Goal: Task Accomplishment & Management: Complete application form

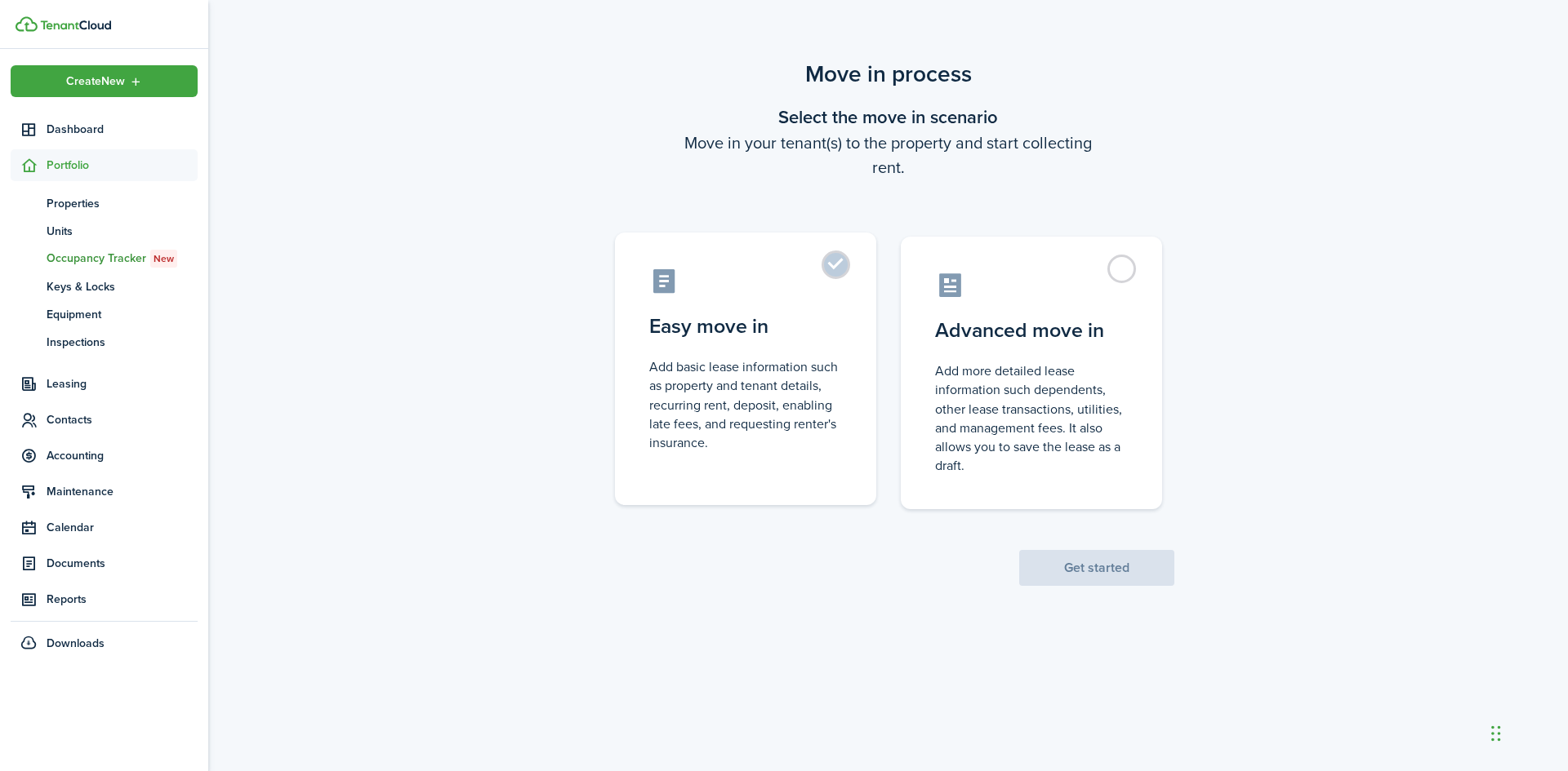
click at [754, 361] on control-radio-card-description "Add basic lease information such as property and tenant details, recurring rent…" at bounding box center [745, 405] width 193 height 95
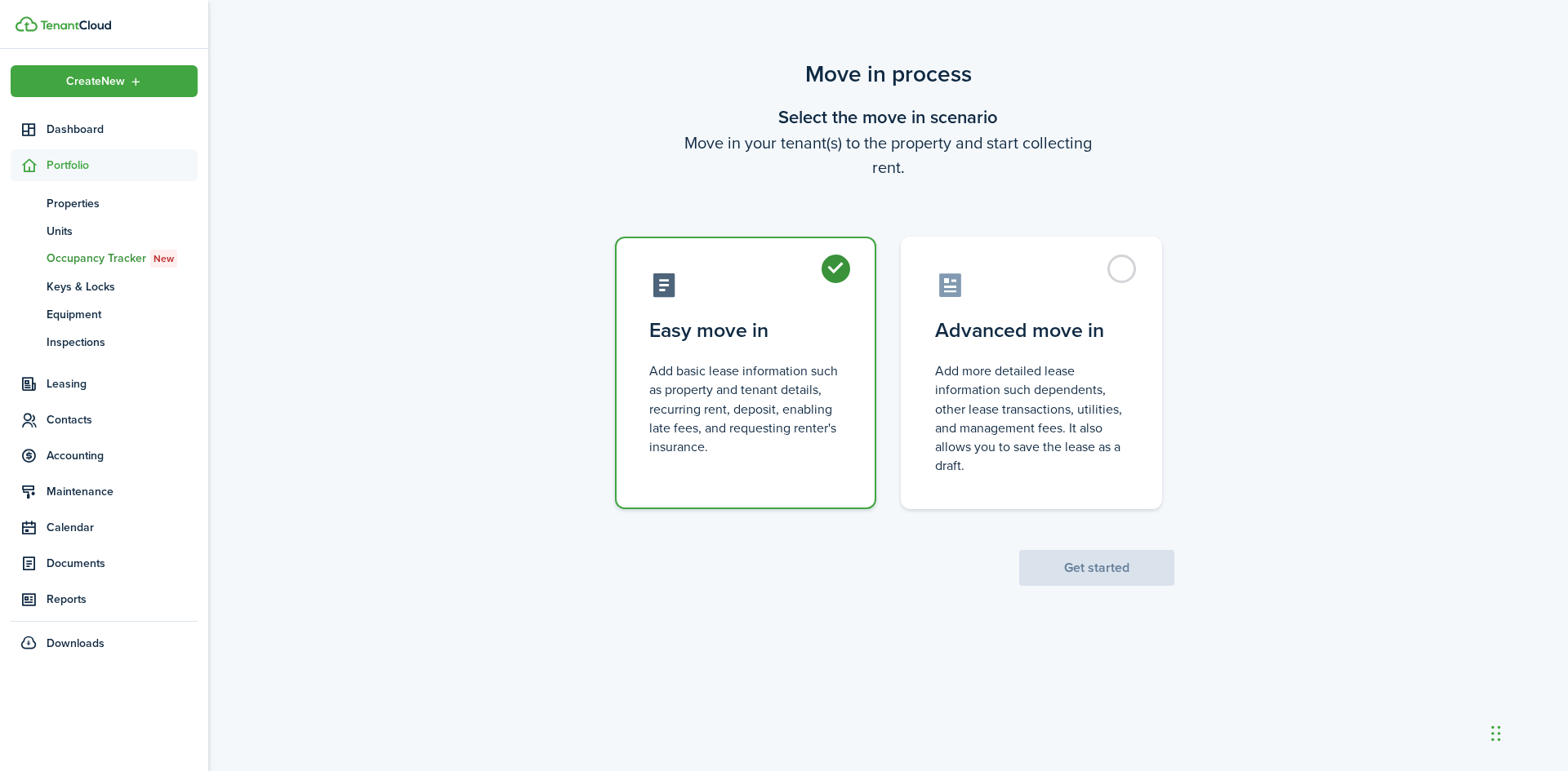
radio input "true"
click at [1087, 565] on button "Get started" at bounding box center [1097, 568] width 155 height 36
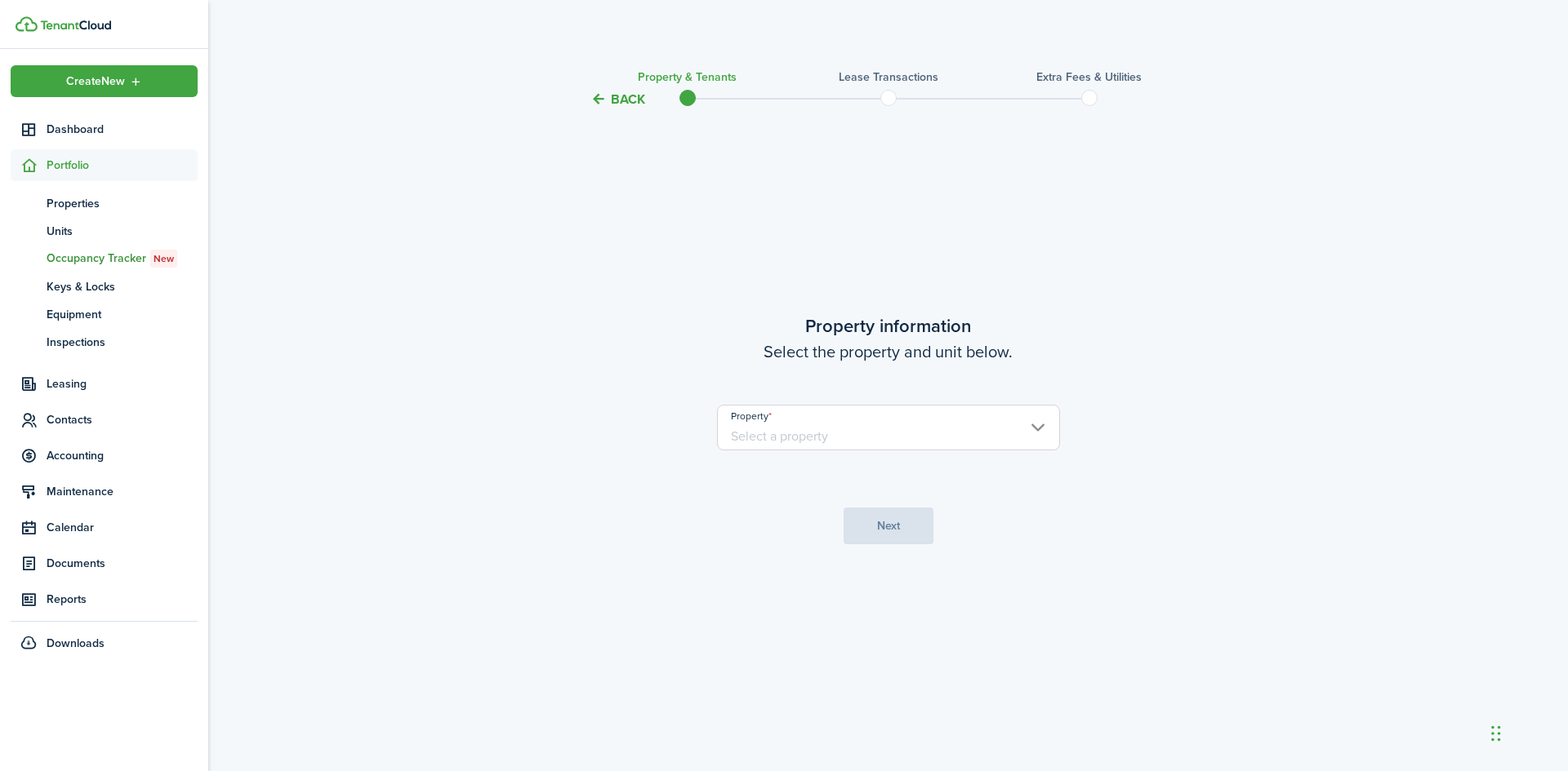
click at [911, 439] on input "Property" at bounding box center [888, 427] width 343 height 46
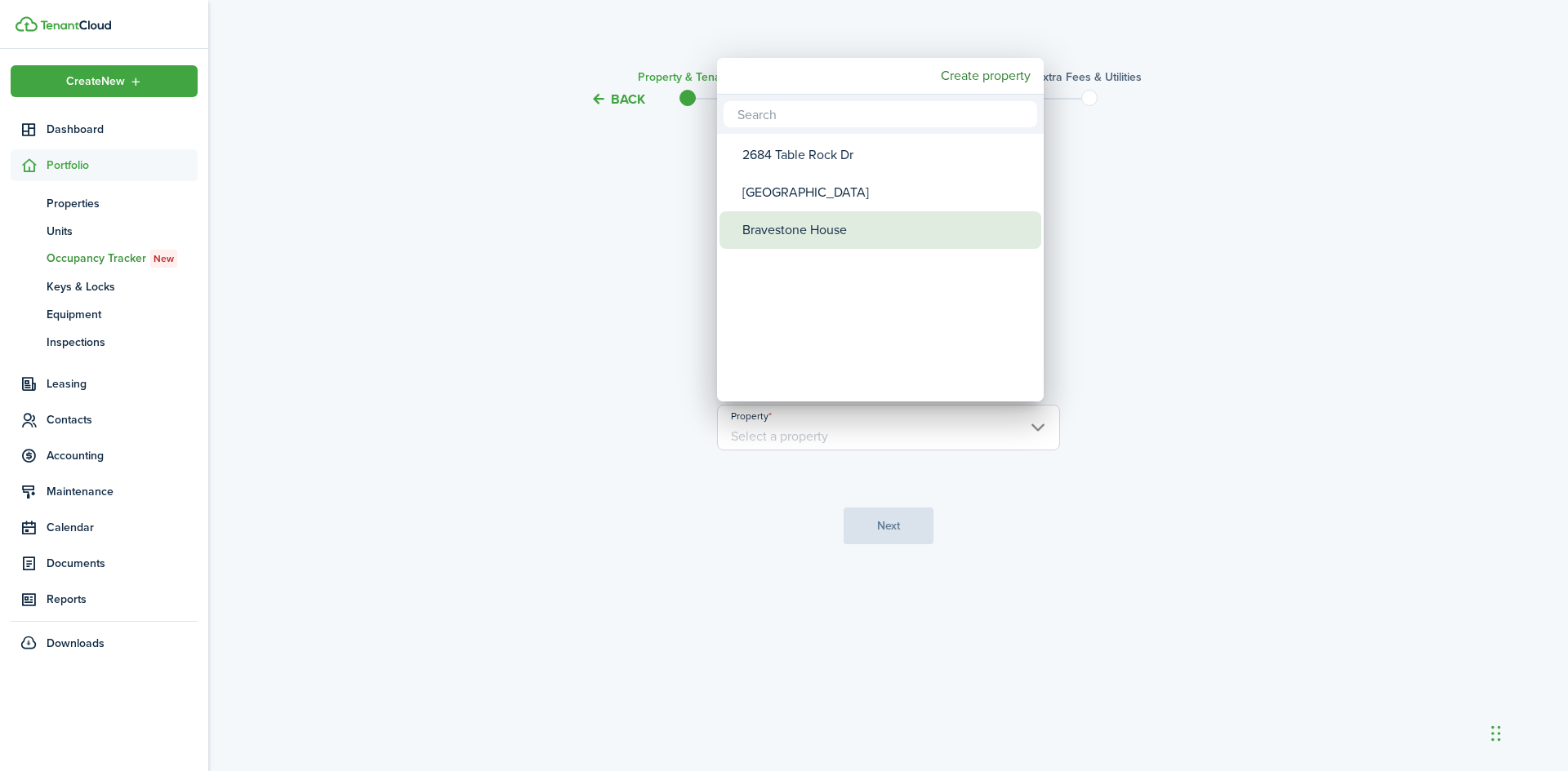
click at [781, 241] on div "Bravestone House" at bounding box center [886, 230] width 289 height 38
type input "Bravestone House"
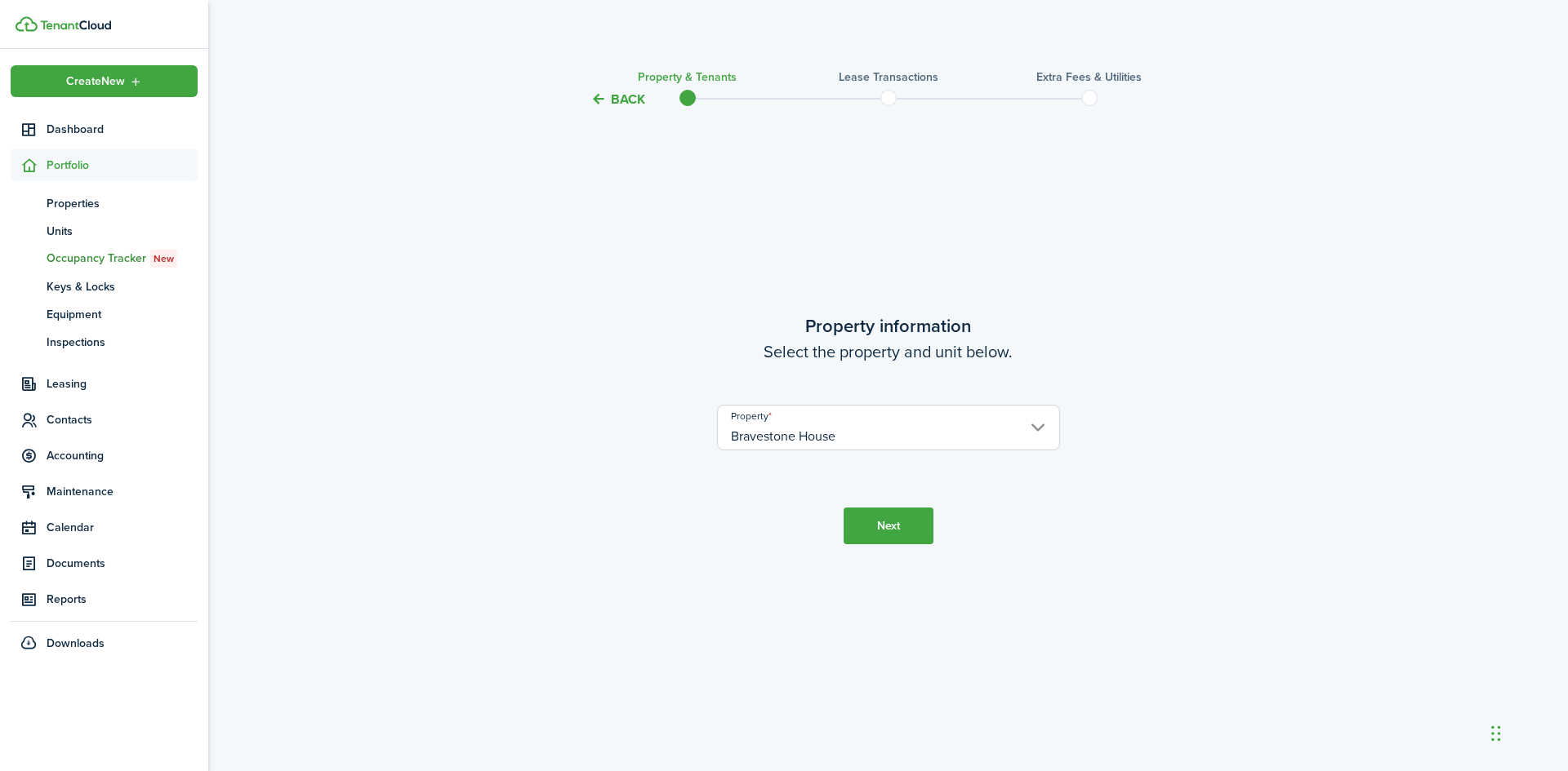
click at [897, 520] on button "Next" at bounding box center [888, 526] width 90 height 37
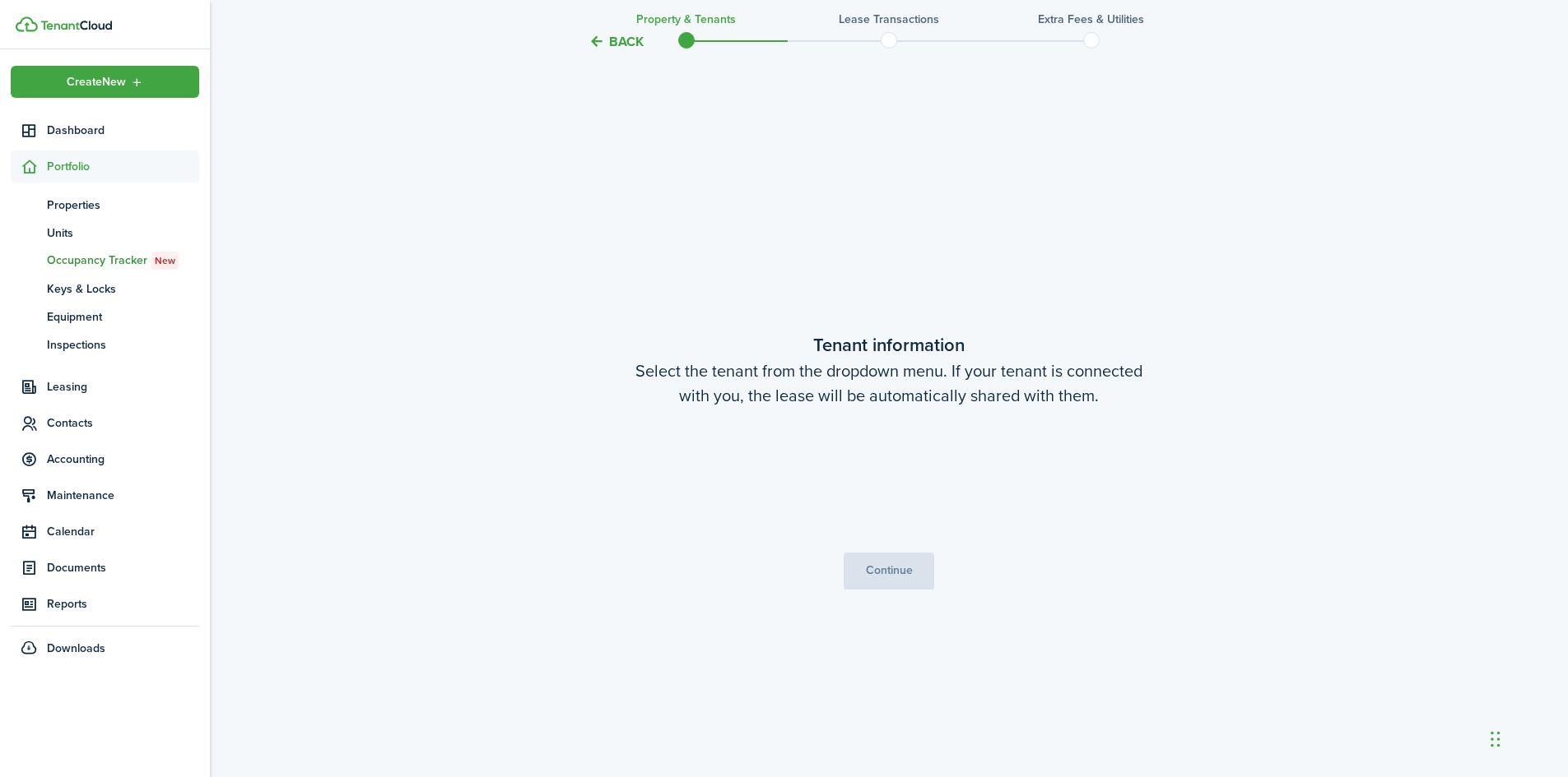
scroll to position [667, 0]
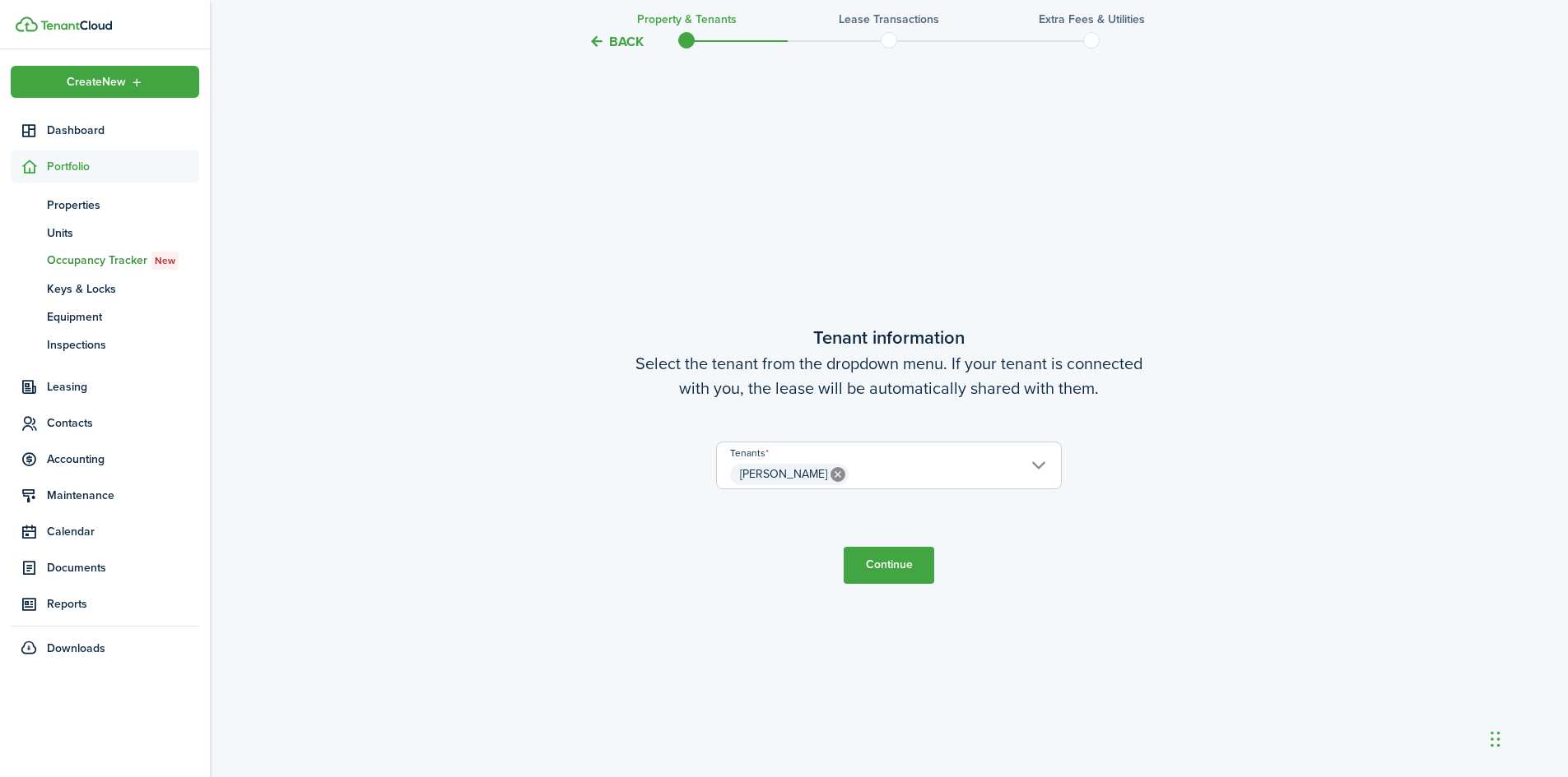
click at [890, 563] on button "Continue" at bounding box center [888, 566] width 90 height 37
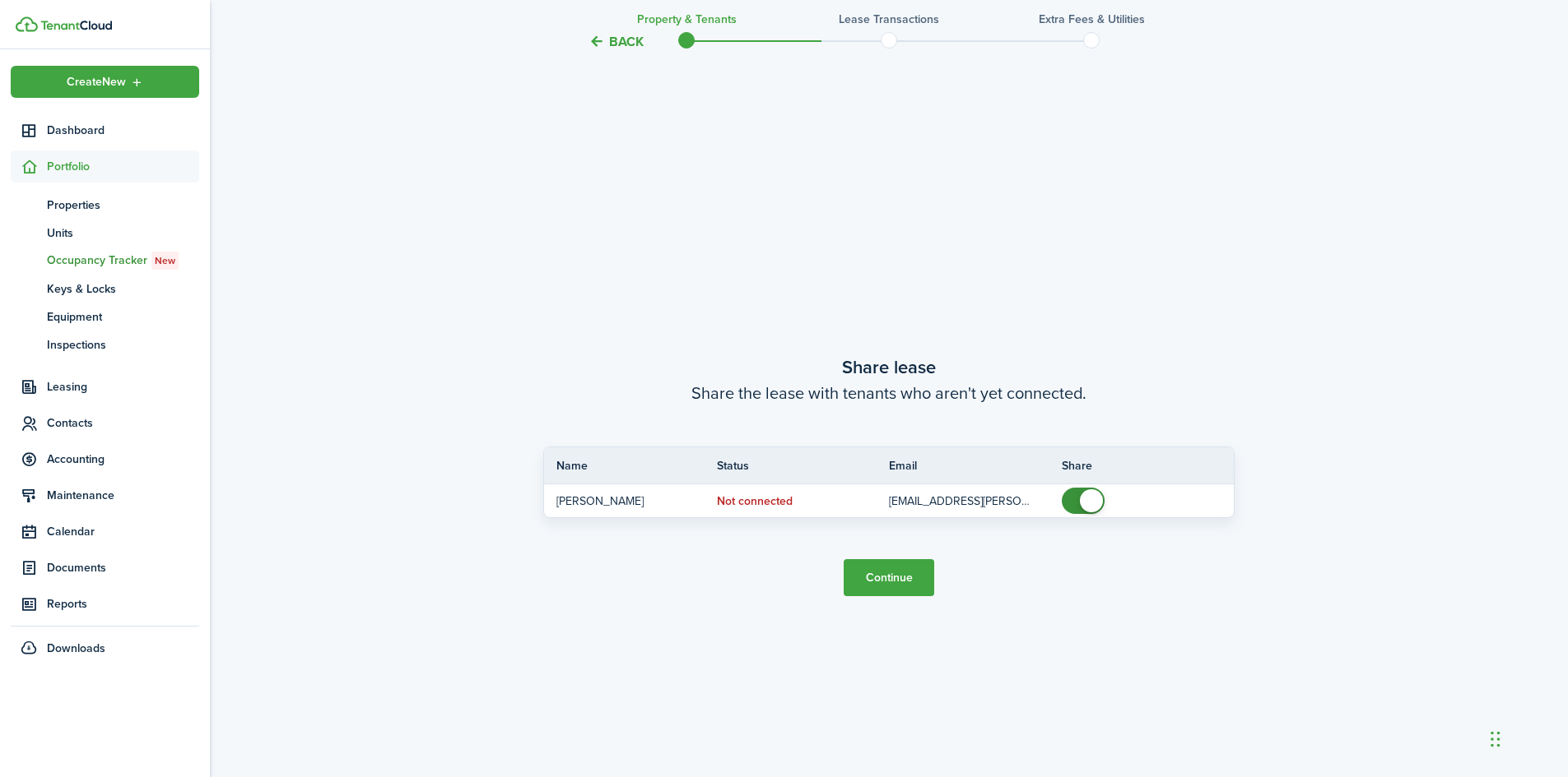
scroll to position [1444, 0]
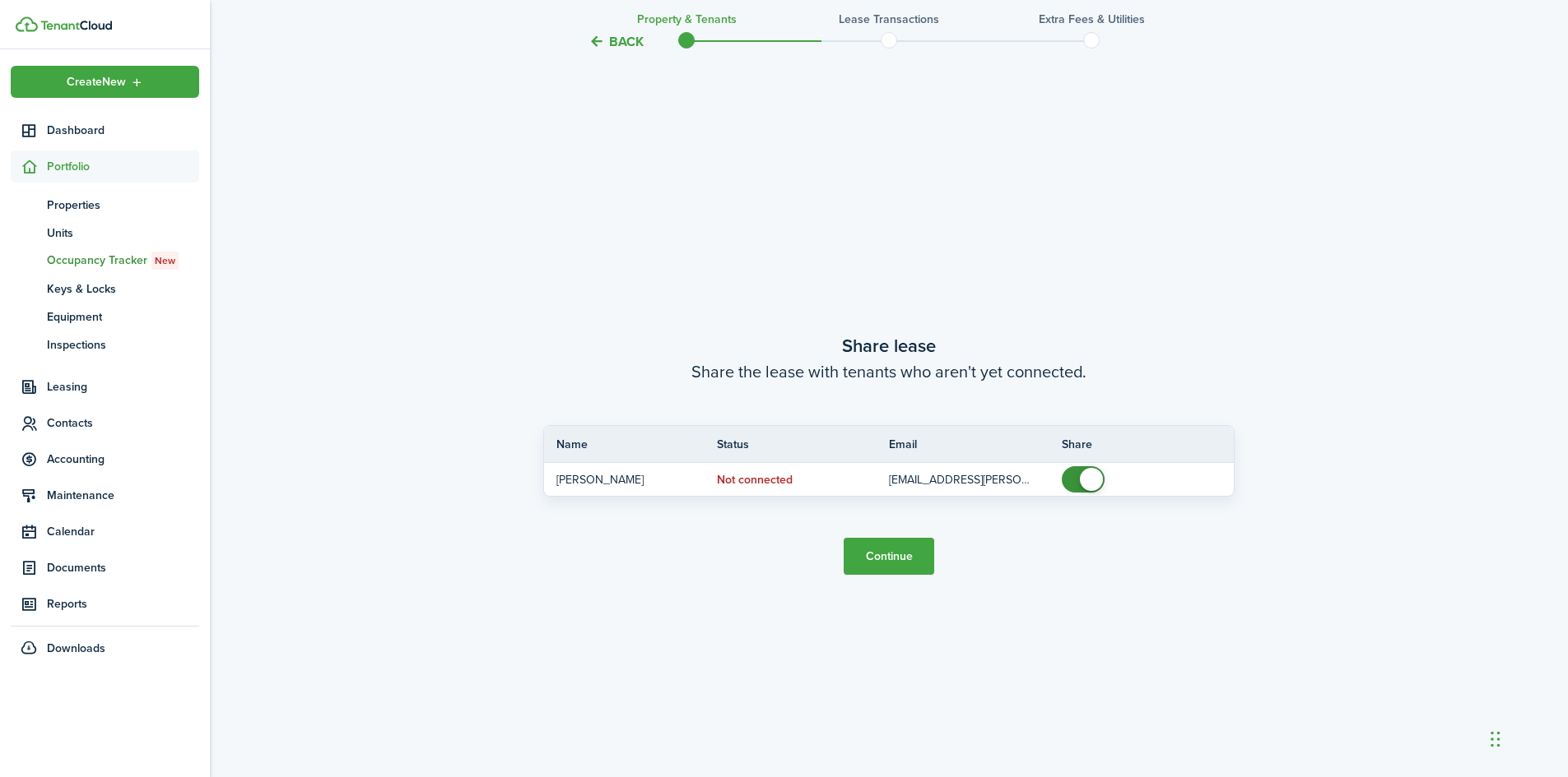
click at [891, 554] on button "Continue" at bounding box center [888, 557] width 90 height 37
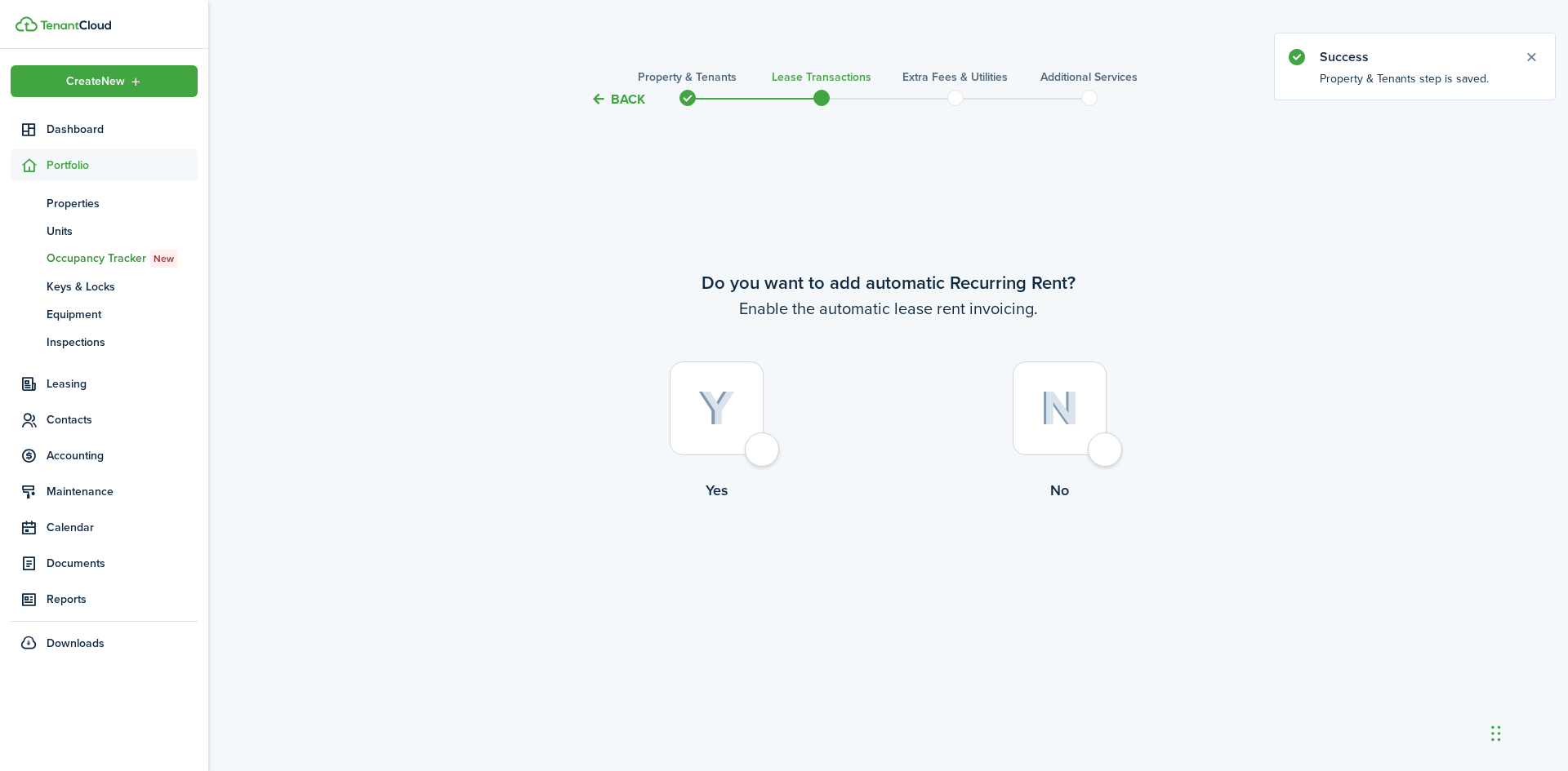
click at [1107, 453] on div at bounding box center [1060, 409] width 94 height 94
radio input "true"
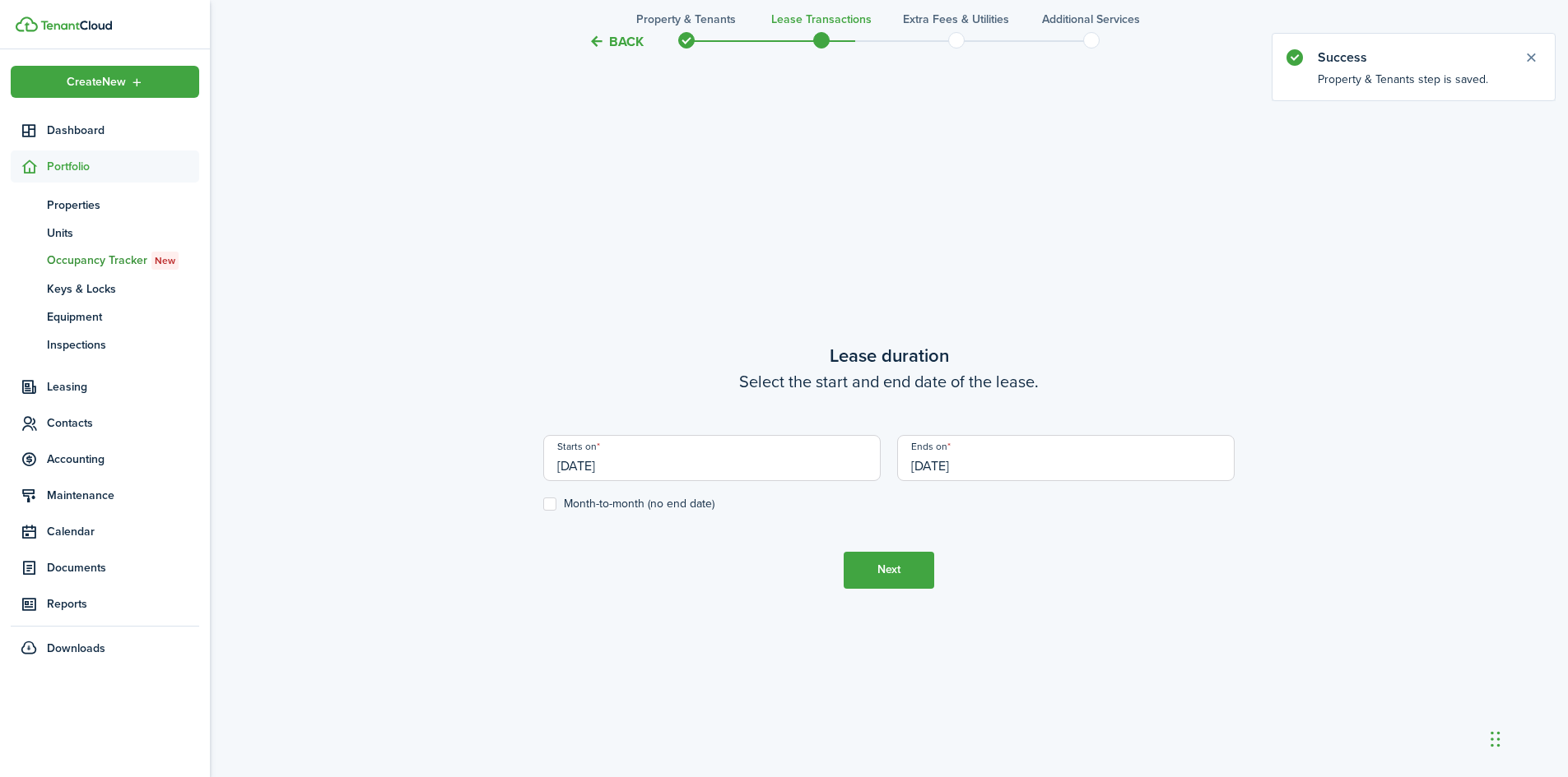
scroll to position [667, 0]
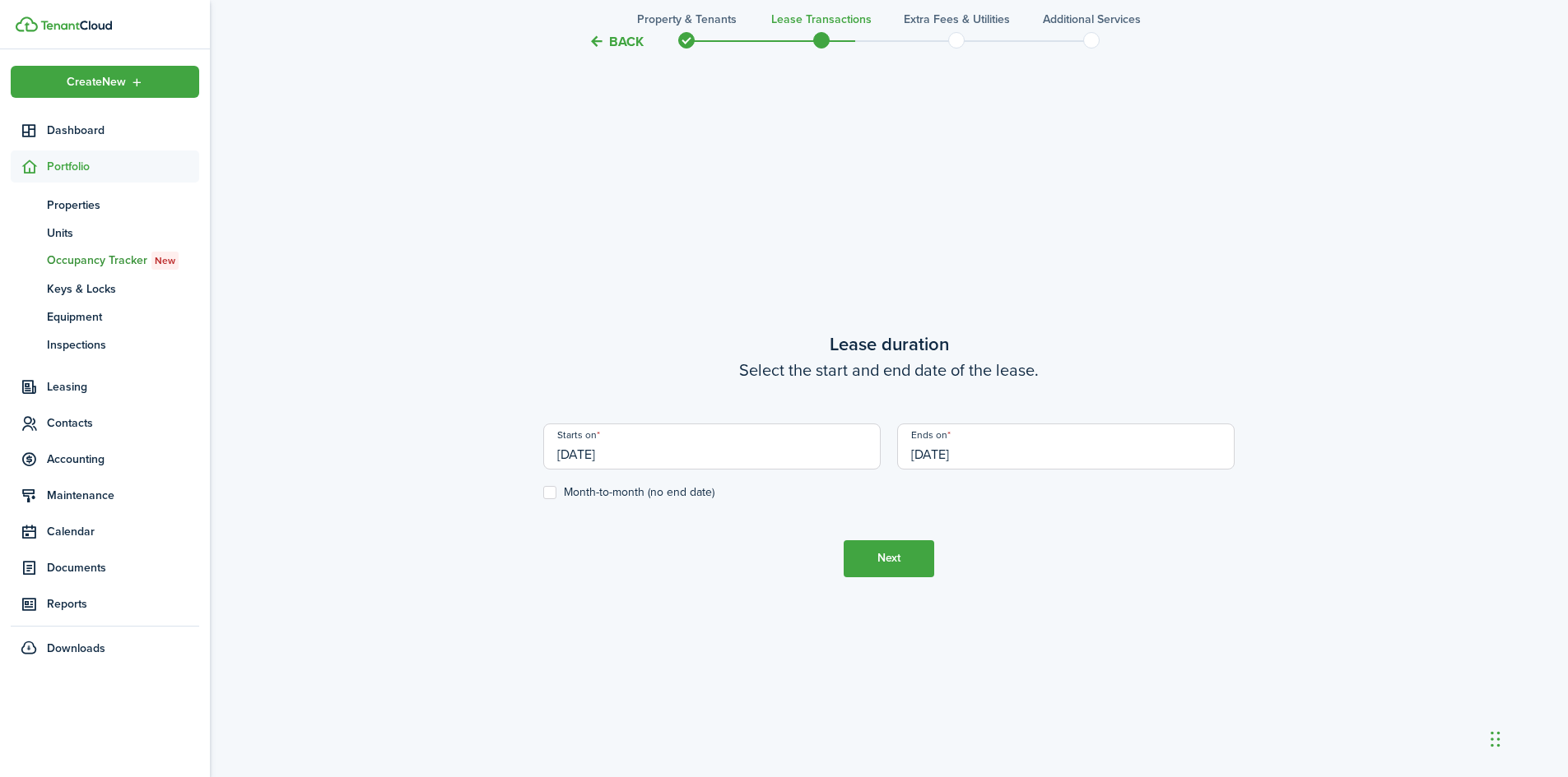
click at [725, 459] on input "[DATE]" at bounding box center [711, 447] width 337 height 46
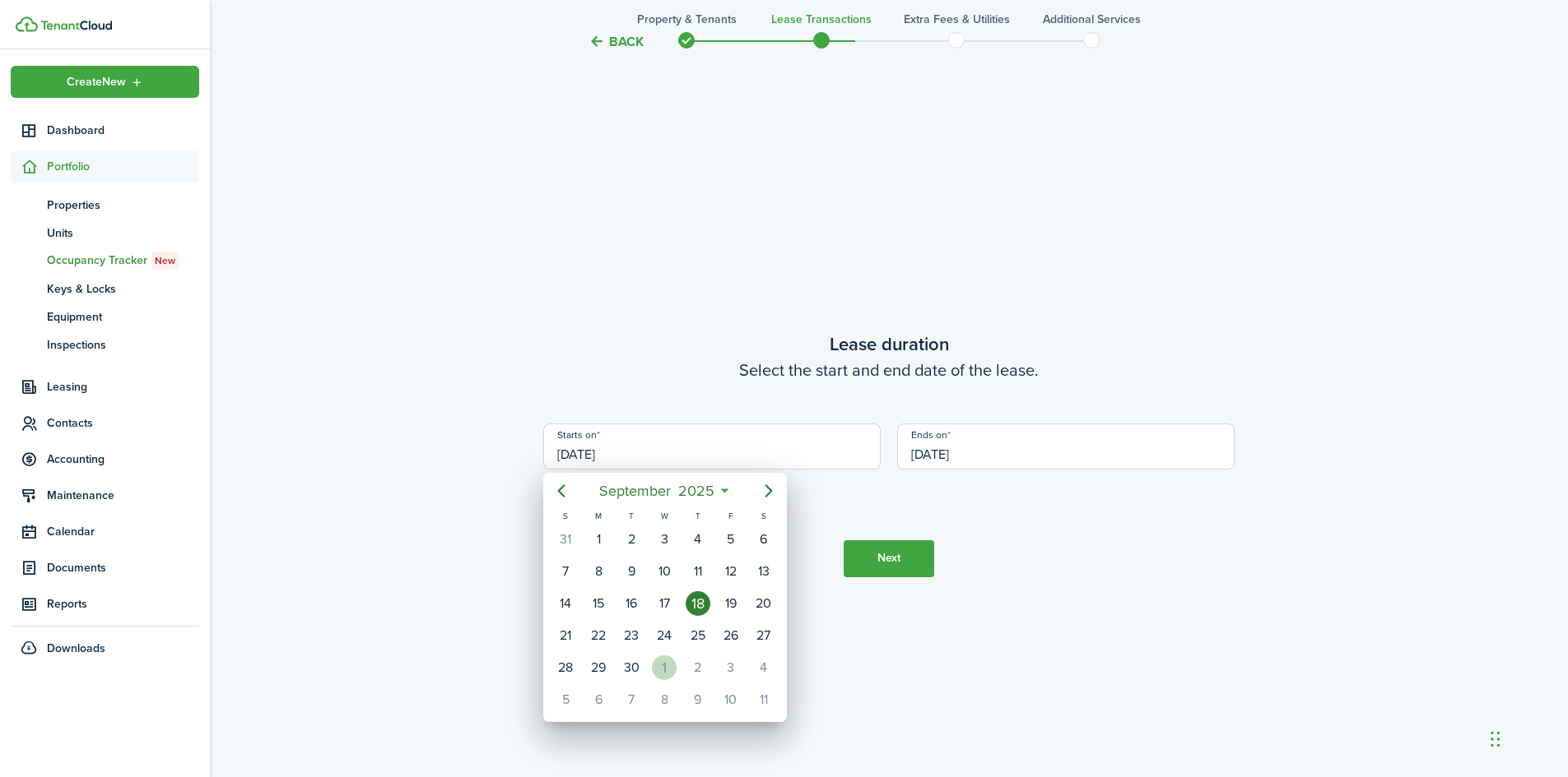
click at [669, 665] on div "1" at bounding box center [663, 667] width 24 height 24
type input "[DATE]"
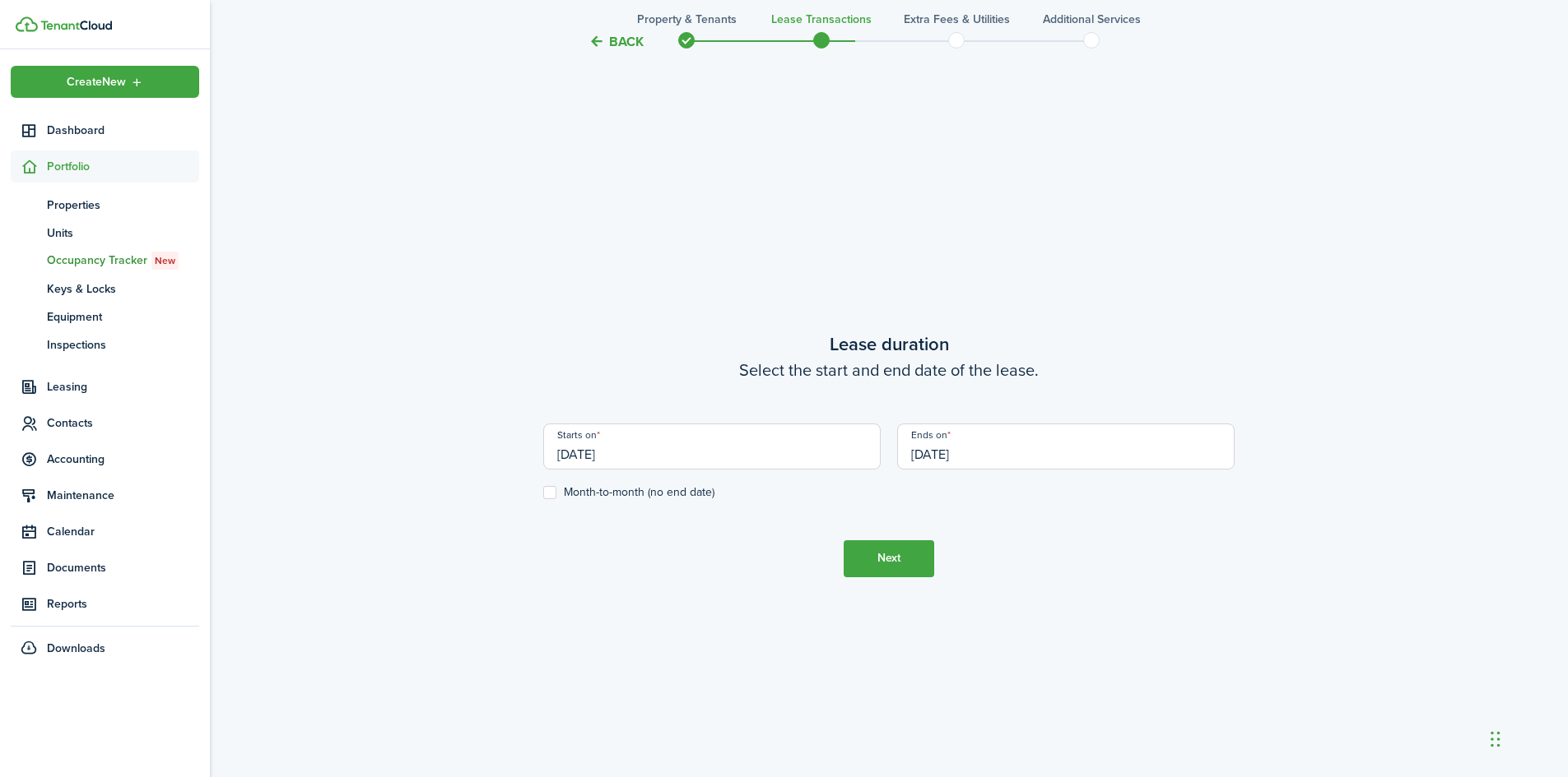
scroll to position [0, 0]
click at [1018, 450] on input "[DATE]" at bounding box center [1065, 447] width 337 height 46
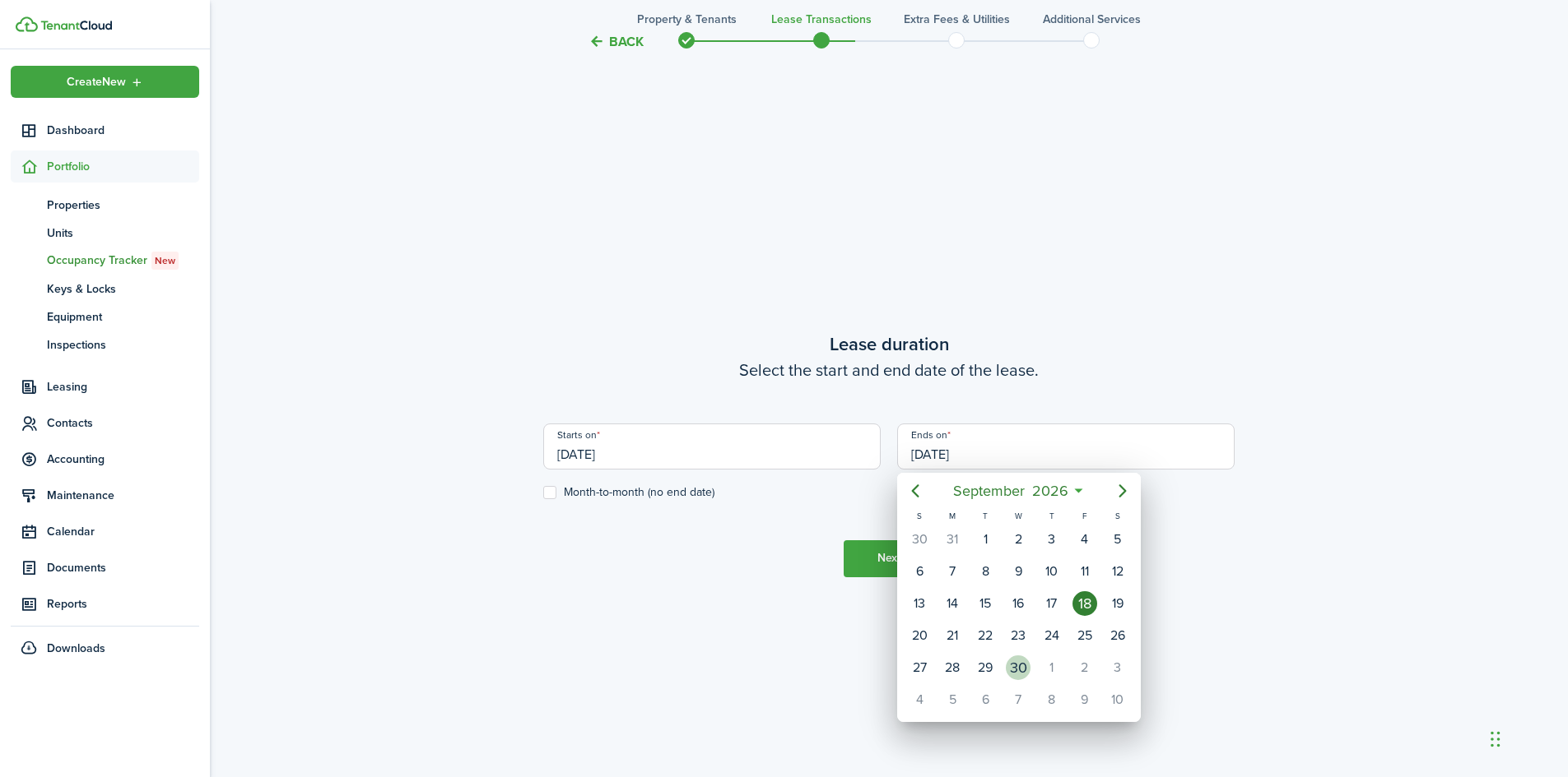
click at [1021, 662] on div "30" at bounding box center [1017, 667] width 24 height 24
type input "[DATE]"
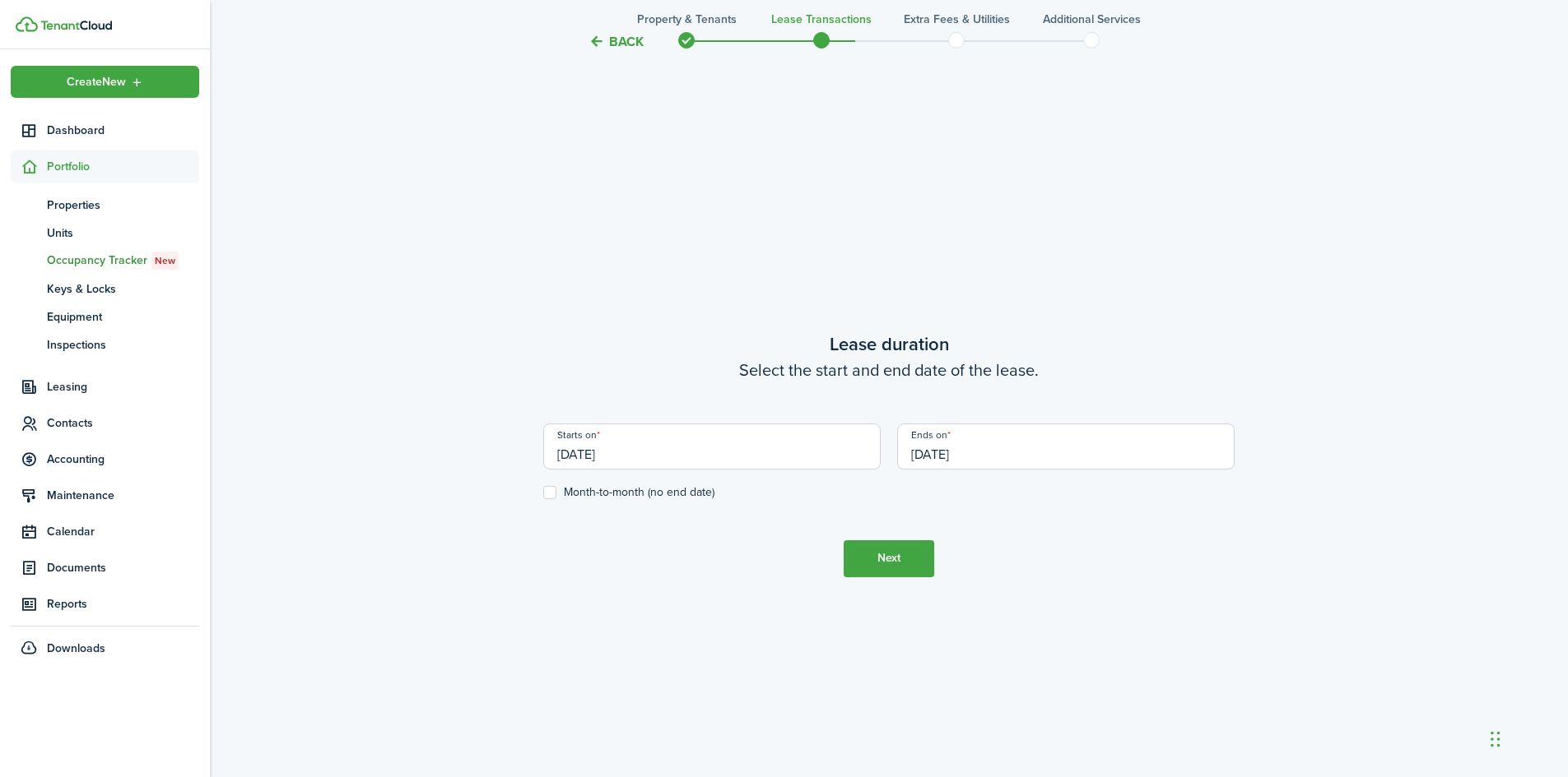
click at [895, 558] on button "Next" at bounding box center [888, 559] width 90 height 37
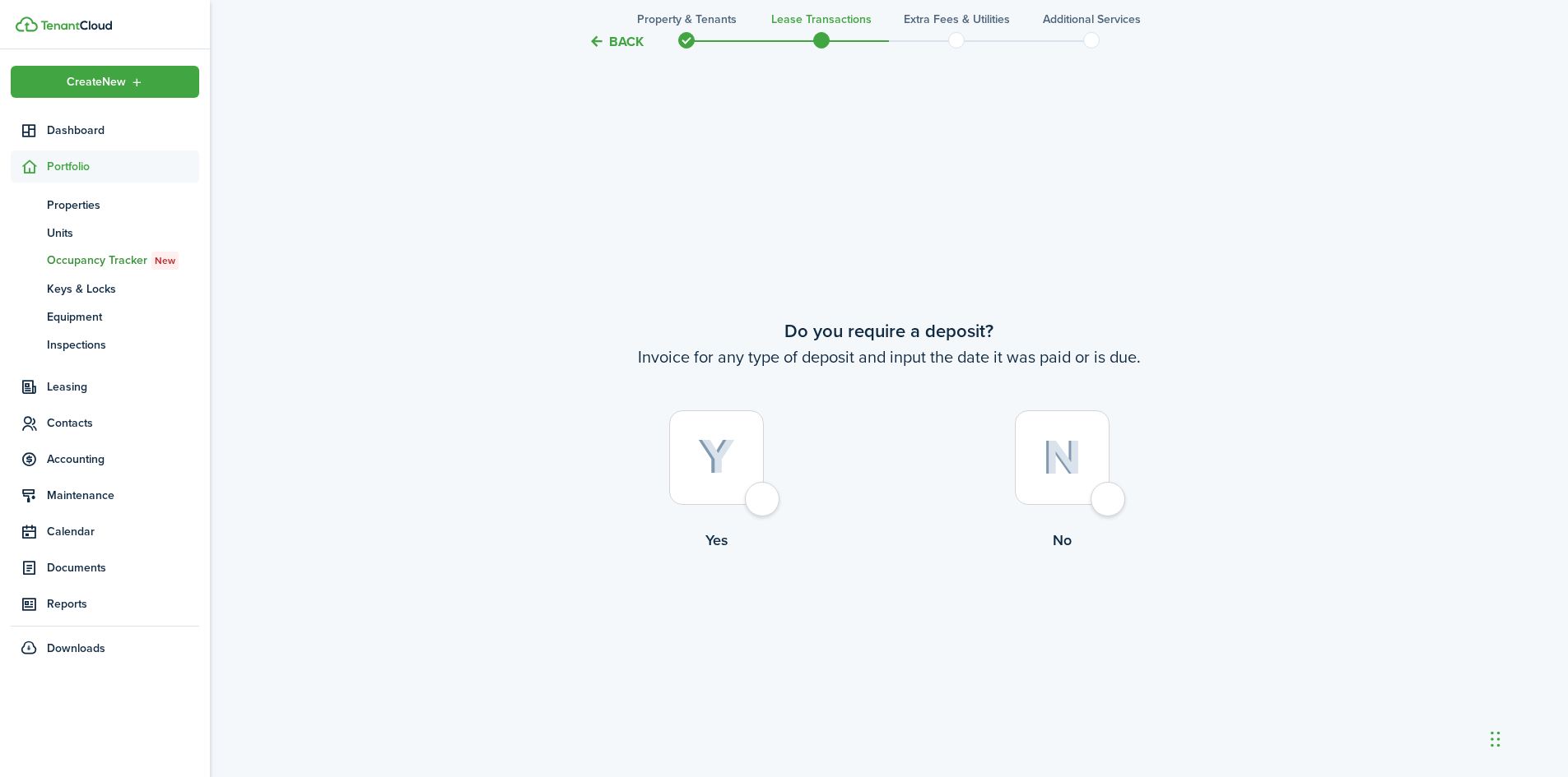
scroll to position [1444, 0]
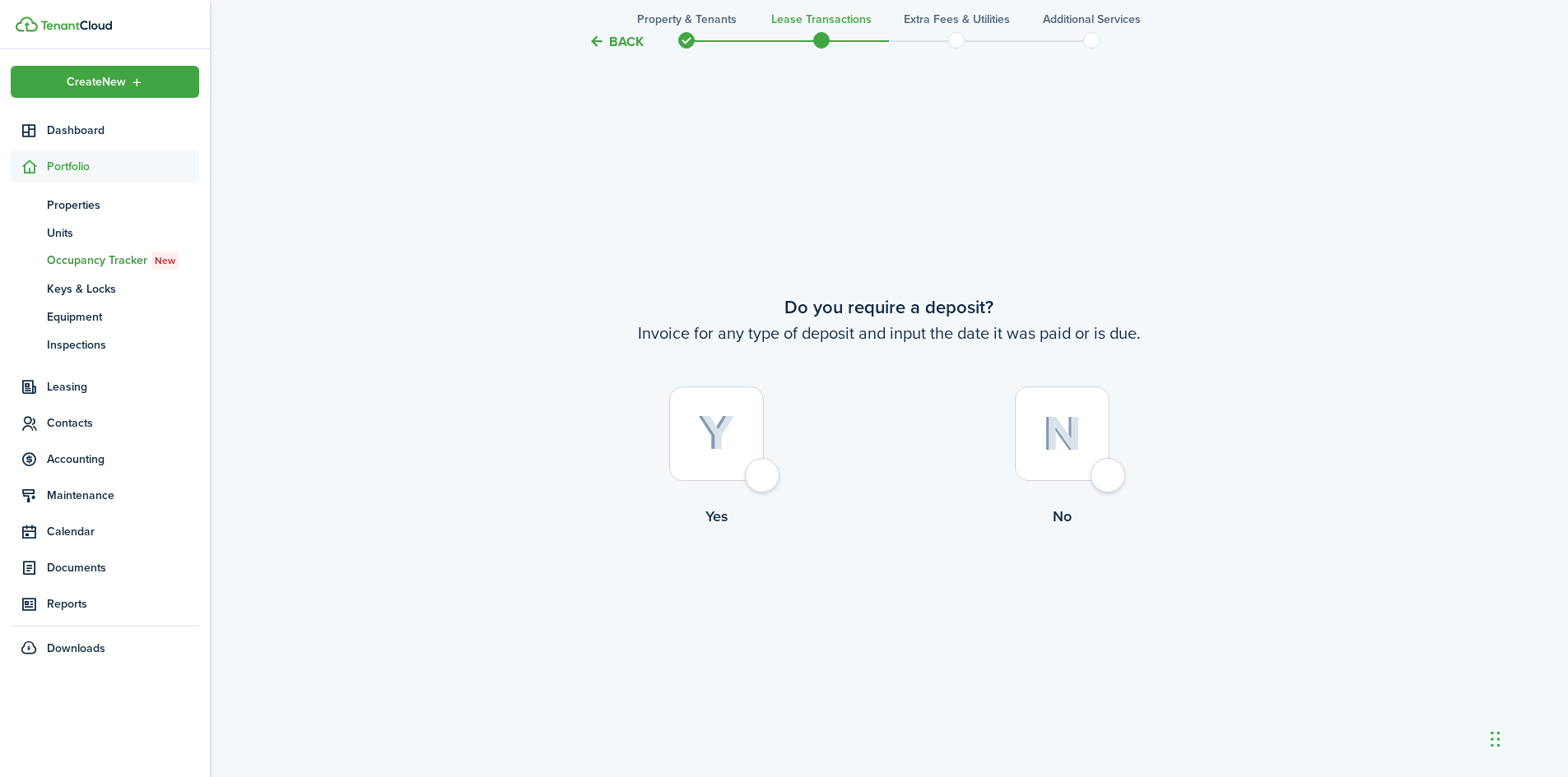
click at [755, 461] on div at bounding box center [716, 434] width 95 height 95
radio input "true"
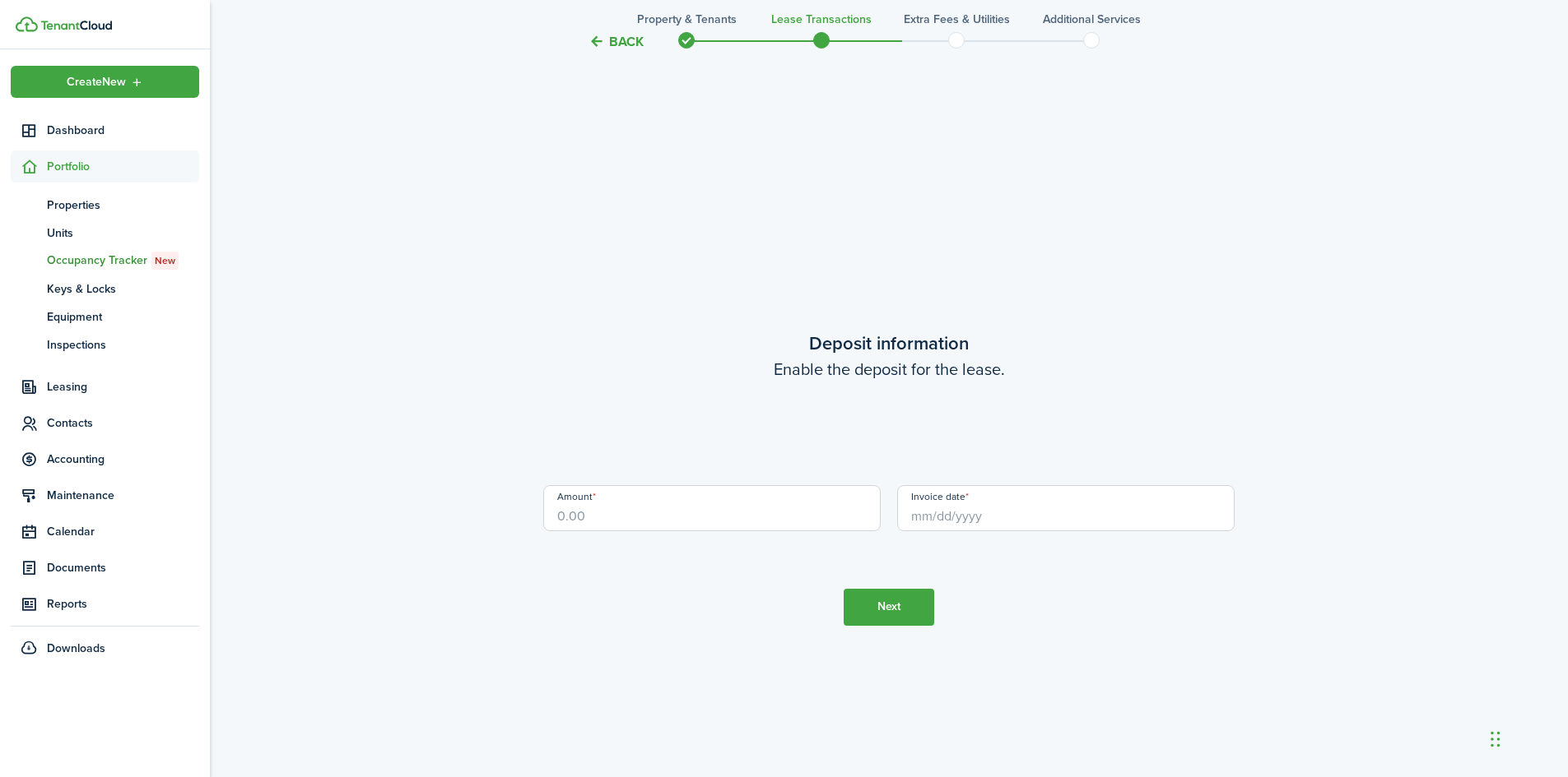
scroll to position [2222, 0]
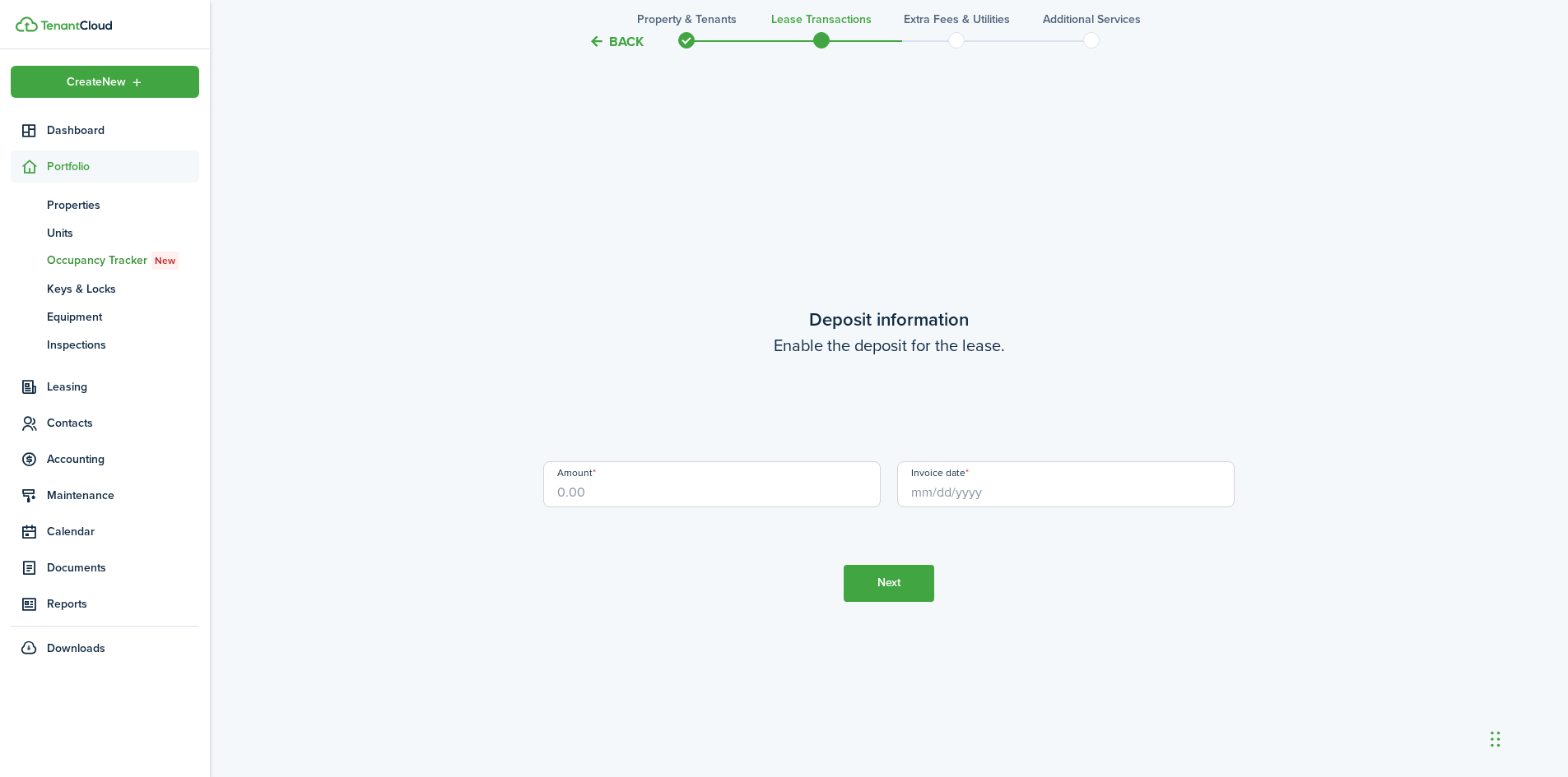
click at [629, 483] on input "Amount" at bounding box center [711, 484] width 337 height 46
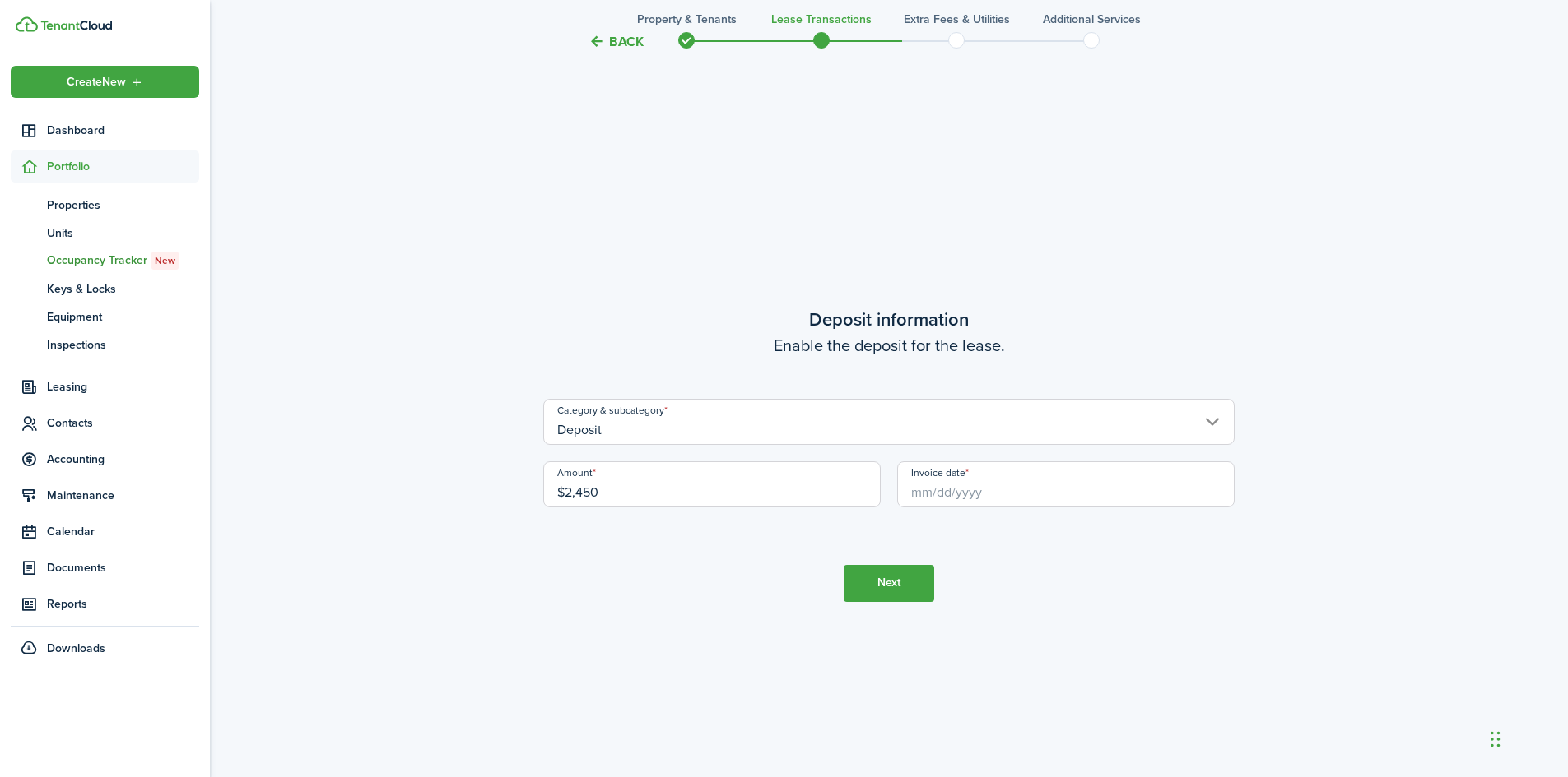
click at [925, 490] on input "Invoice date" at bounding box center [1065, 484] width 337 height 46
type input "$2,450.00"
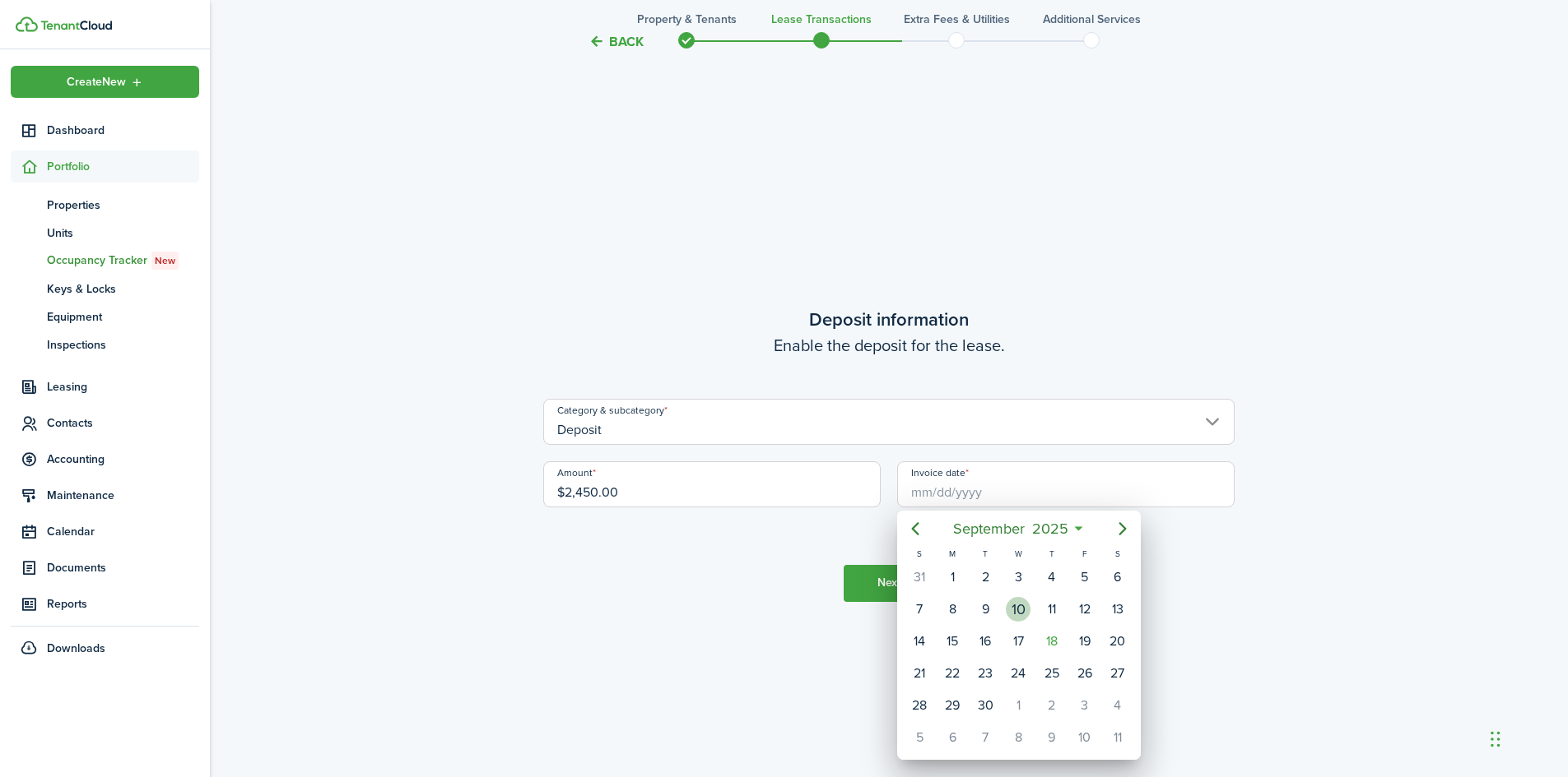
click at [1023, 614] on div "10" at bounding box center [1017, 609] width 24 height 24
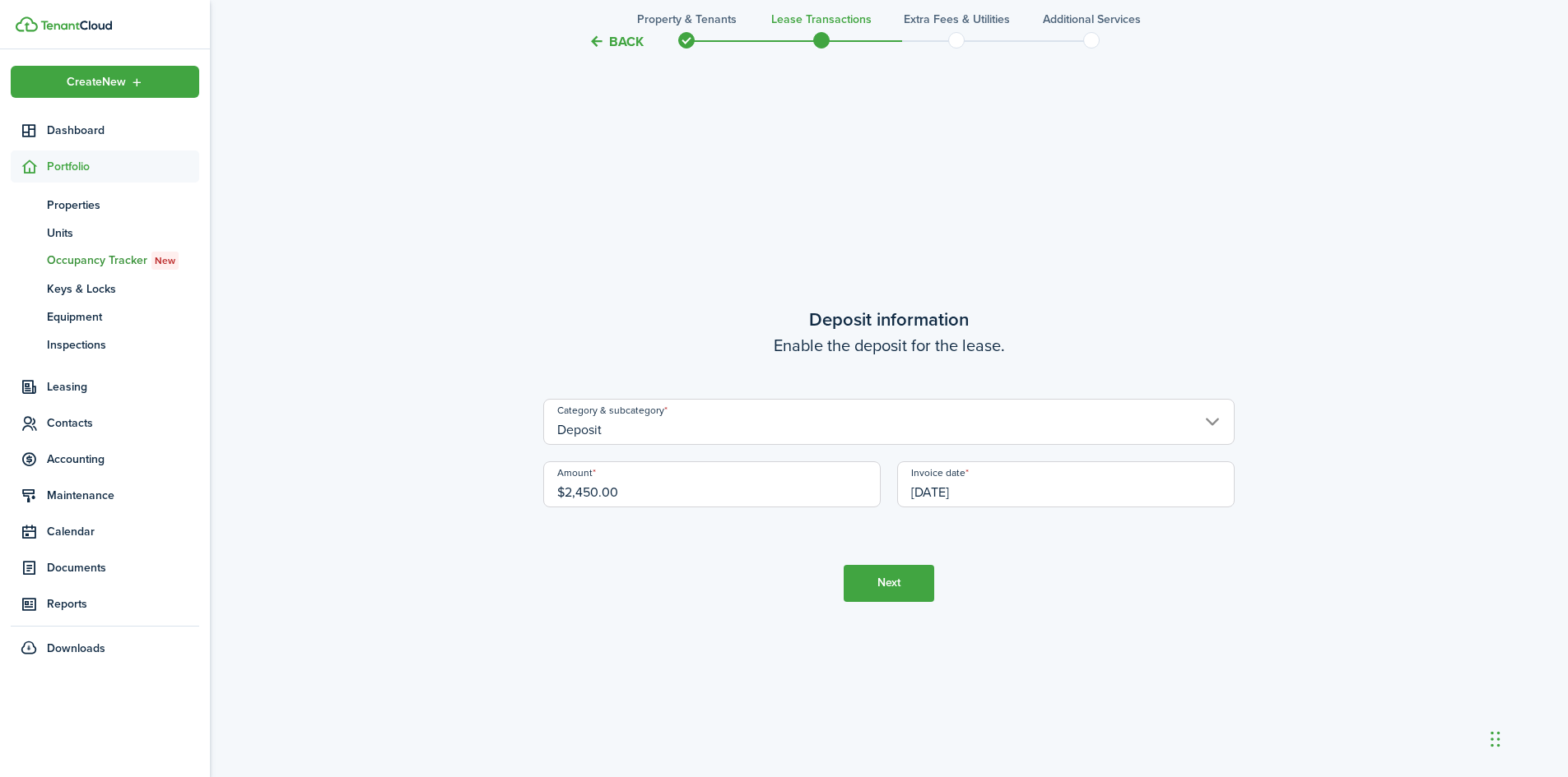
click at [1028, 494] on input "[DATE]" at bounding box center [1065, 484] width 337 height 46
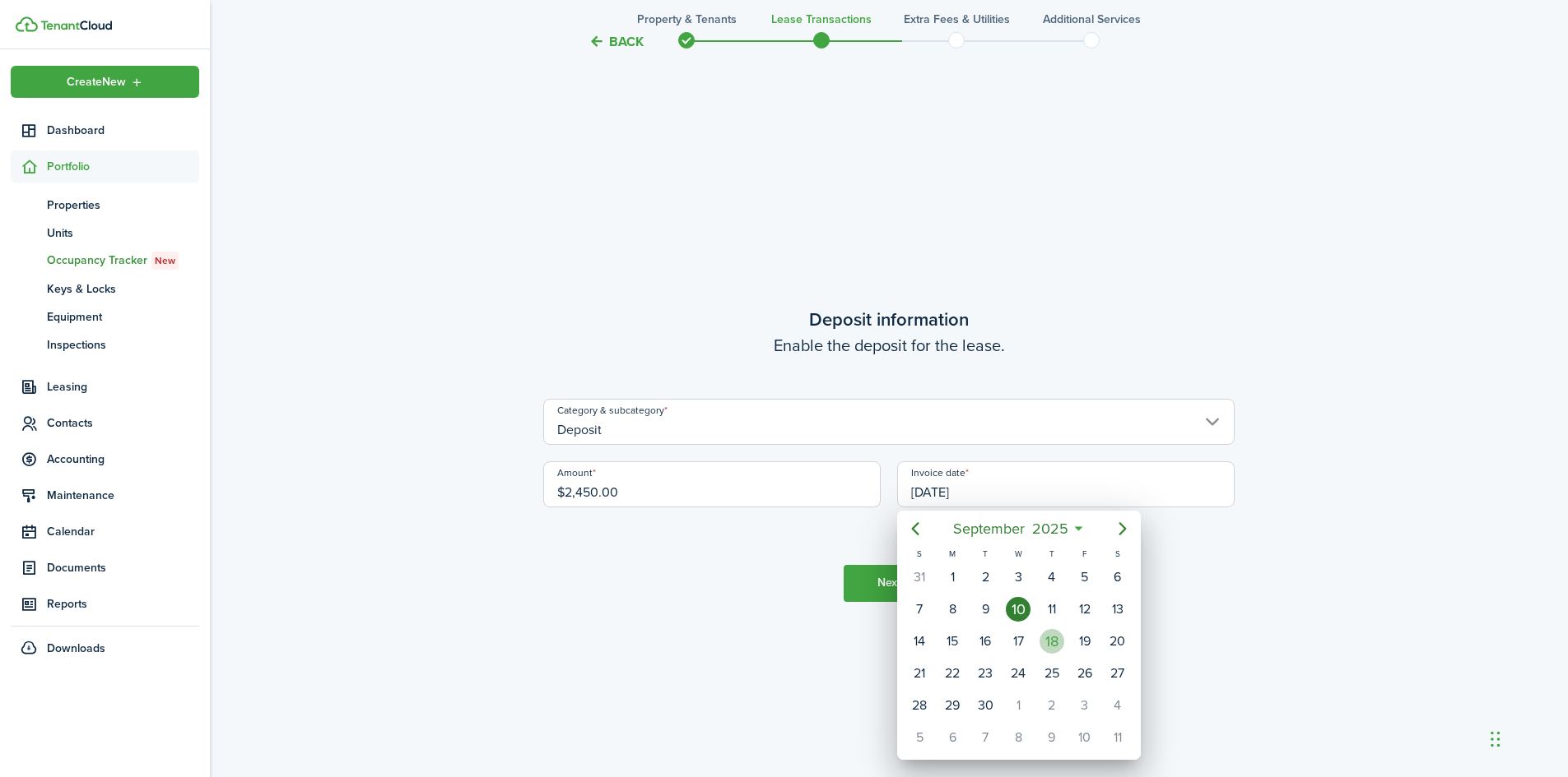
click at [1043, 642] on div "18" at bounding box center [1051, 641] width 24 height 24
type input "[DATE]"
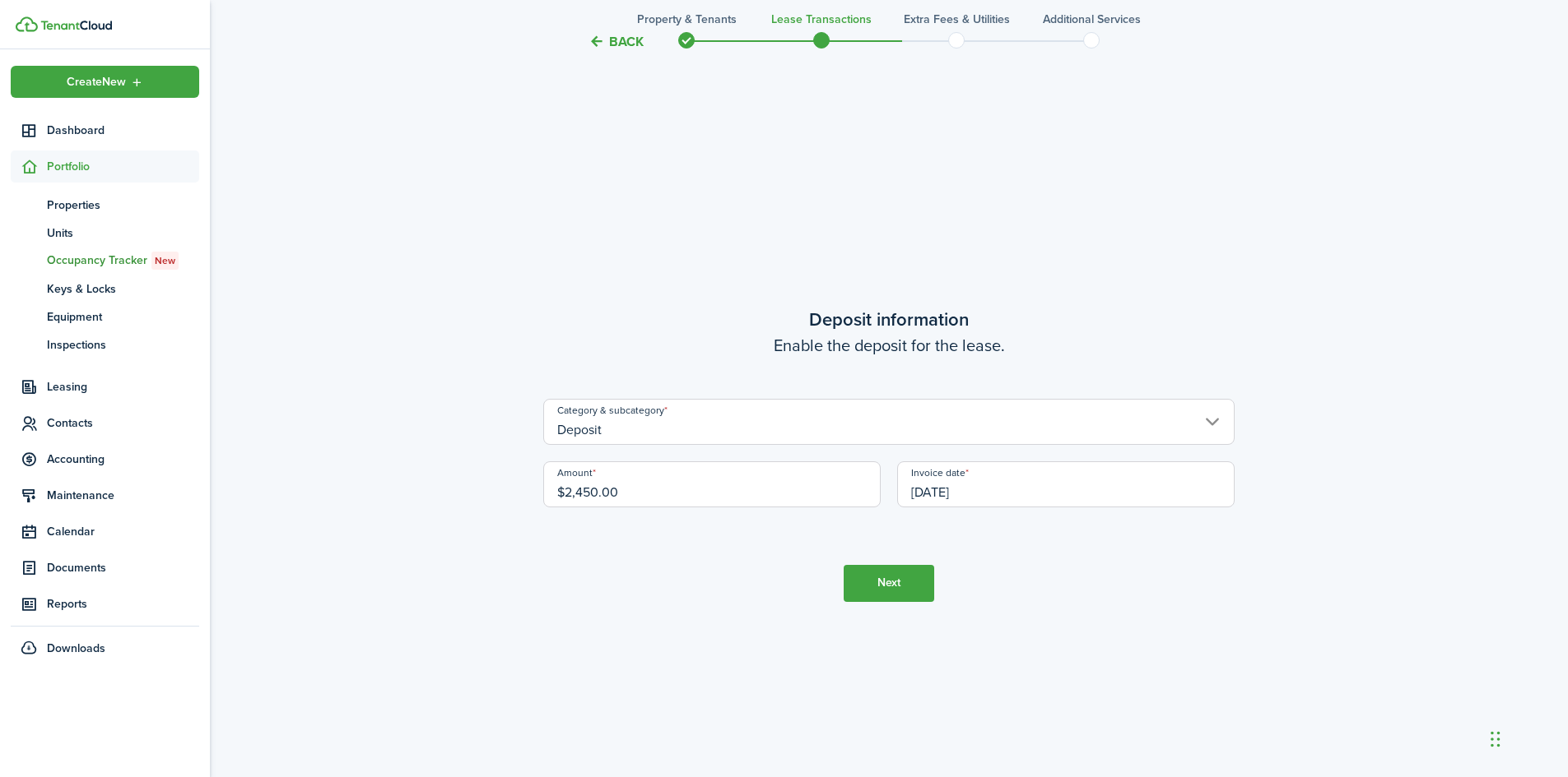
click at [882, 587] on button "Next" at bounding box center [888, 584] width 90 height 37
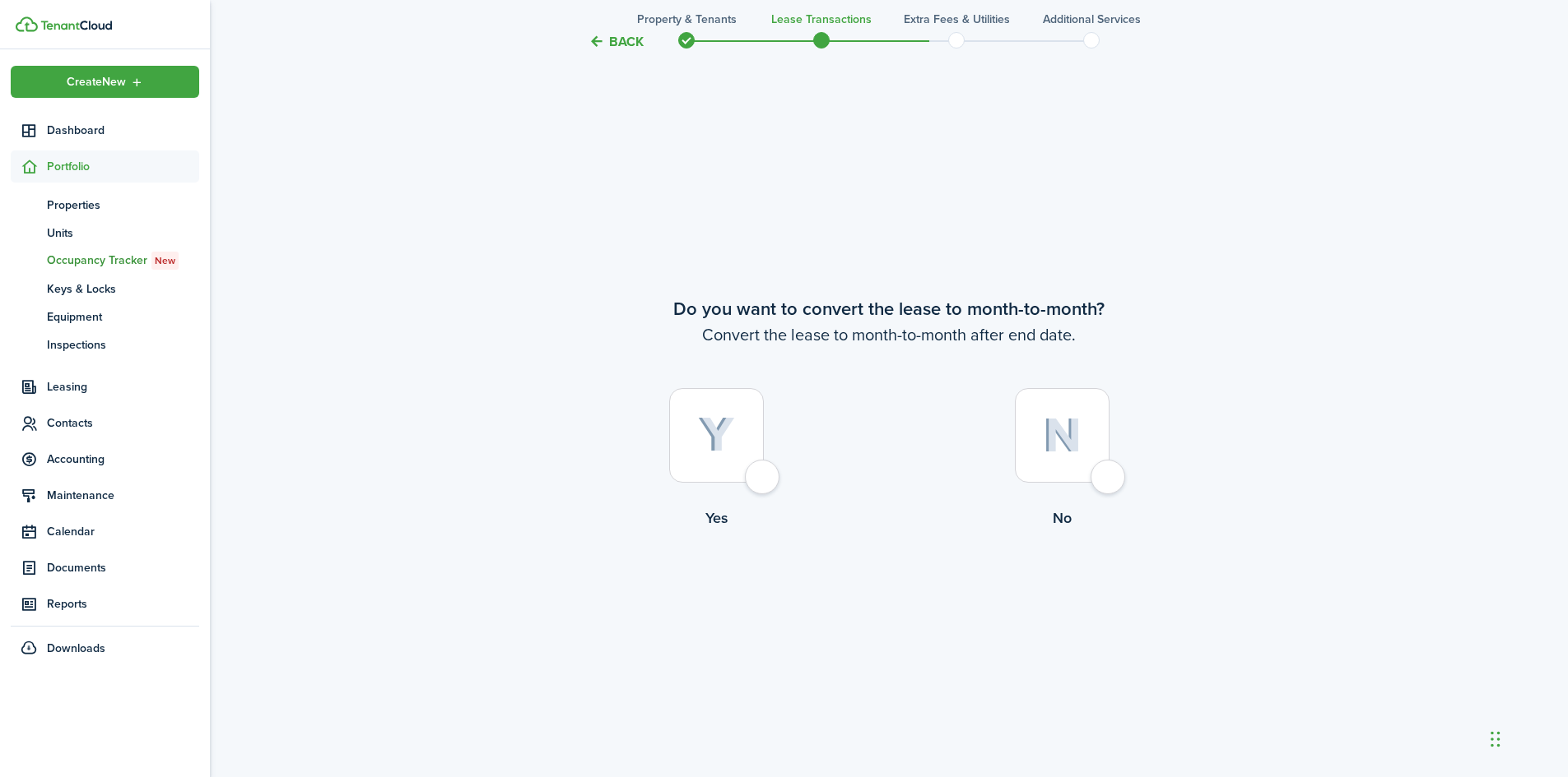
scroll to position [2999, 0]
click at [1106, 481] on div at bounding box center [1062, 434] width 95 height 95
radio input "true"
click at [881, 598] on button "Continue" at bounding box center [888, 595] width 90 height 37
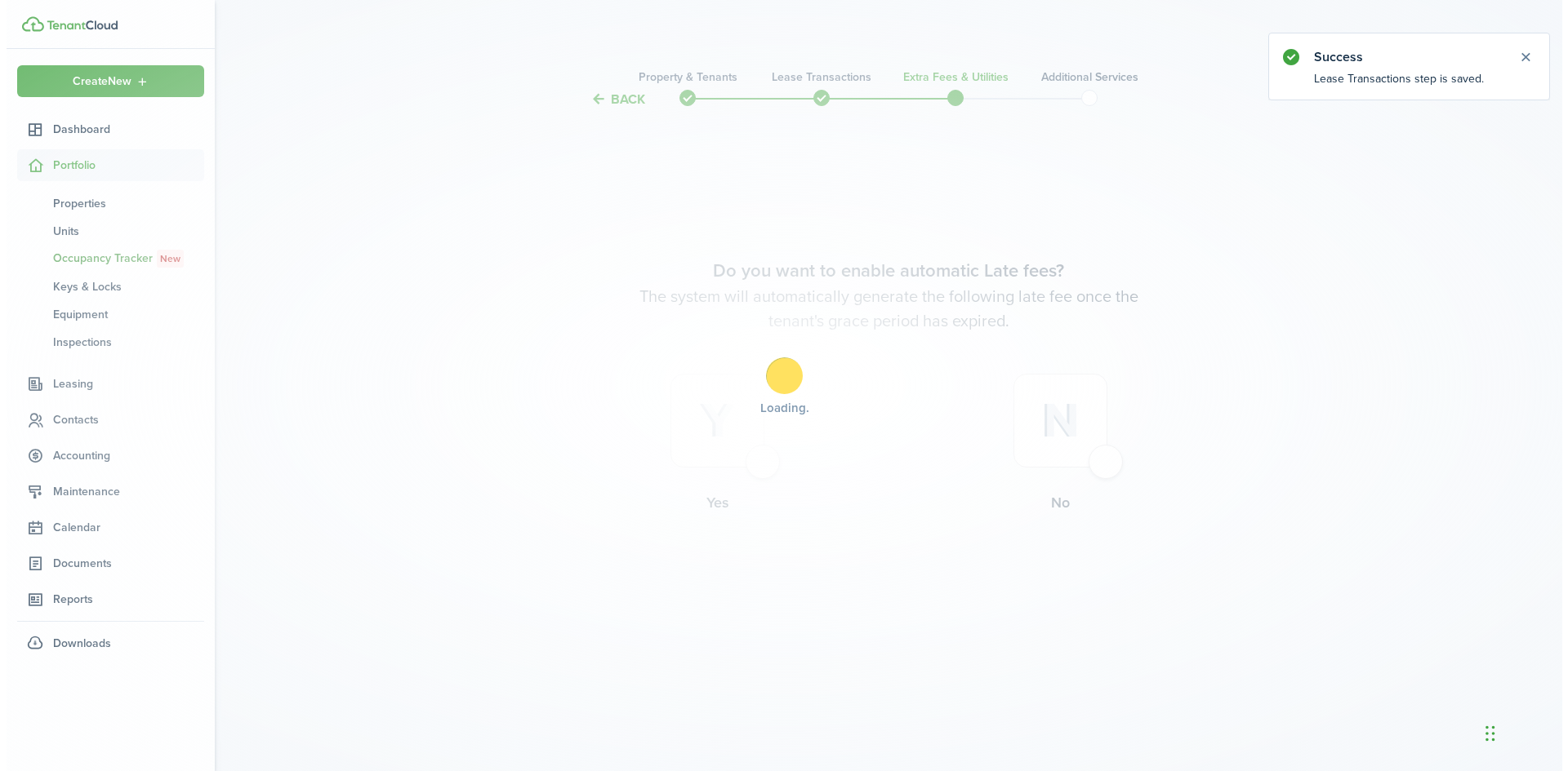
scroll to position [0, 0]
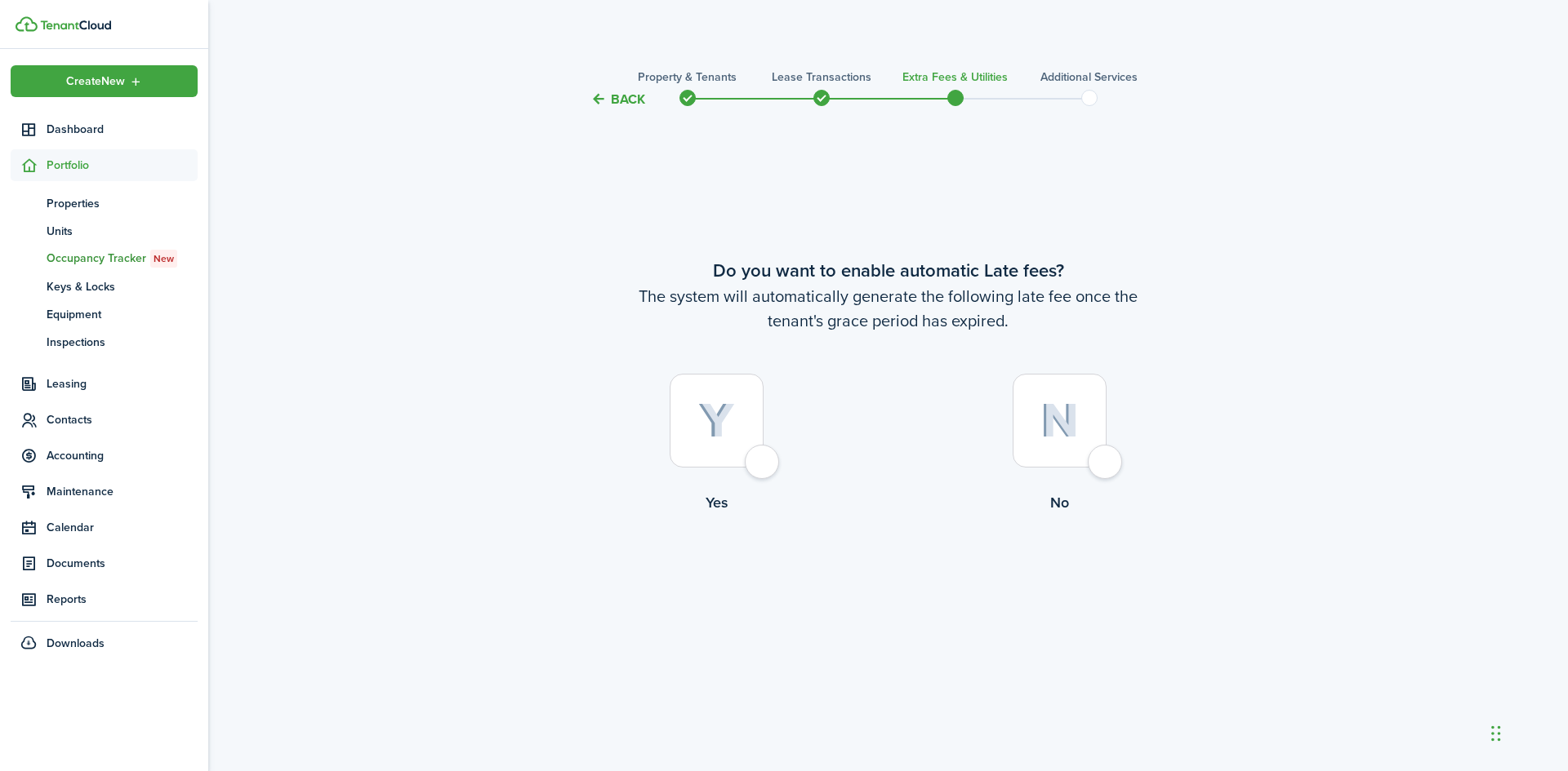
click at [764, 466] on div at bounding box center [717, 421] width 94 height 94
radio input "true"
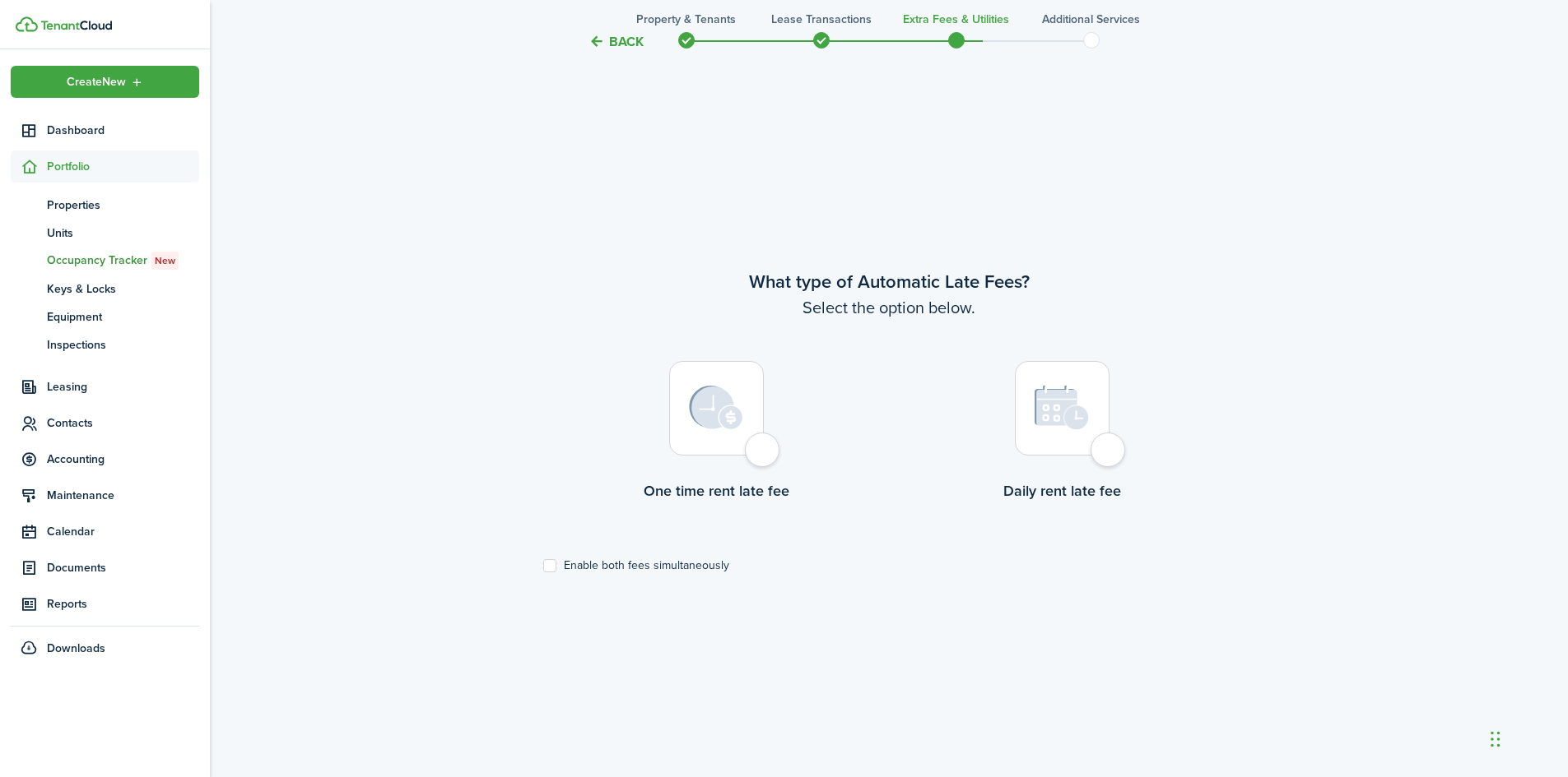
scroll to position [667, 0]
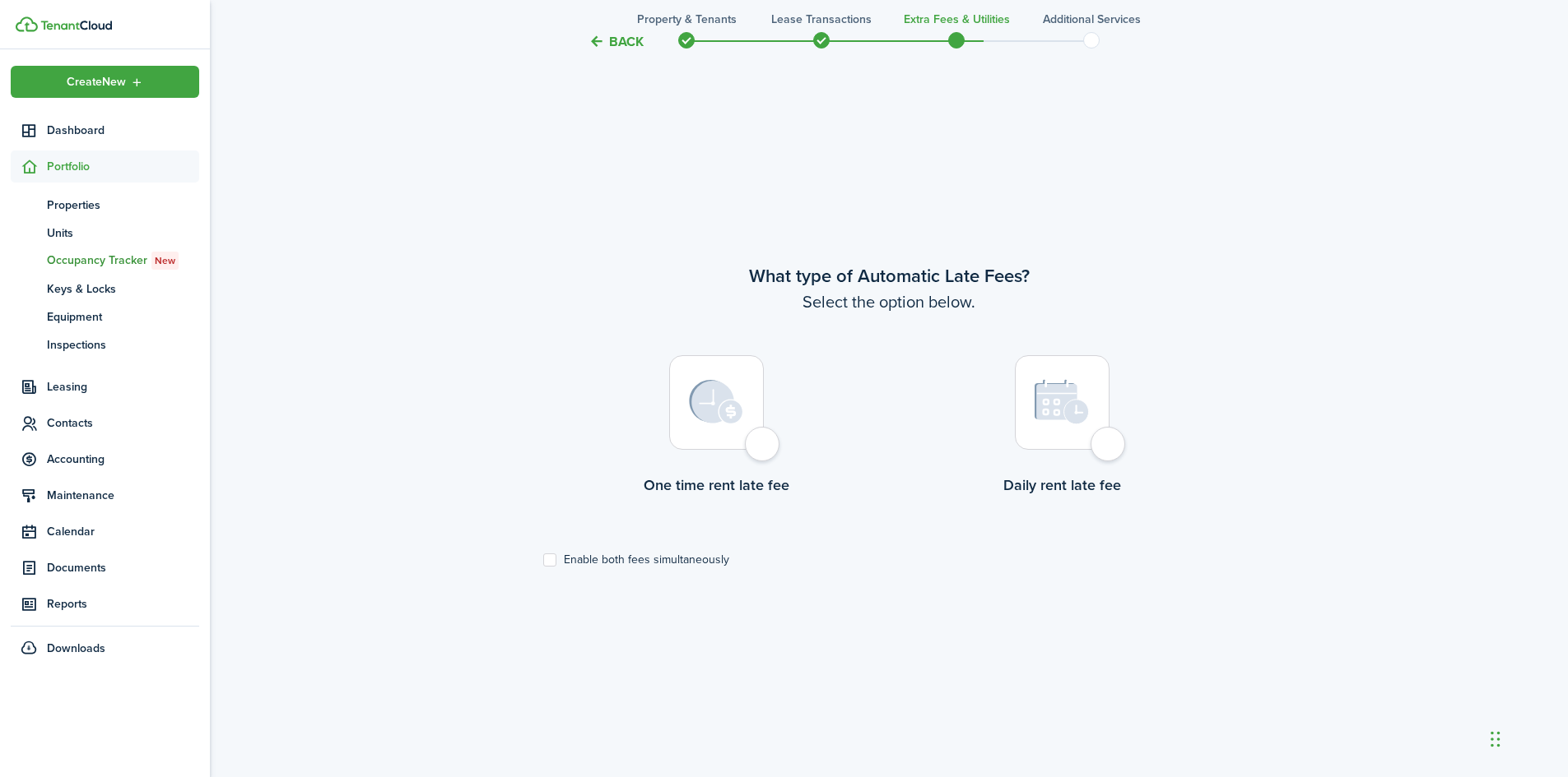
click at [764, 448] on div at bounding box center [716, 403] width 95 height 95
radio input "true"
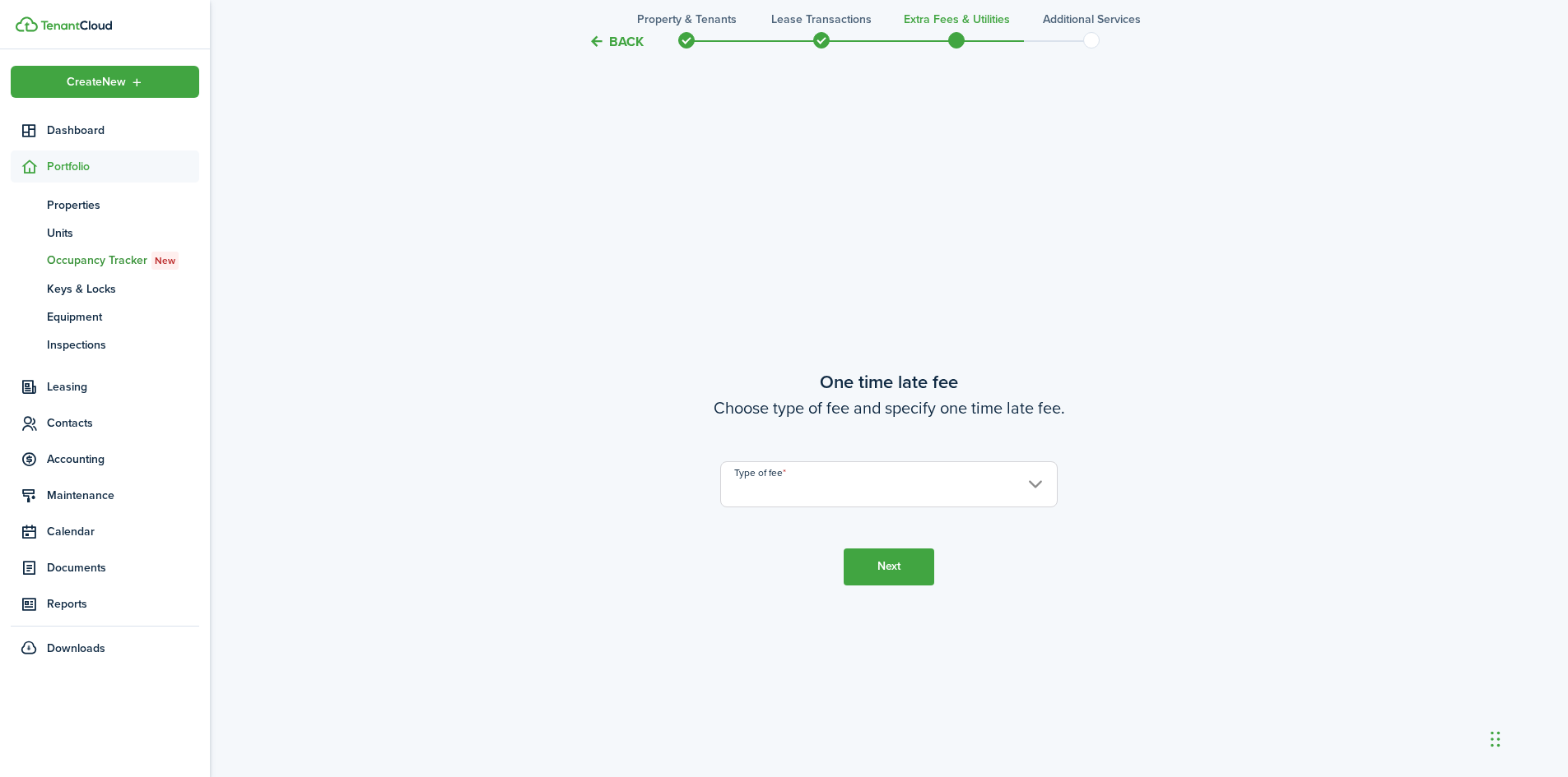
scroll to position [1444, 0]
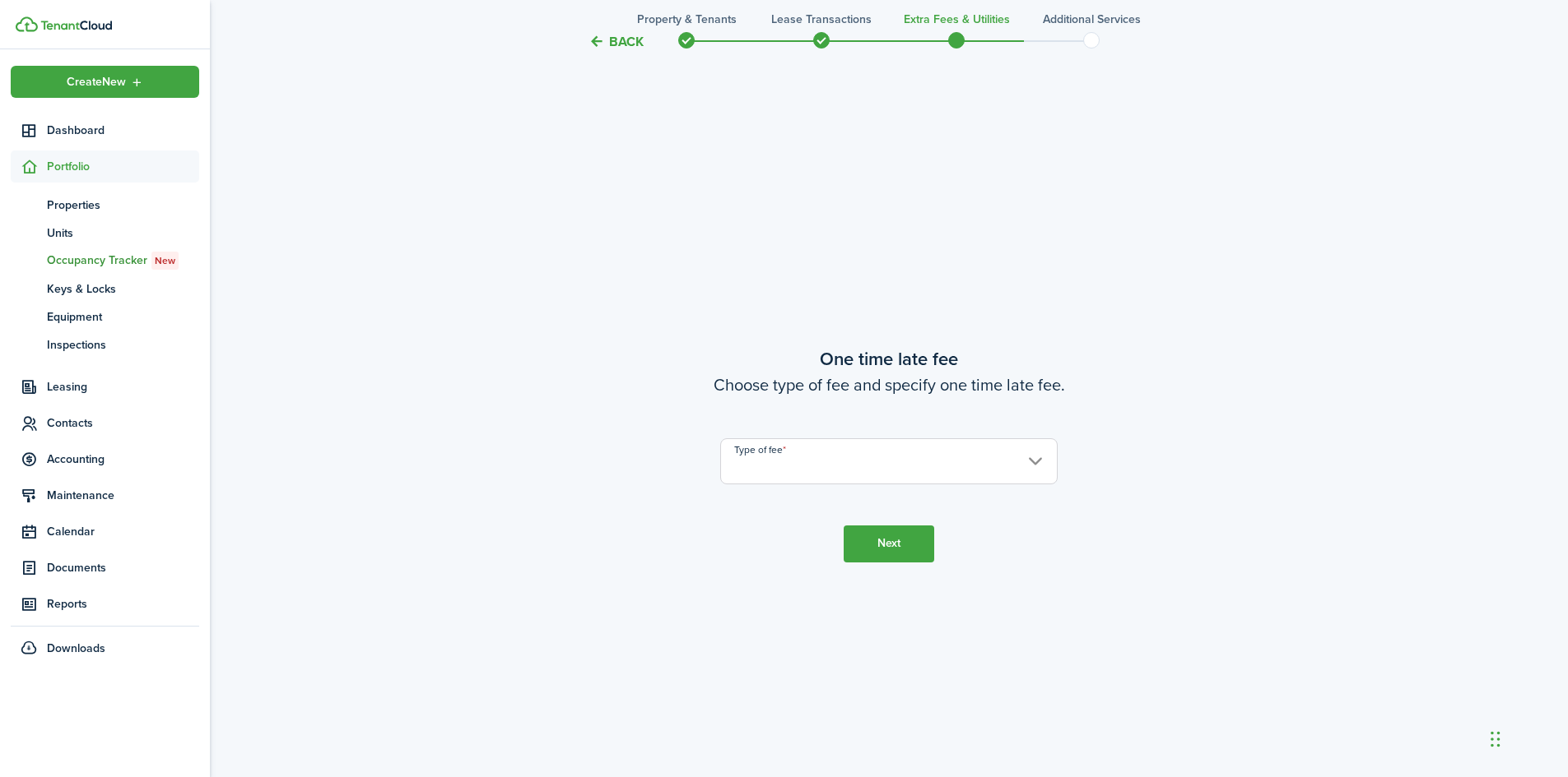
click at [830, 472] on input "Type of fee" at bounding box center [888, 461] width 337 height 46
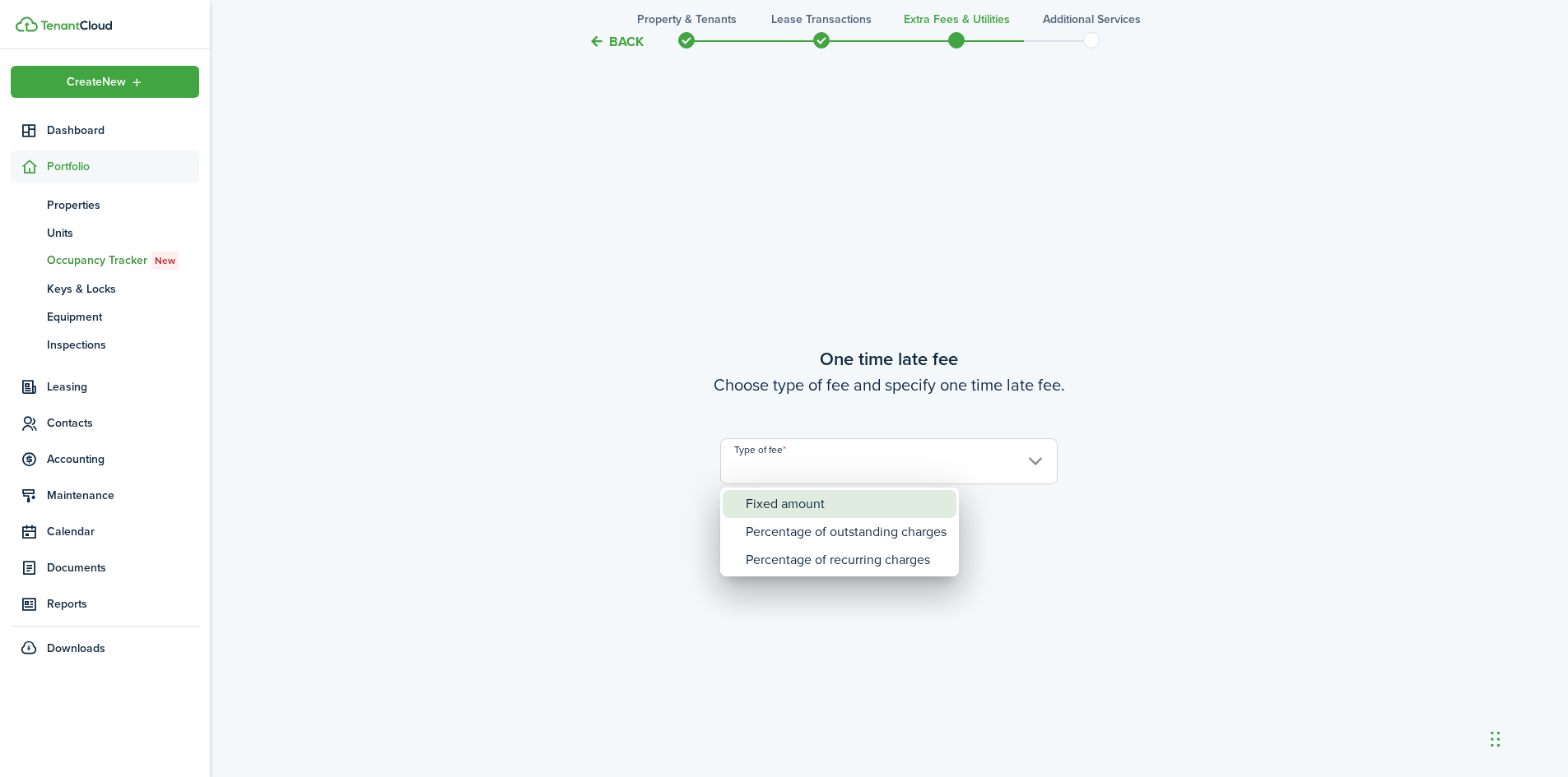
click at [810, 503] on div "Fixed amount" at bounding box center [846, 504] width 201 height 28
type input "Fixed amount"
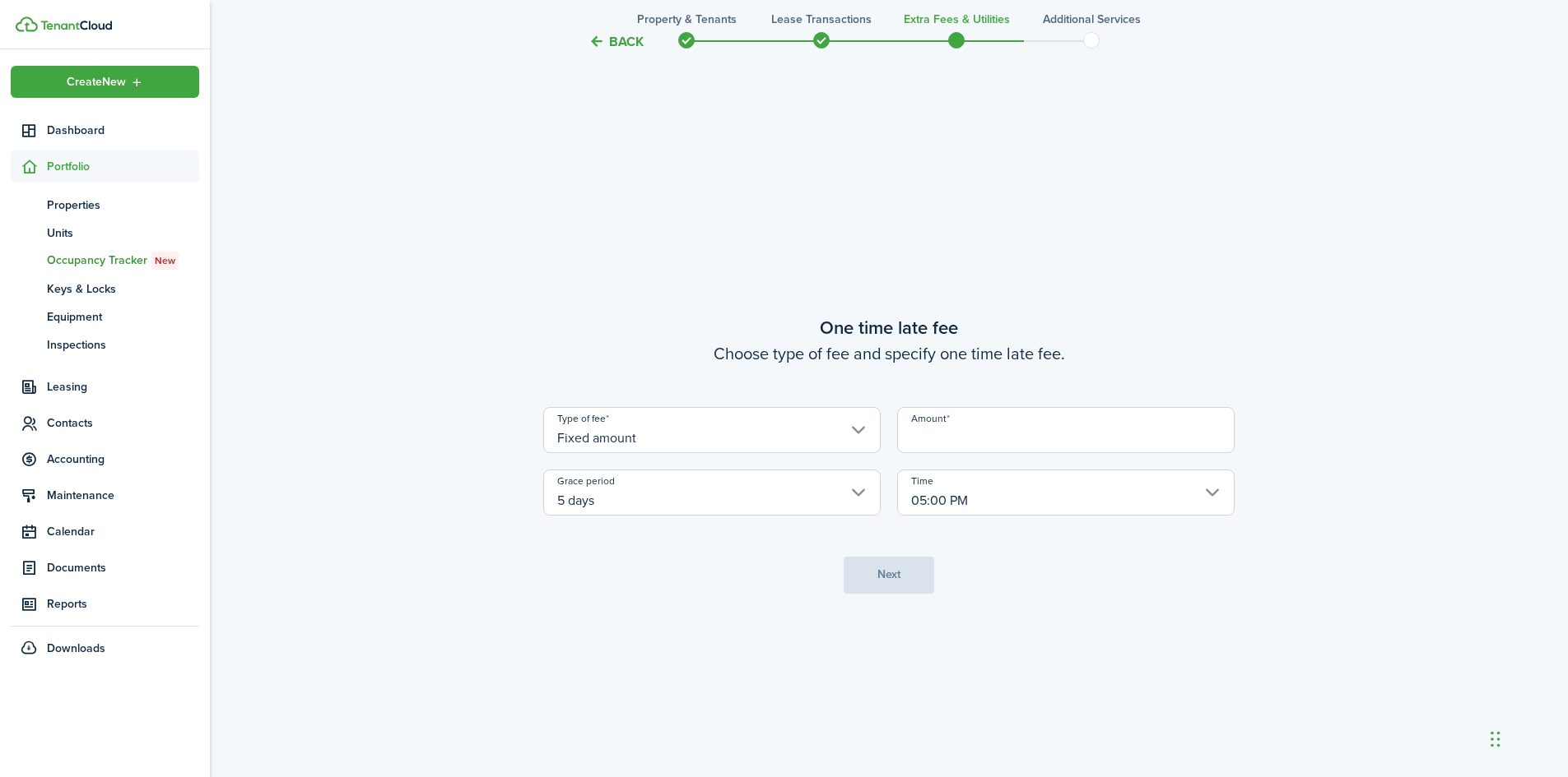
click at [960, 438] on input "Amount" at bounding box center [1065, 430] width 337 height 46
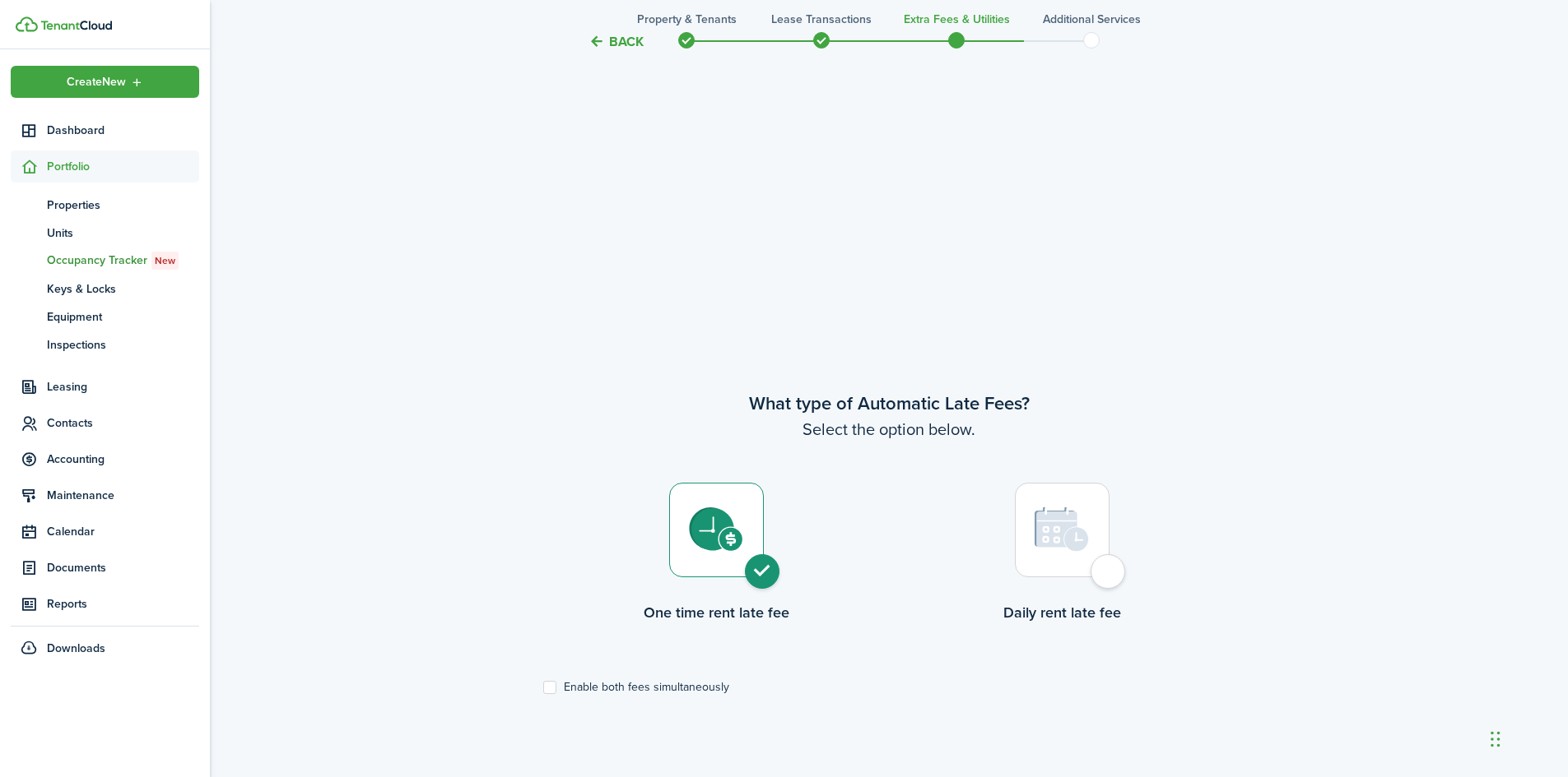
scroll to position [128, 0]
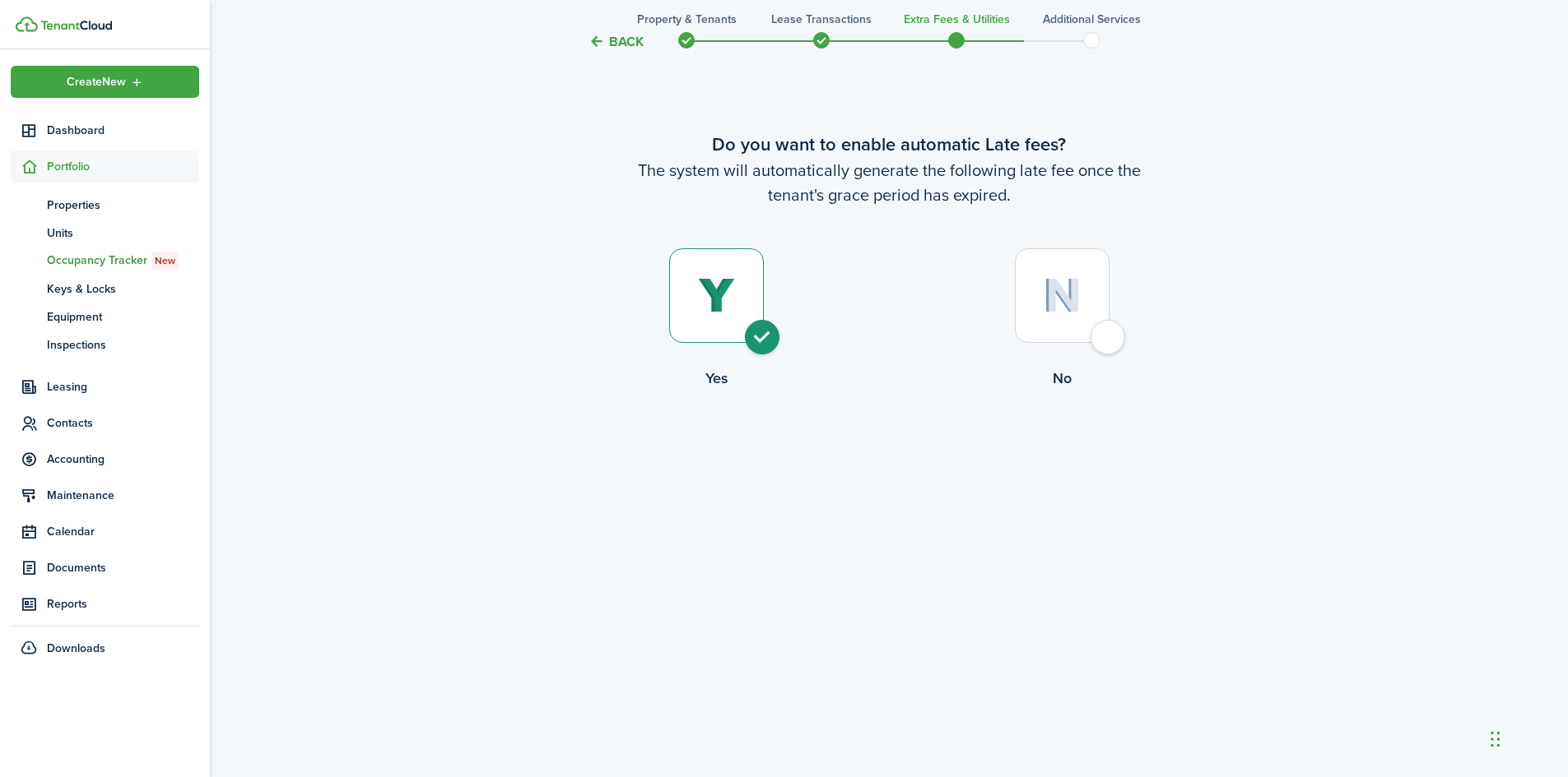
type input "$50.00"
click at [1103, 343] on div at bounding box center [1062, 296] width 95 height 95
radio input "false"
radio input "true"
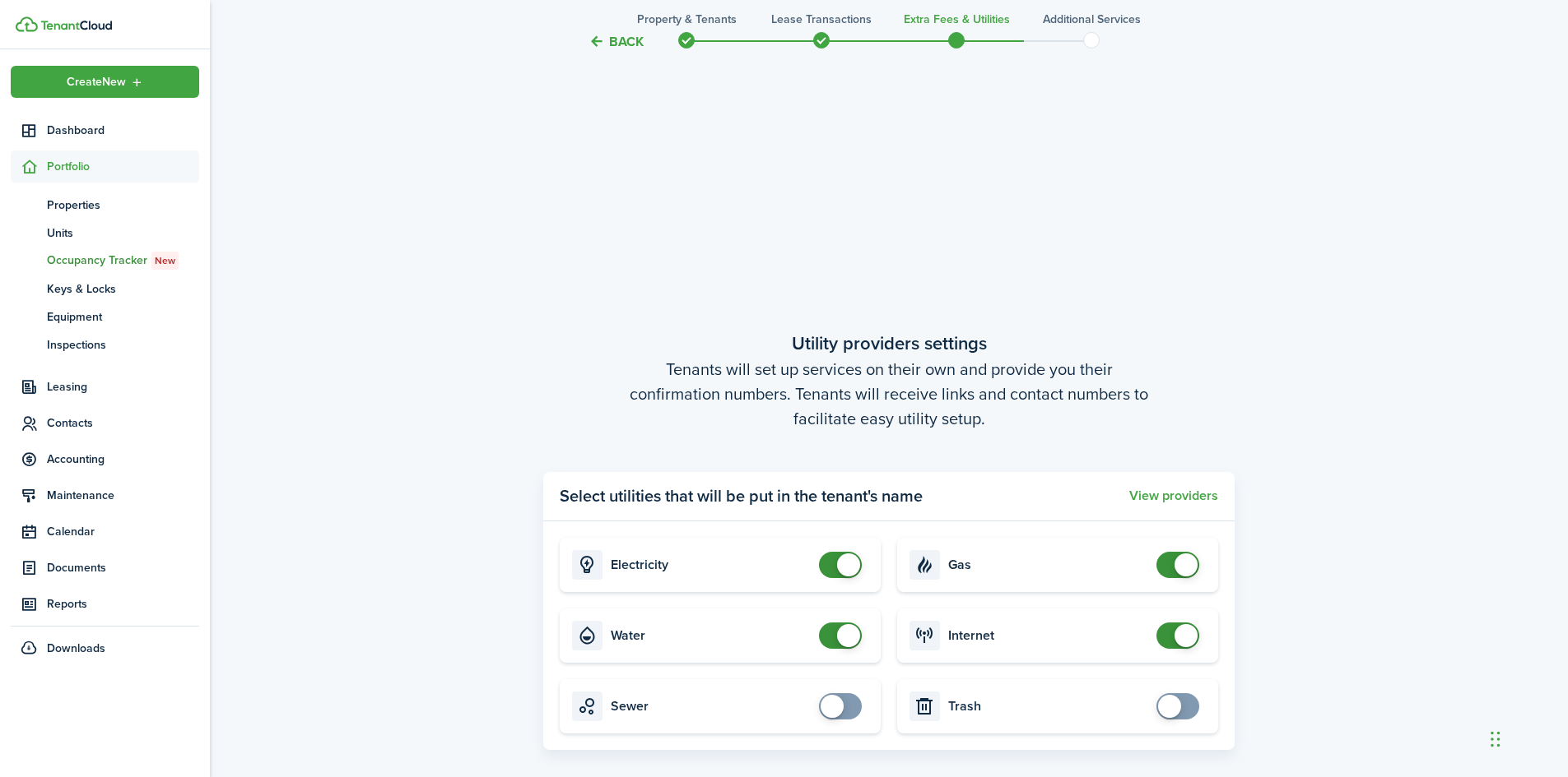
scroll to position [741, 0]
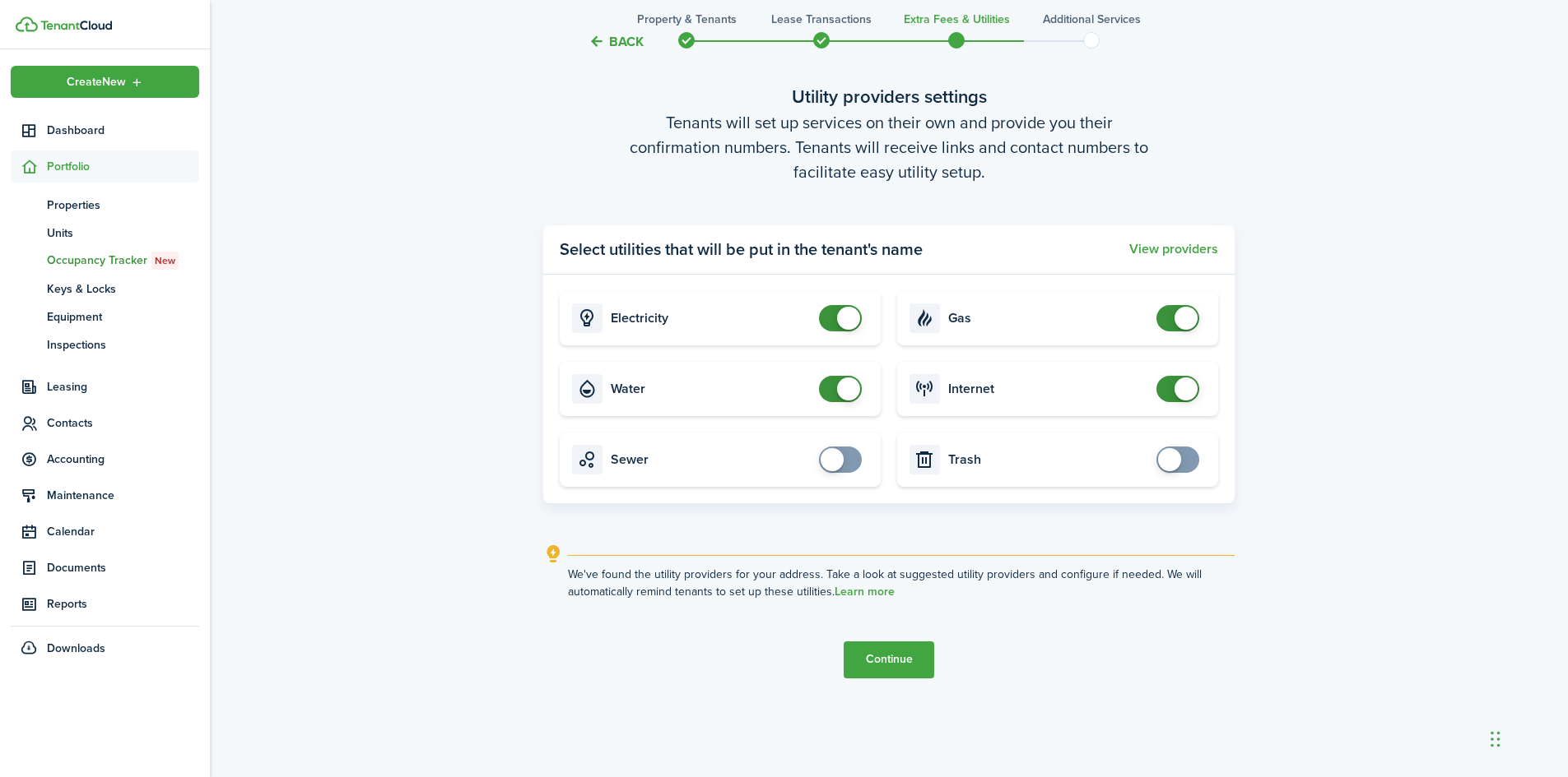
checkbox input "true"
click at [1172, 449] on span at bounding box center [1168, 459] width 23 height 23
click at [905, 655] on button "Continue" at bounding box center [888, 660] width 90 height 37
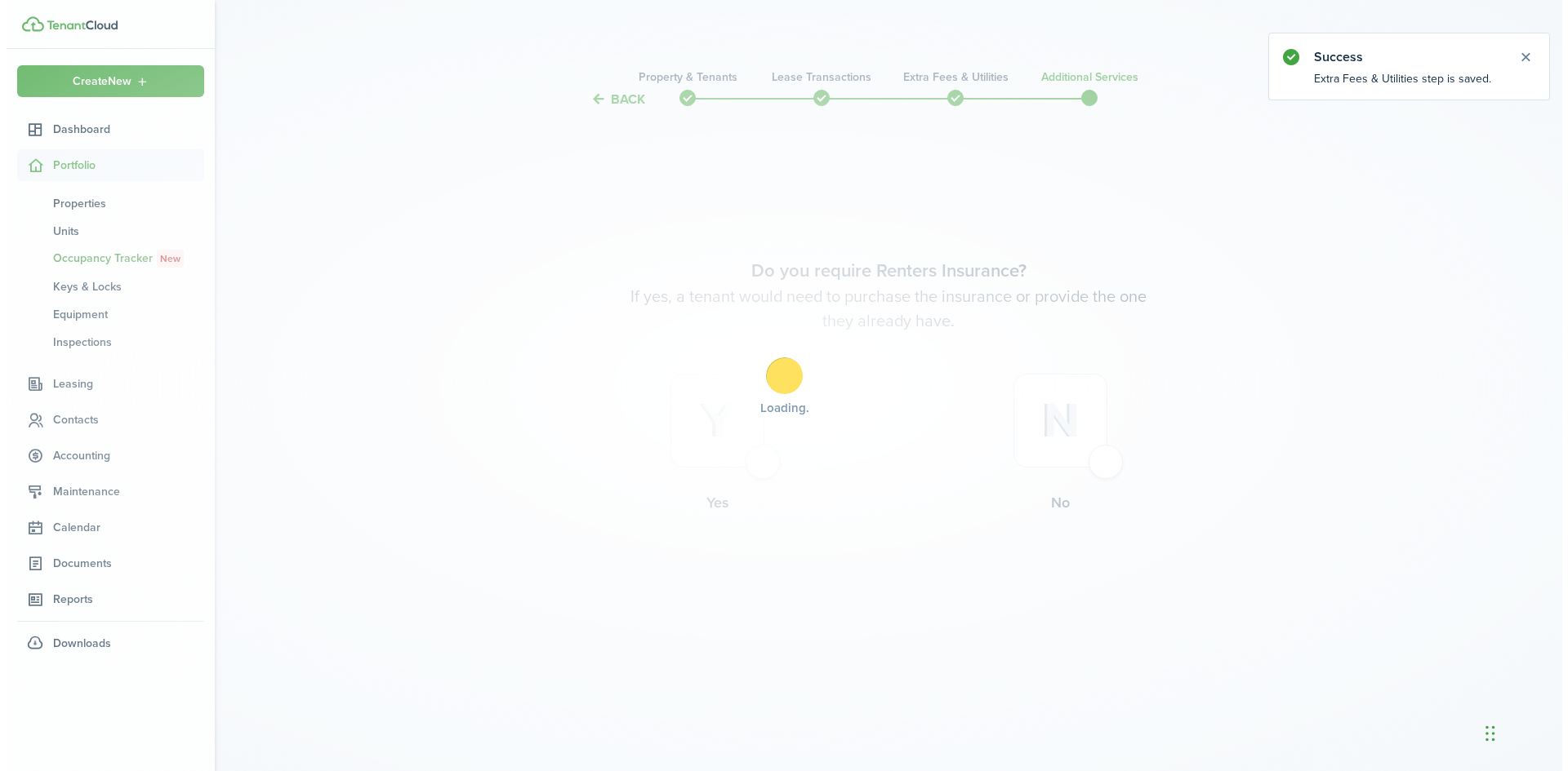
scroll to position [0, 0]
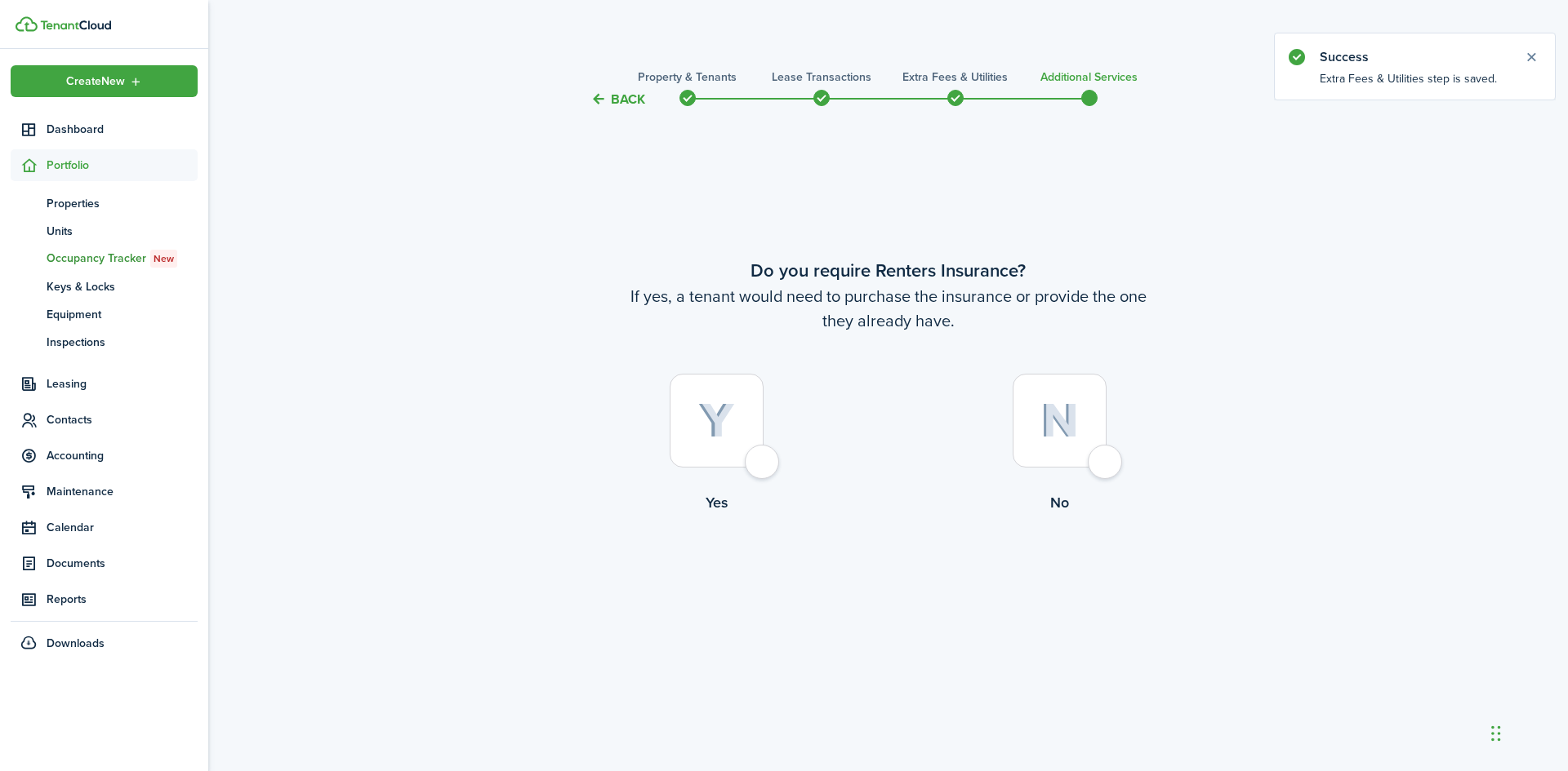
click at [763, 463] on div at bounding box center [717, 421] width 94 height 94
radio input "true"
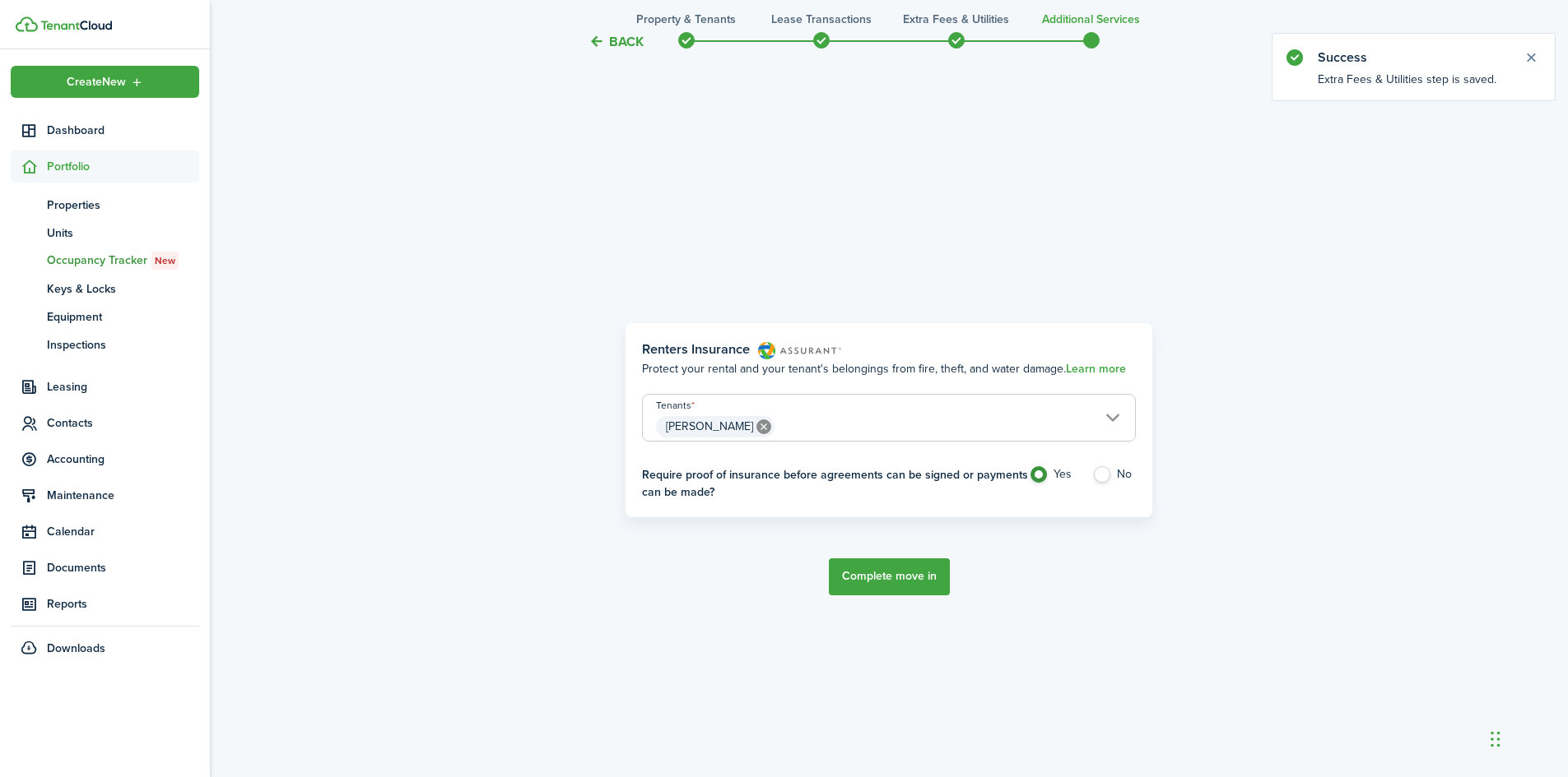
scroll to position [667, 0]
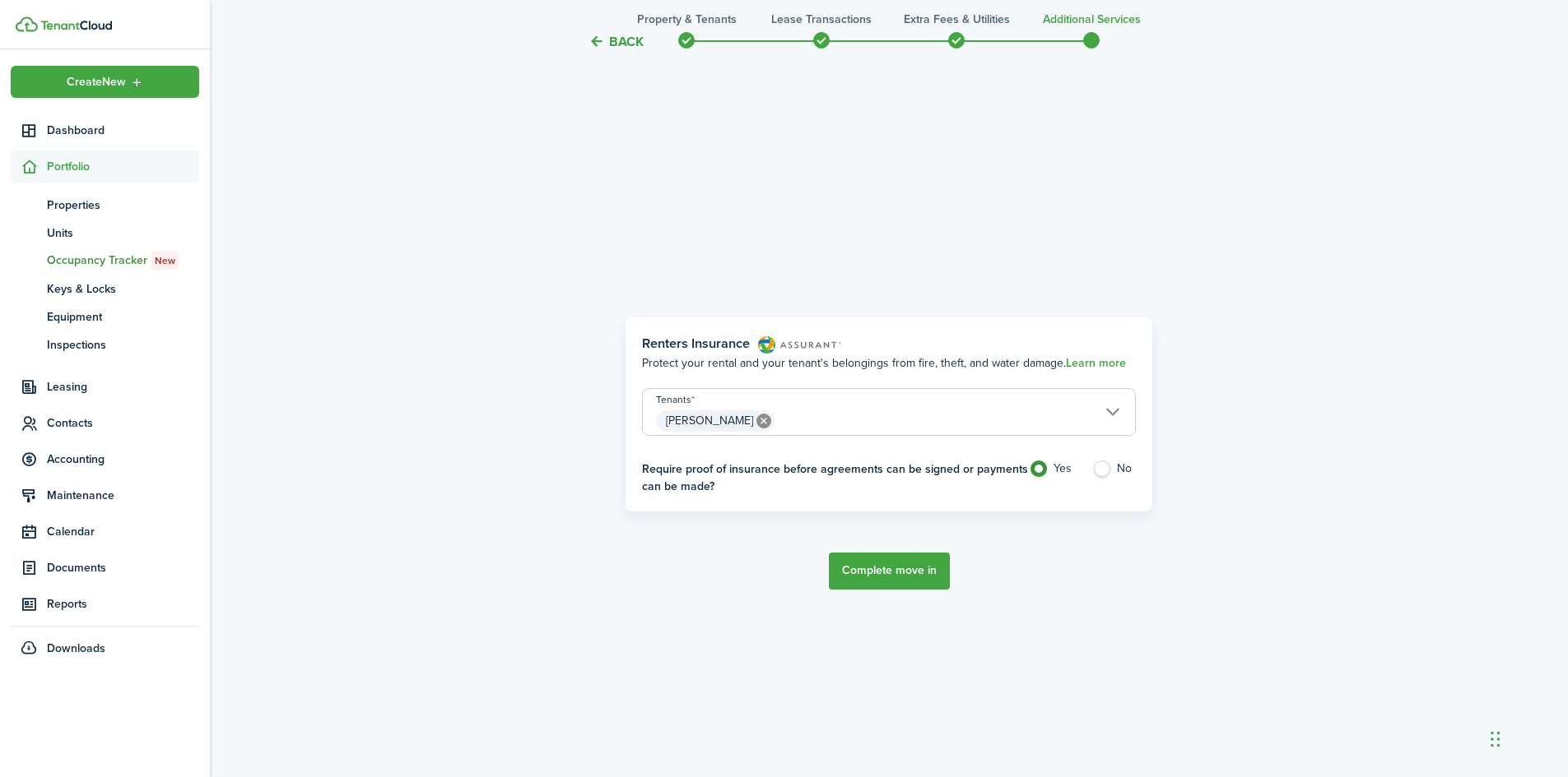
click at [1103, 470] on label "No" at bounding box center [1114, 472] width 44 height 24
radio input "false"
radio input "true"
click at [883, 574] on button "Complete move in" at bounding box center [889, 572] width 121 height 37
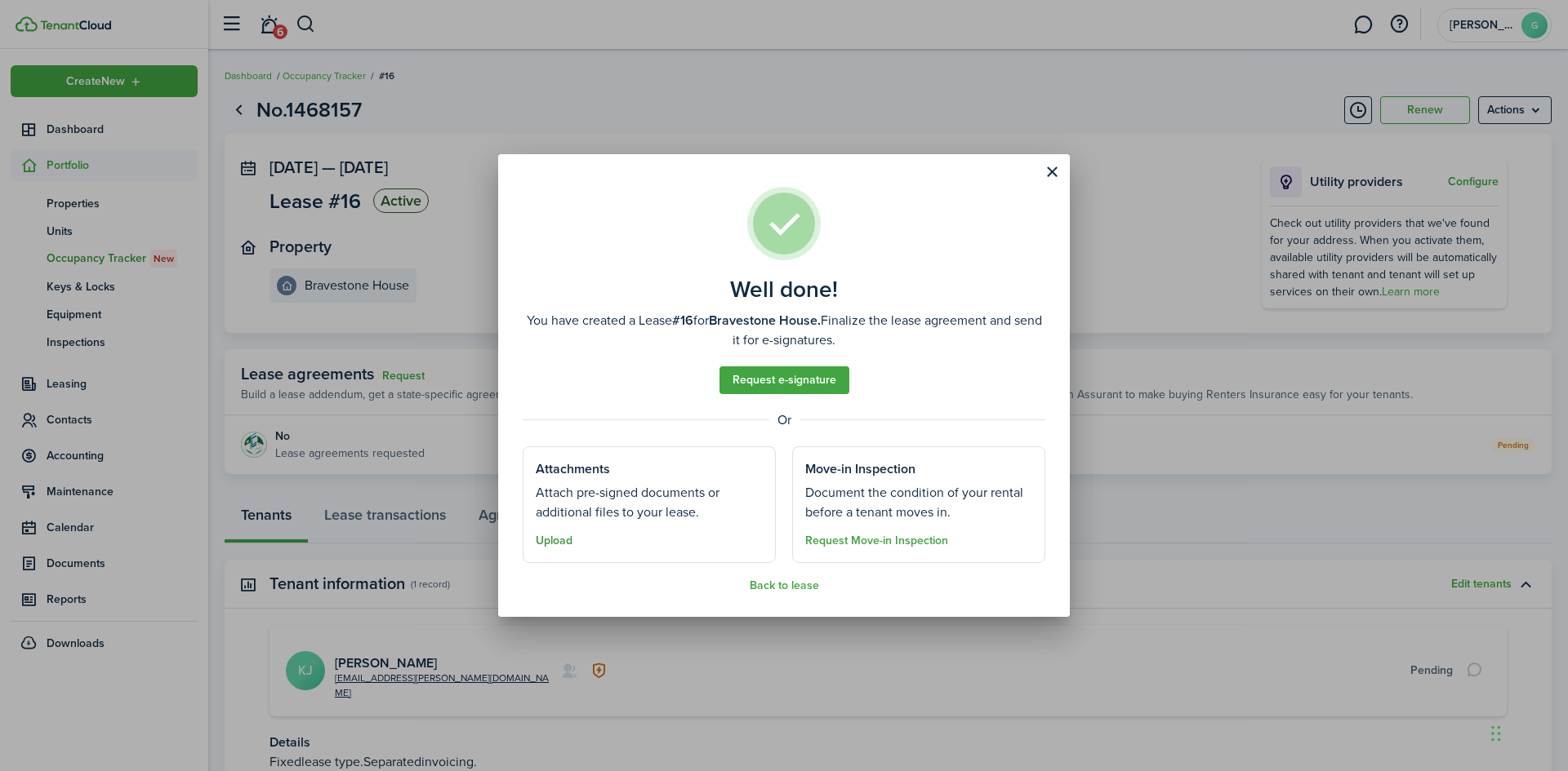
click at [560, 540] on button "Upload" at bounding box center [554, 541] width 37 height 13
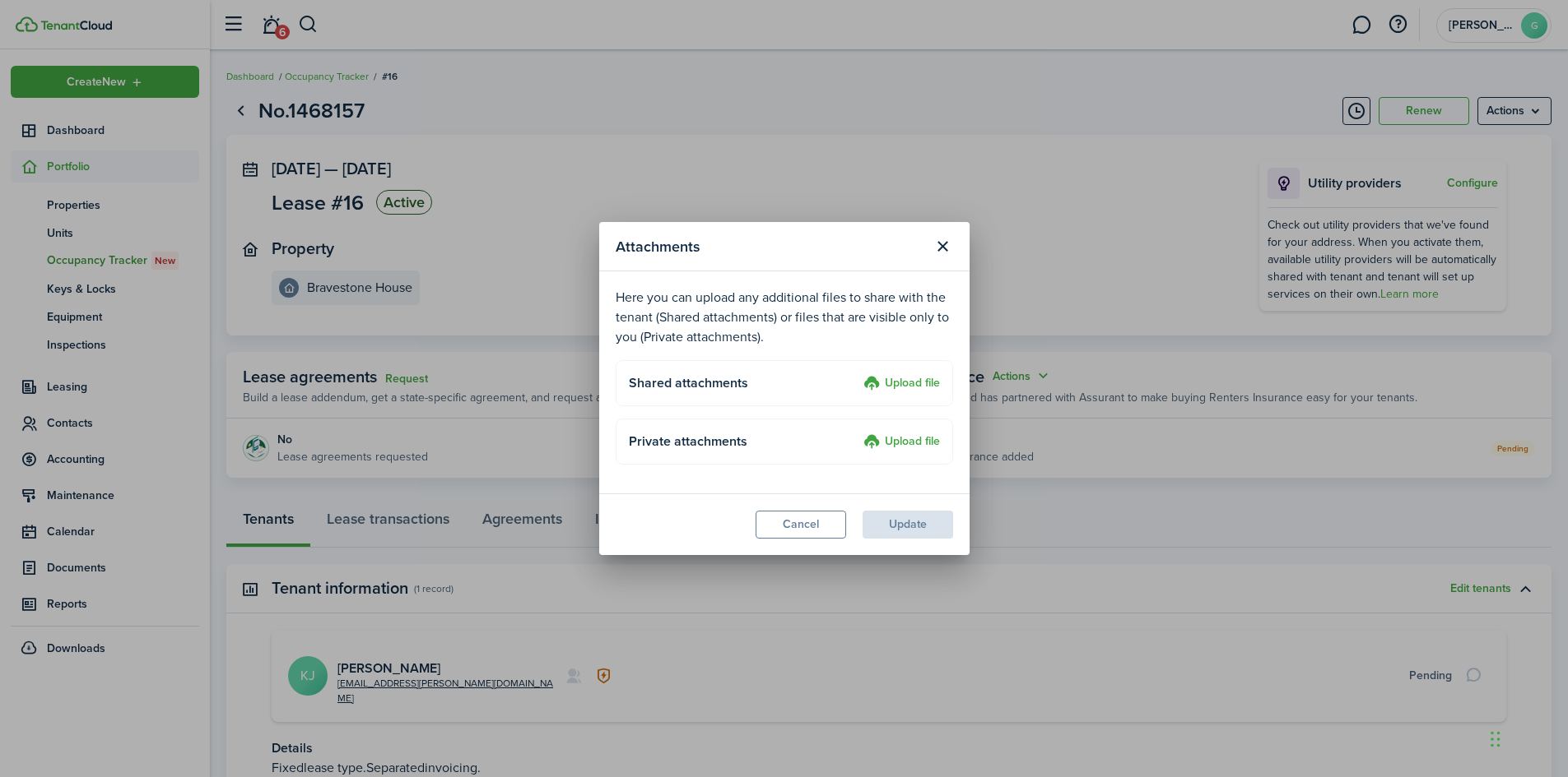
click at [906, 383] on label "Upload file" at bounding box center [901, 383] width 77 height 19
click at [858, 374] on input "Upload file" at bounding box center [858, 374] width 0 height 0
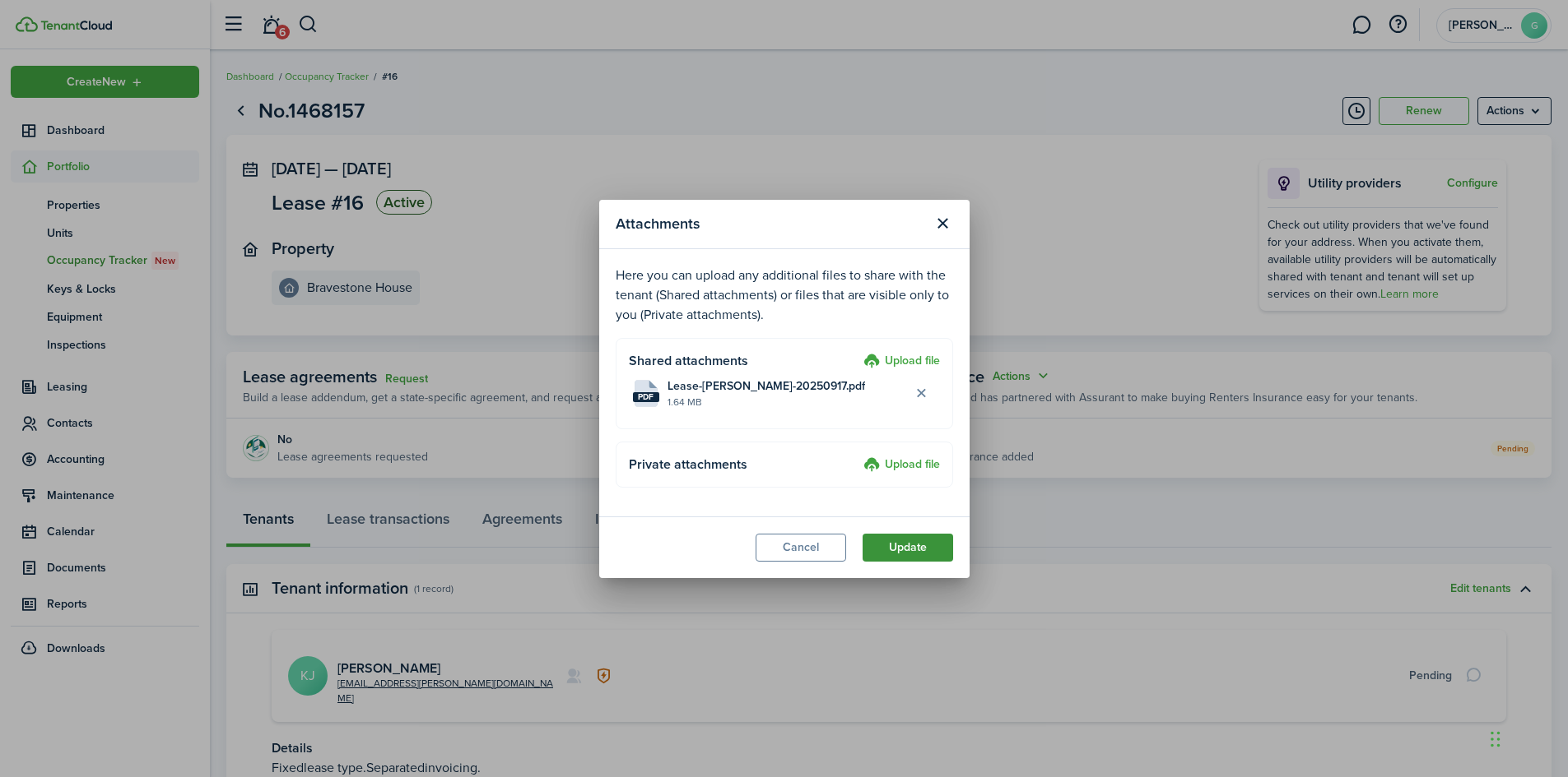
click at [913, 547] on button "Update" at bounding box center [907, 547] width 90 height 28
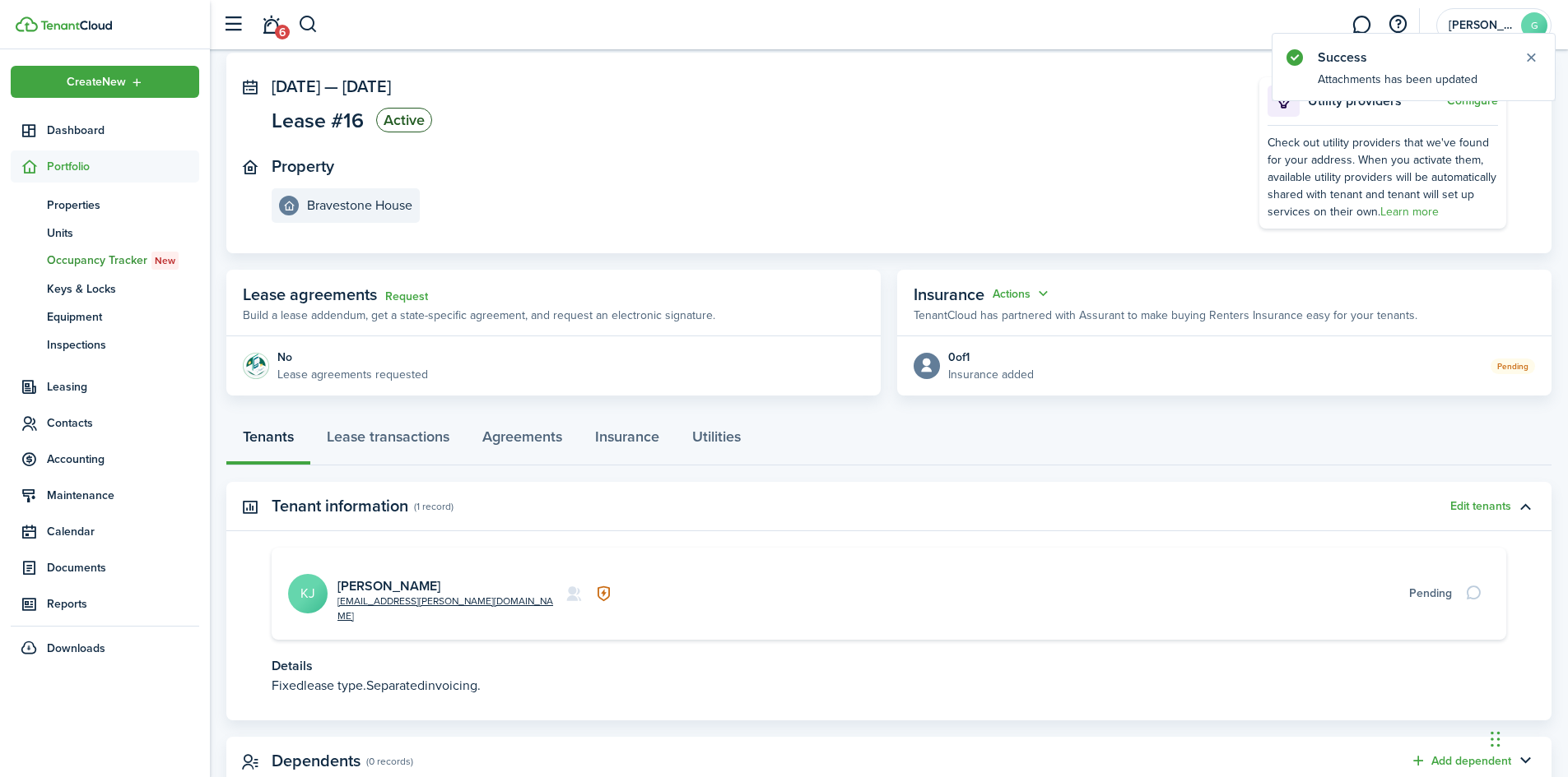
scroll to position [117, 0]
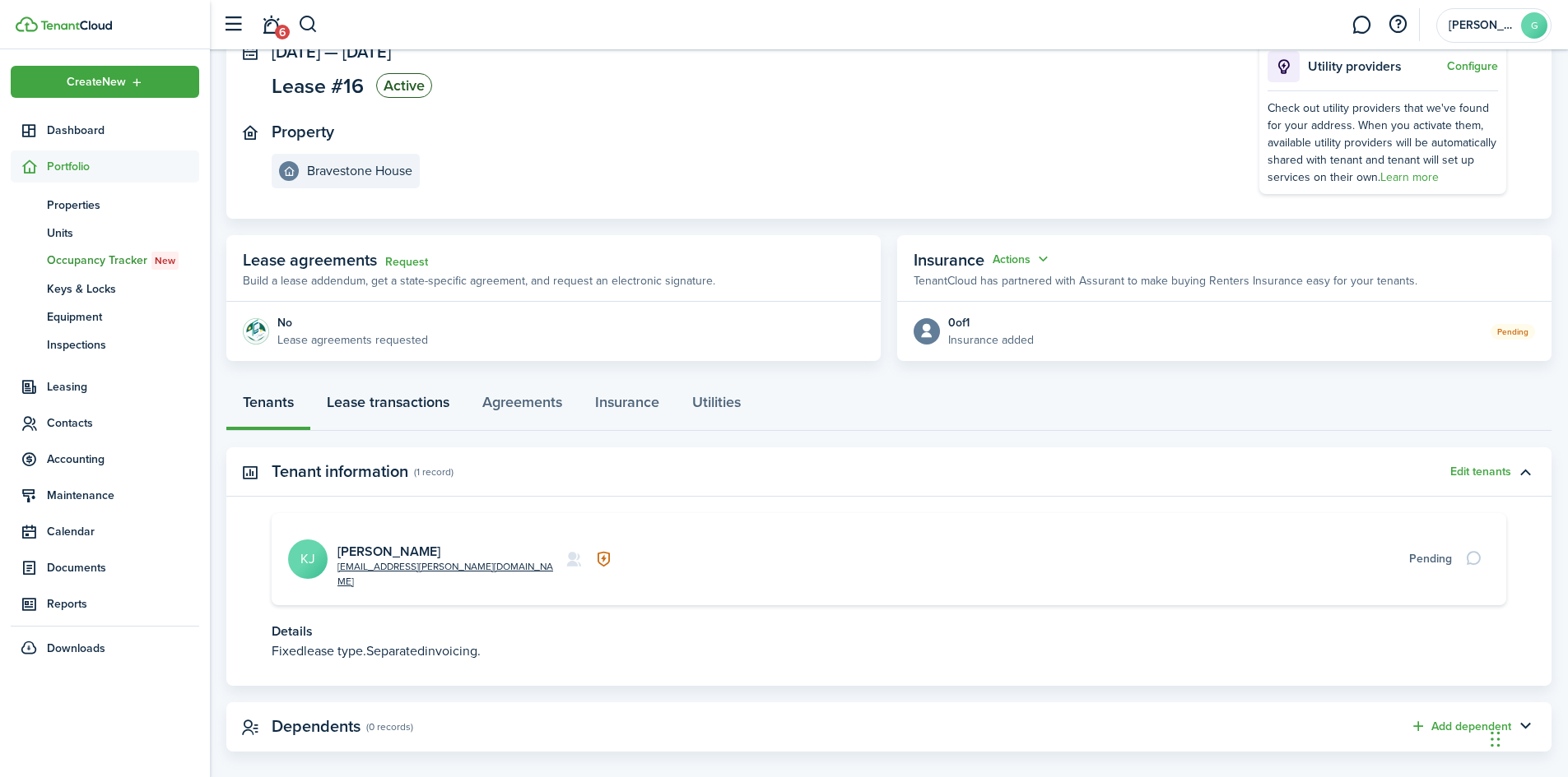
click at [376, 401] on link "Lease transactions" at bounding box center [388, 406] width 155 height 49
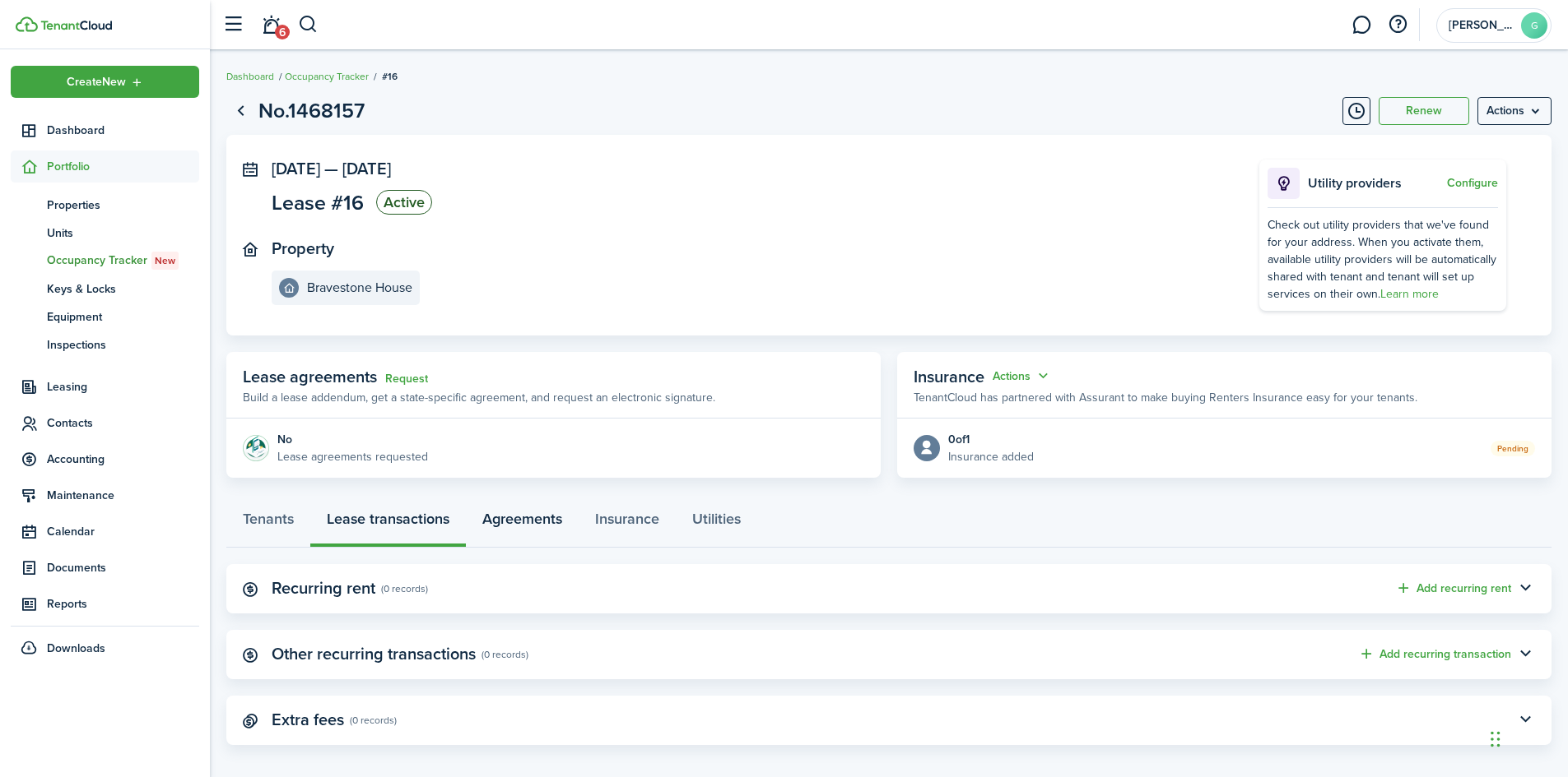
click at [544, 525] on link "Agreements" at bounding box center [521, 523] width 112 height 49
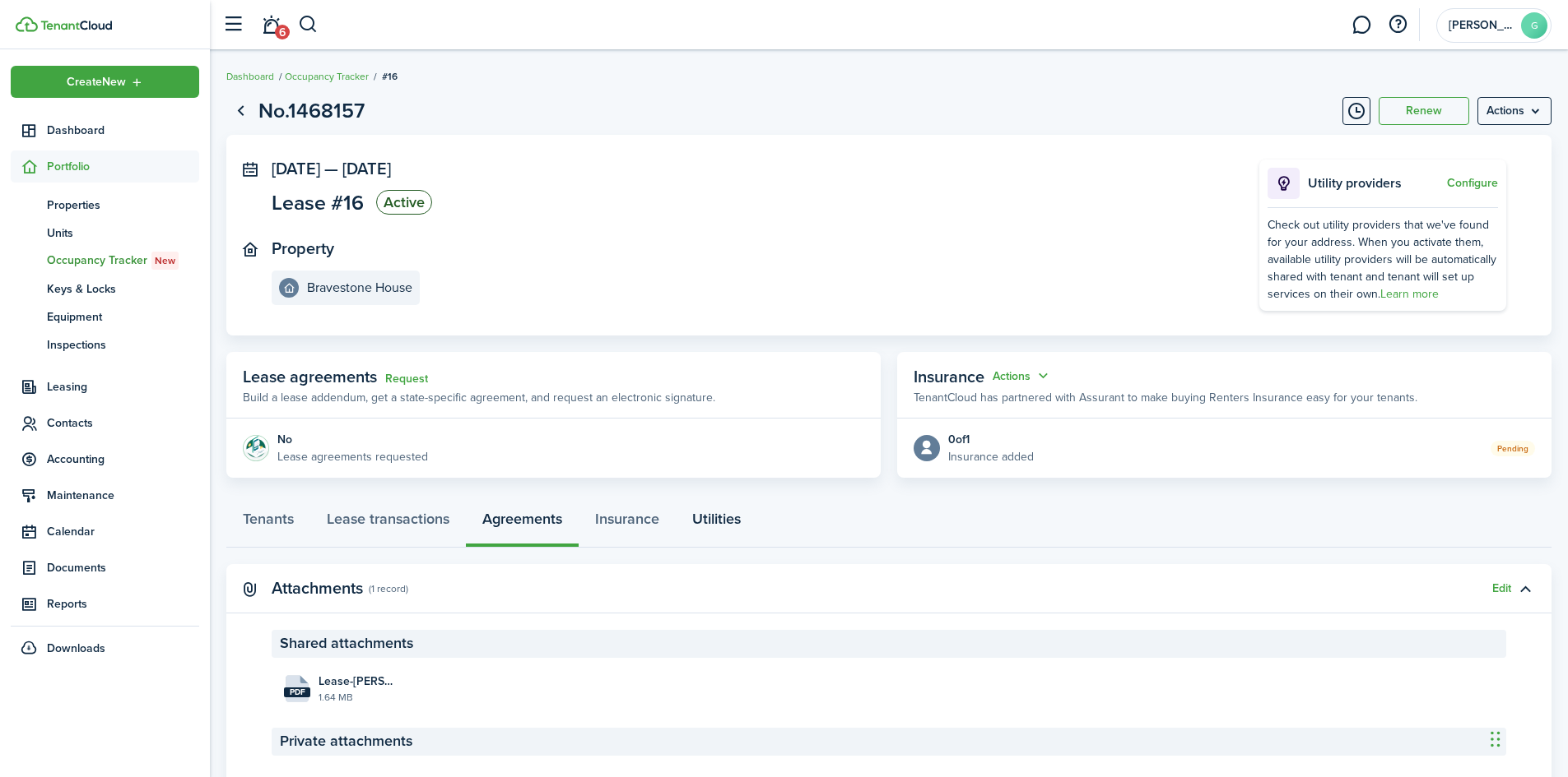
click at [739, 513] on link "Utilities" at bounding box center [716, 523] width 81 height 49
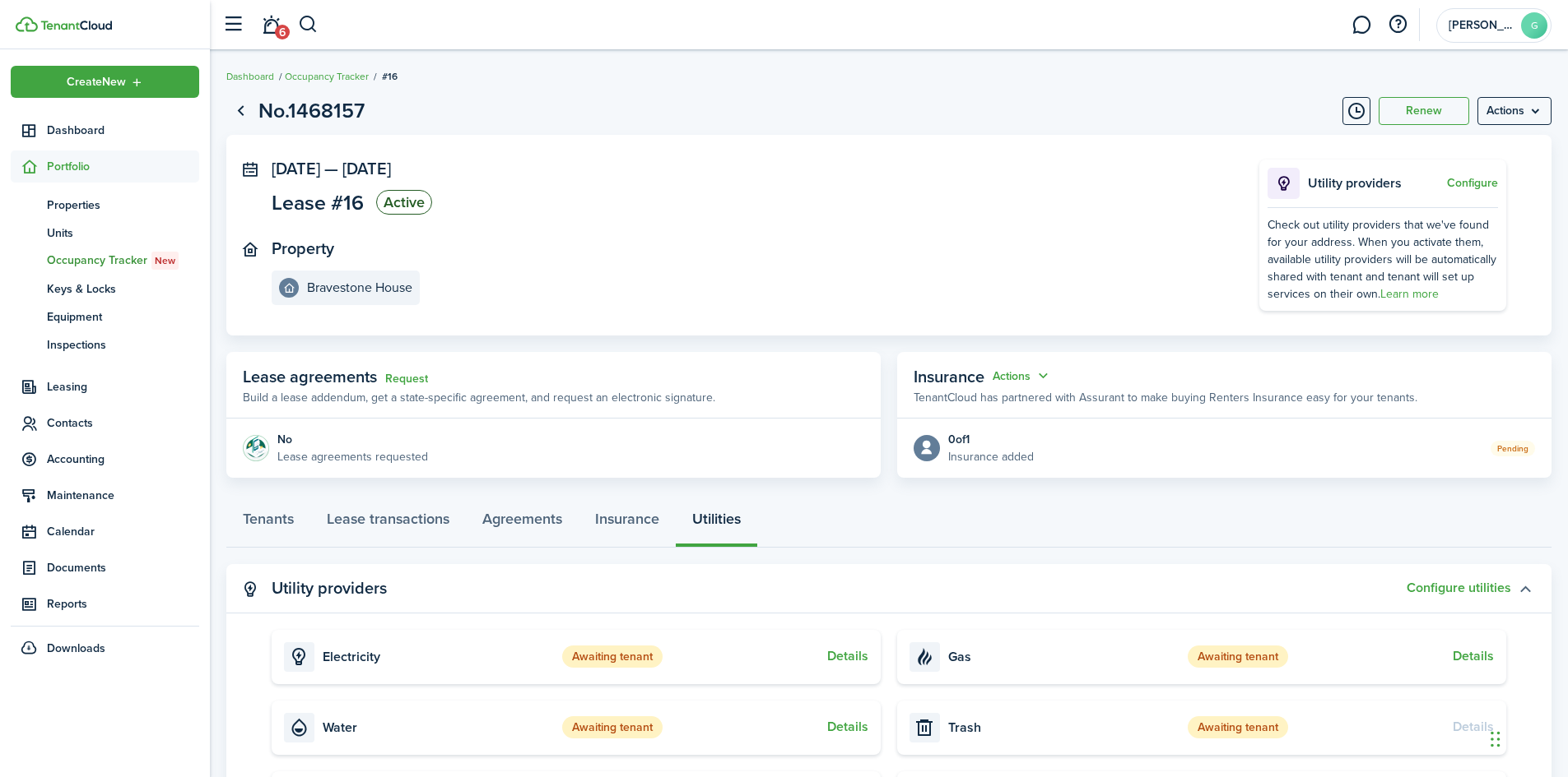
click at [1522, 584] on button "button" at bounding box center [1524, 589] width 28 height 28
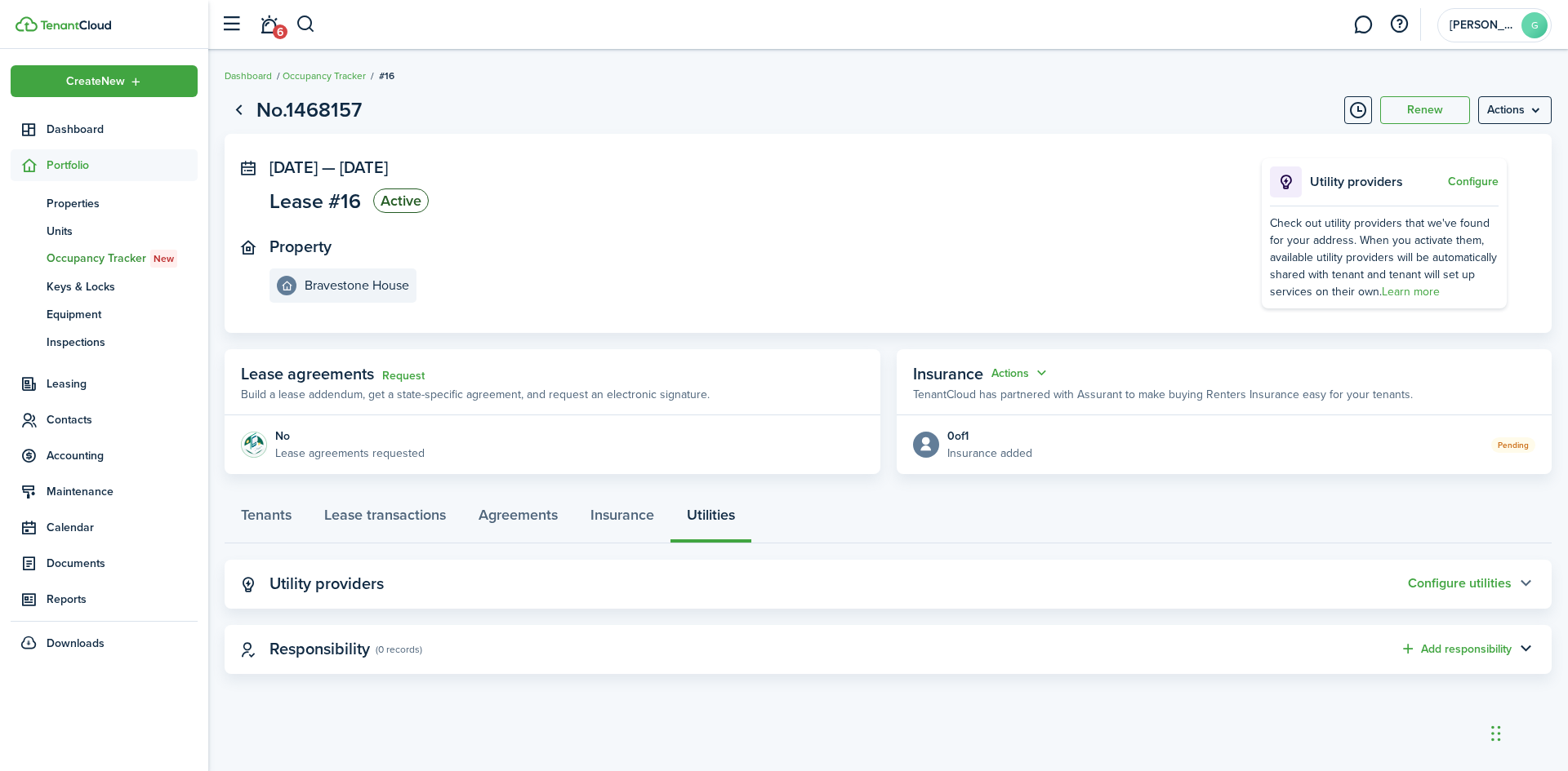
click at [1511, 580] on button "Configure utilities" at bounding box center [1460, 584] width 104 height 15
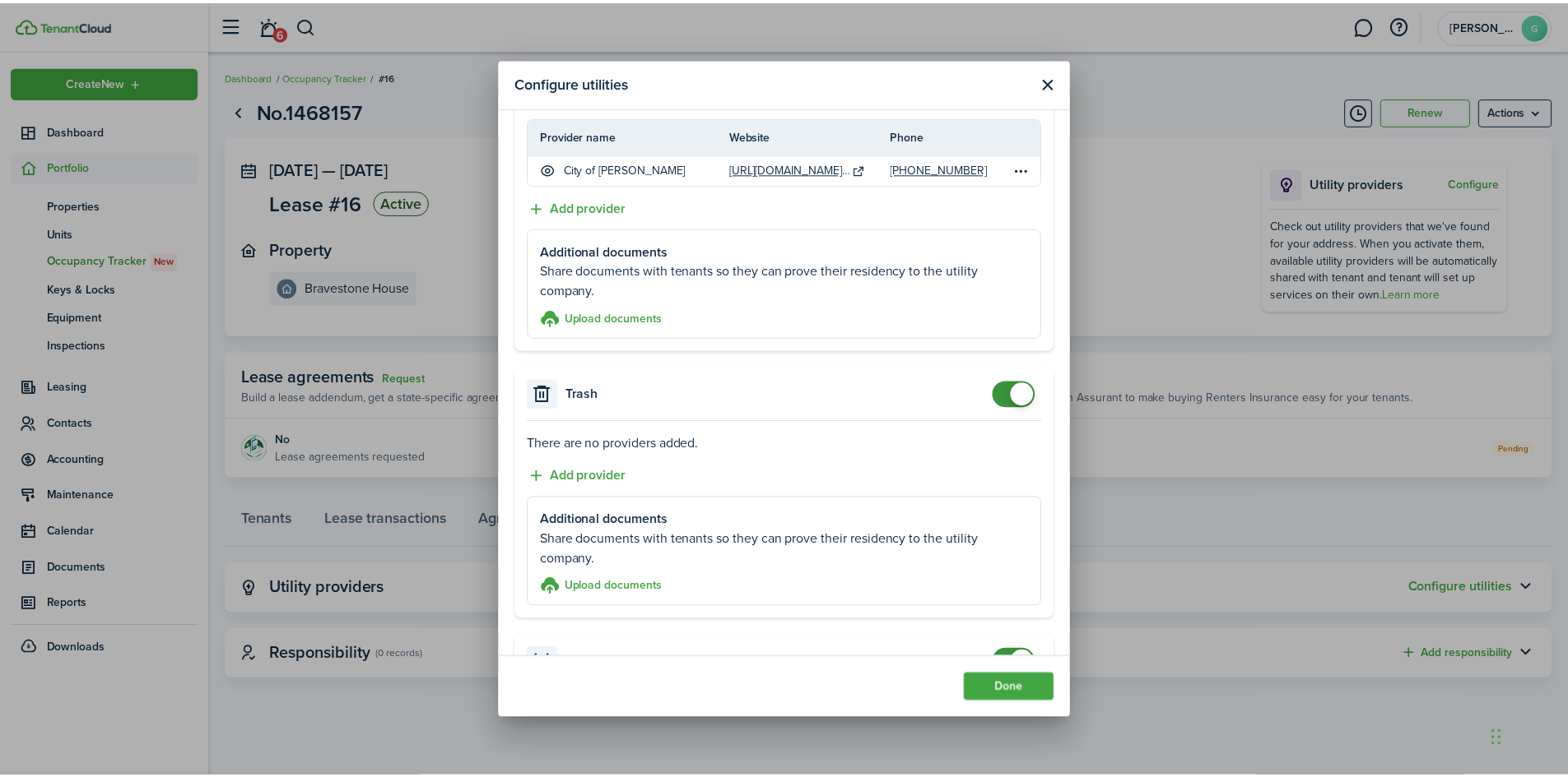
scroll to position [823, 0]
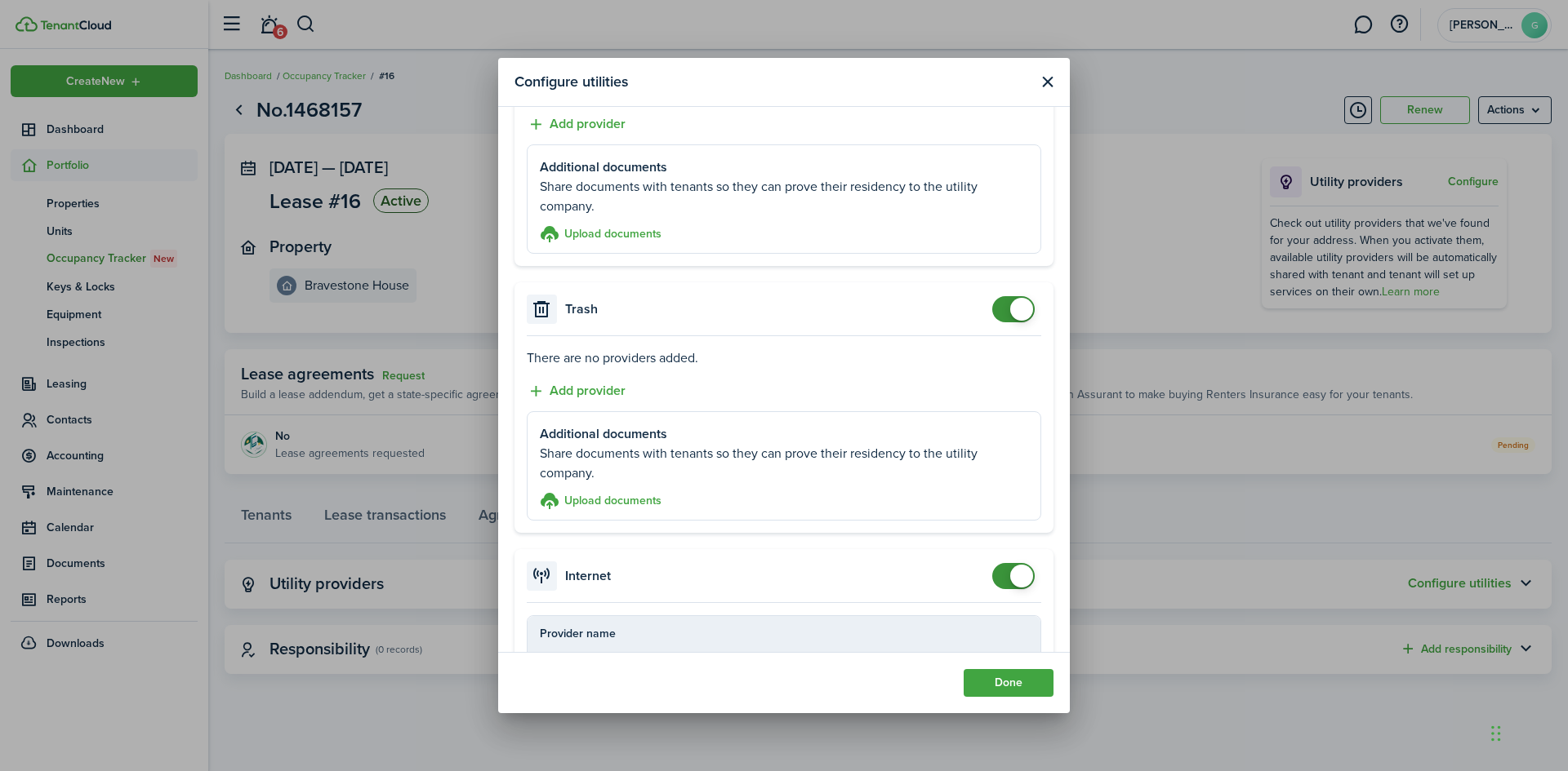
click at [1045, 77] on button "Close modal" at bounding box center [1047, 82] width 20 height 20
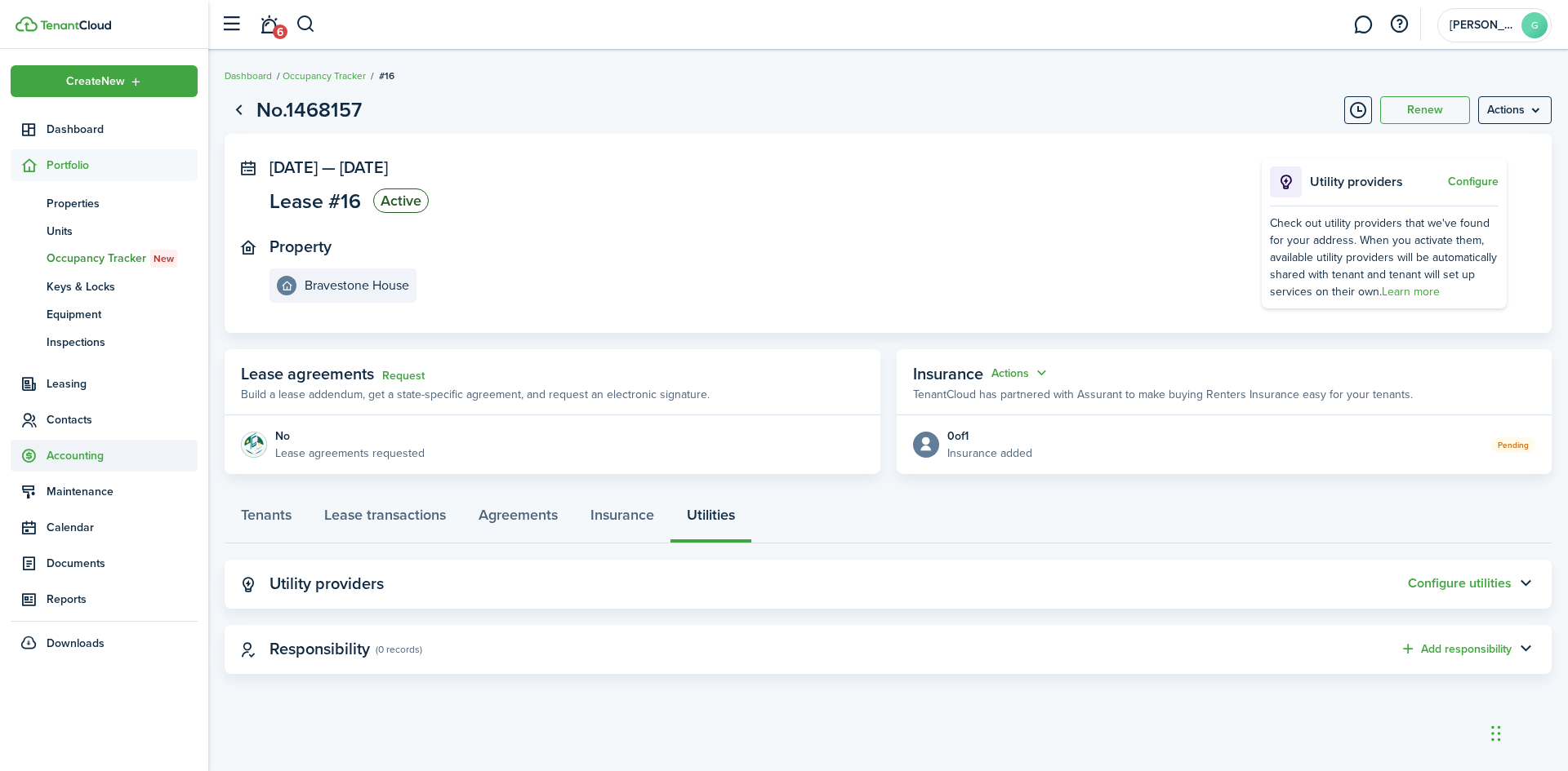
click at [75, 448] on span "Accounting" at bounding box center [122, 456] width 151 height 17
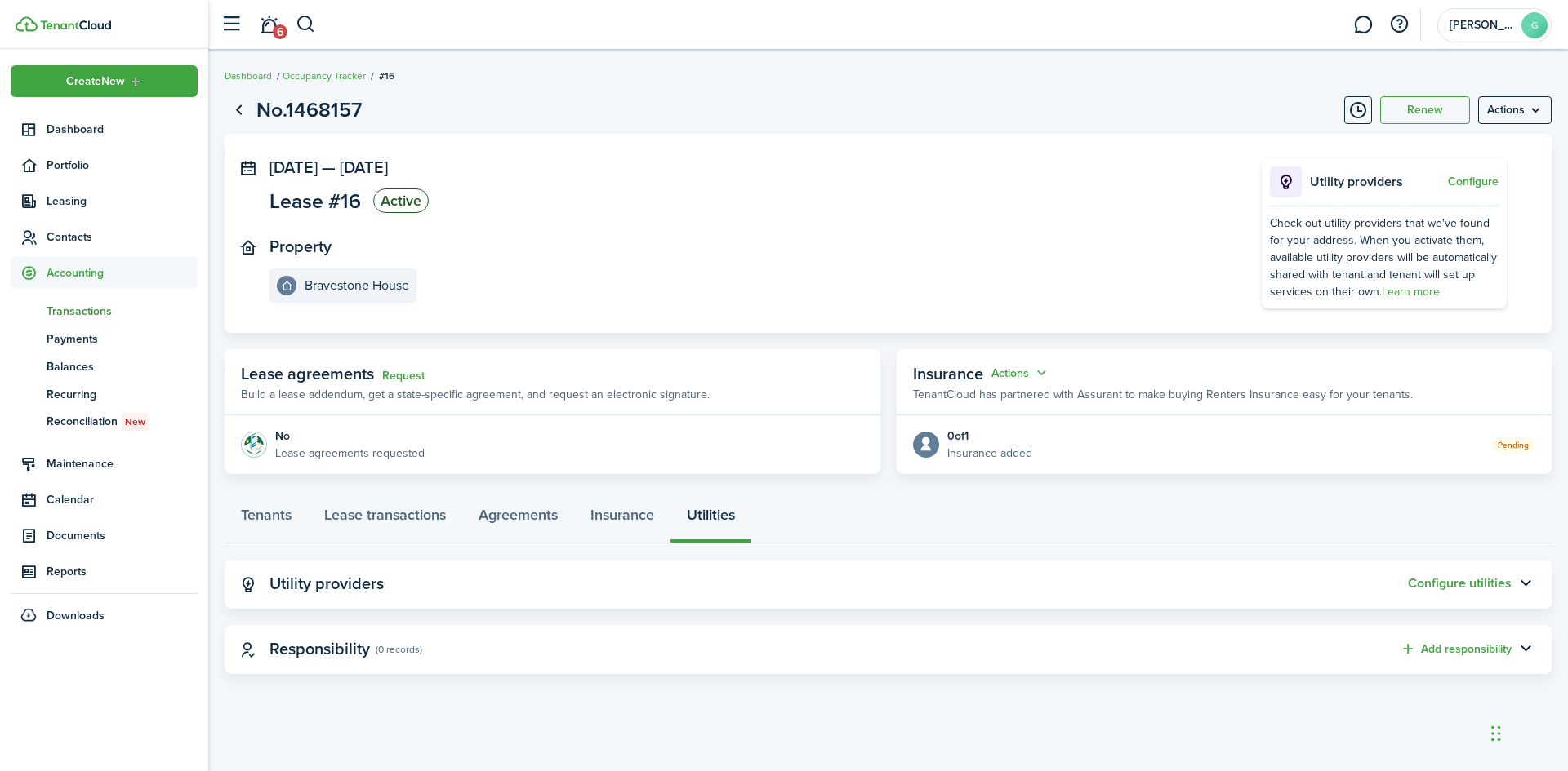
click at [80, 308] on span "Transactions" at bounding box center [122, 311] width 151 height 17
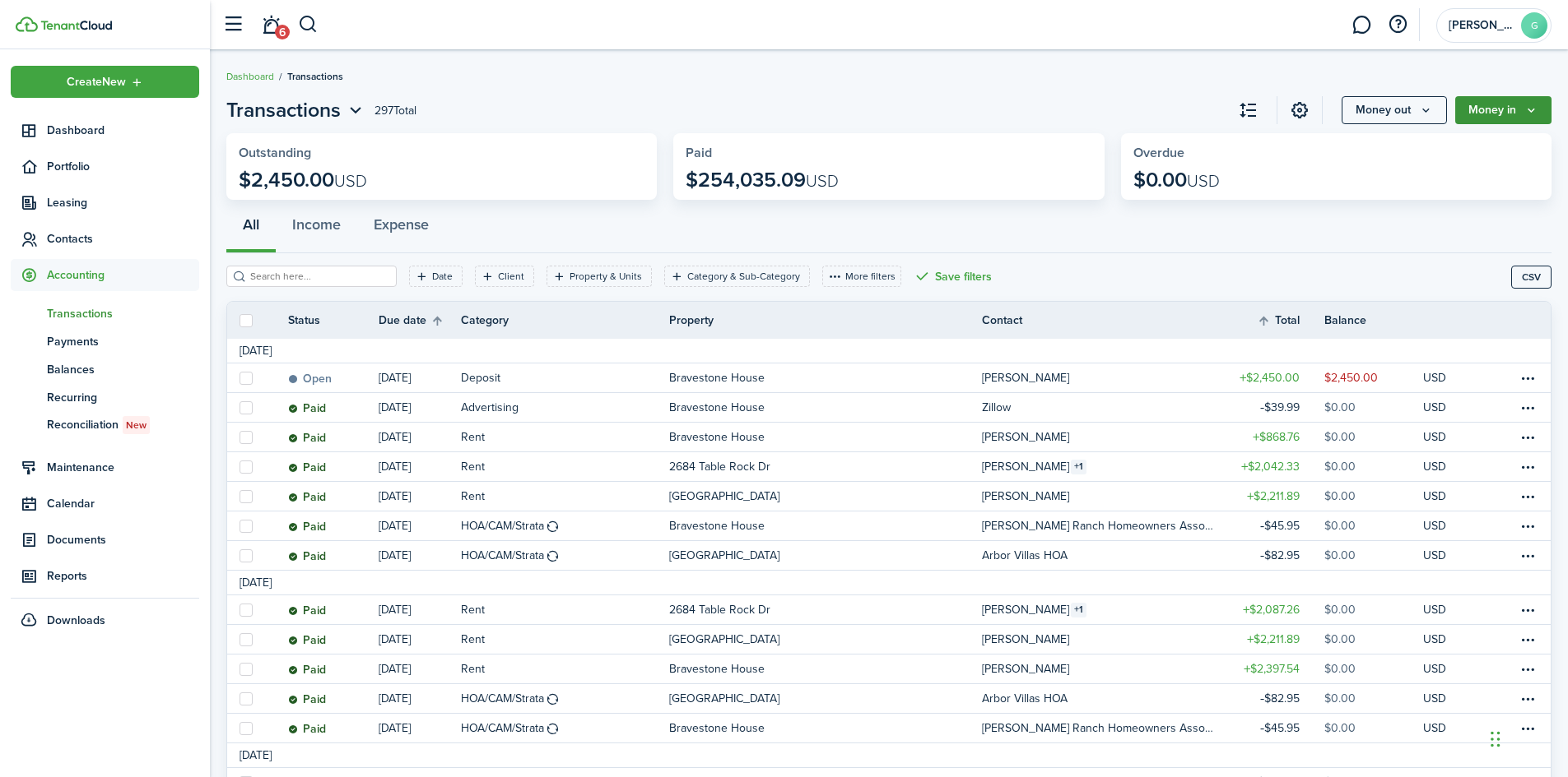
click at [1537, 111] on icon "Money in" at bounding box center [1531, 111] width 14 height 14
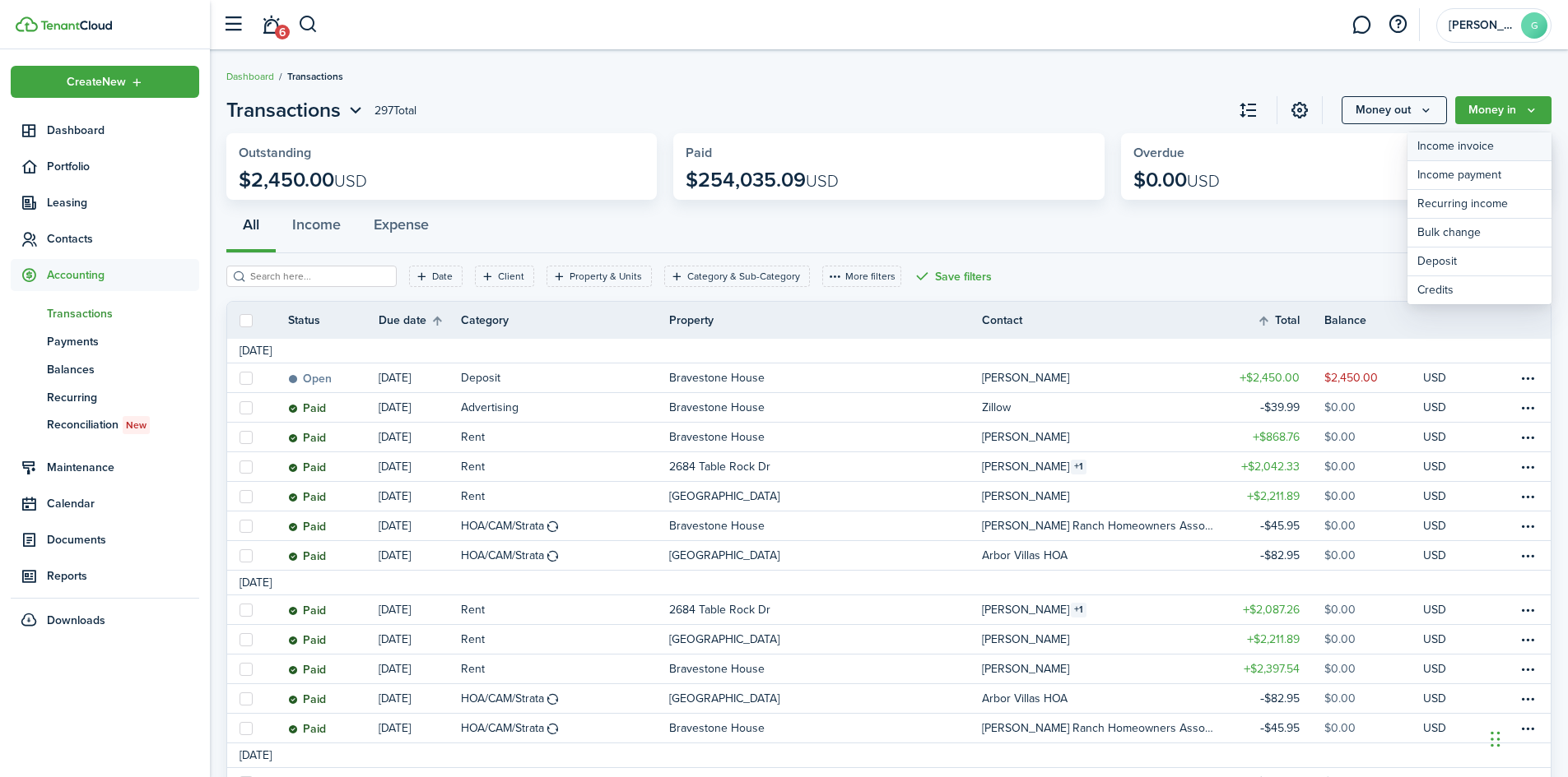
click at [1433, 149] on link "Income invoice" at bounding box center [1479, 147] width 144 height 29
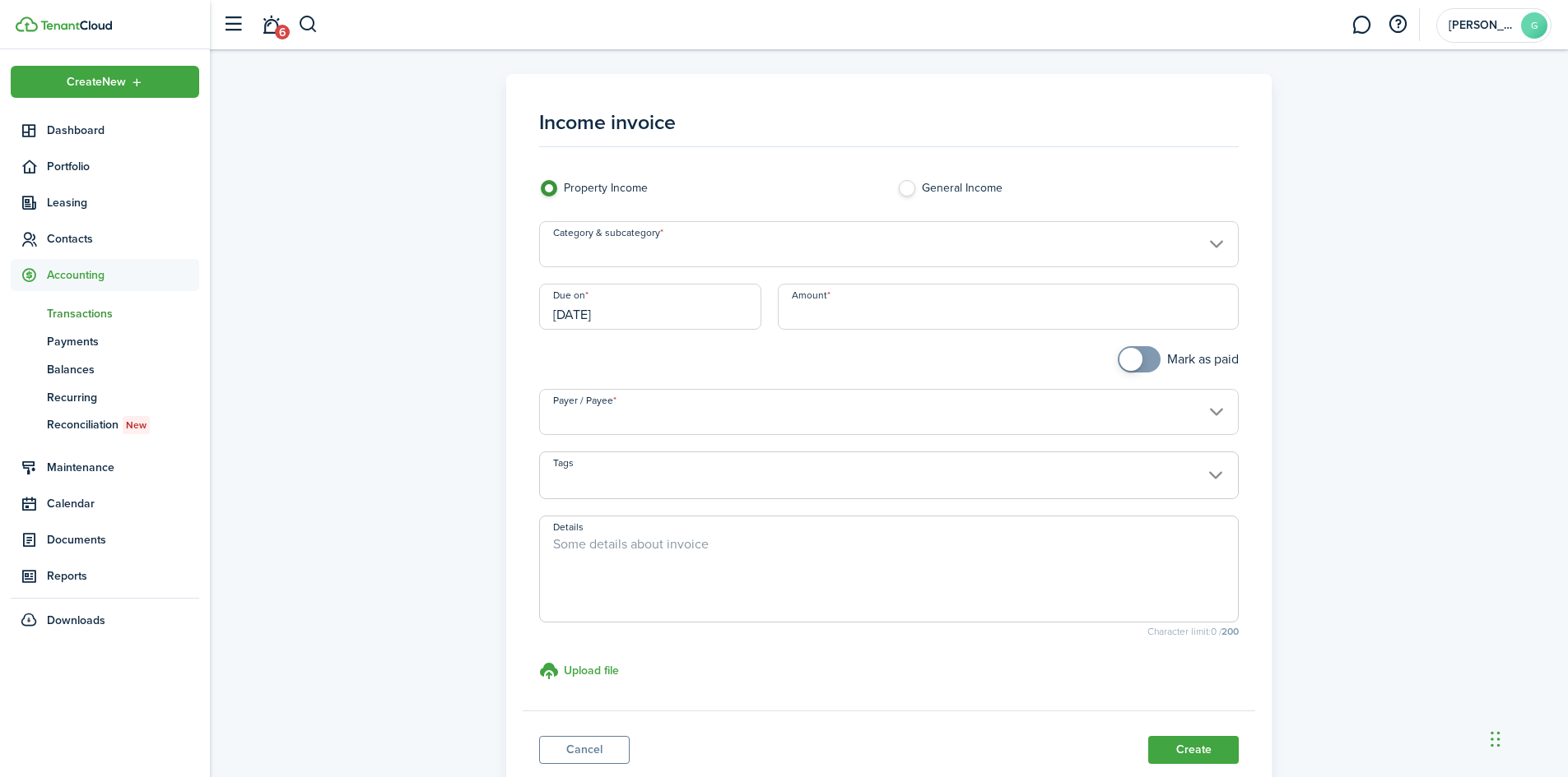
click at [644, 257] on input "Category & subcategory" at bounding box center [889, 244] width 700 height 46
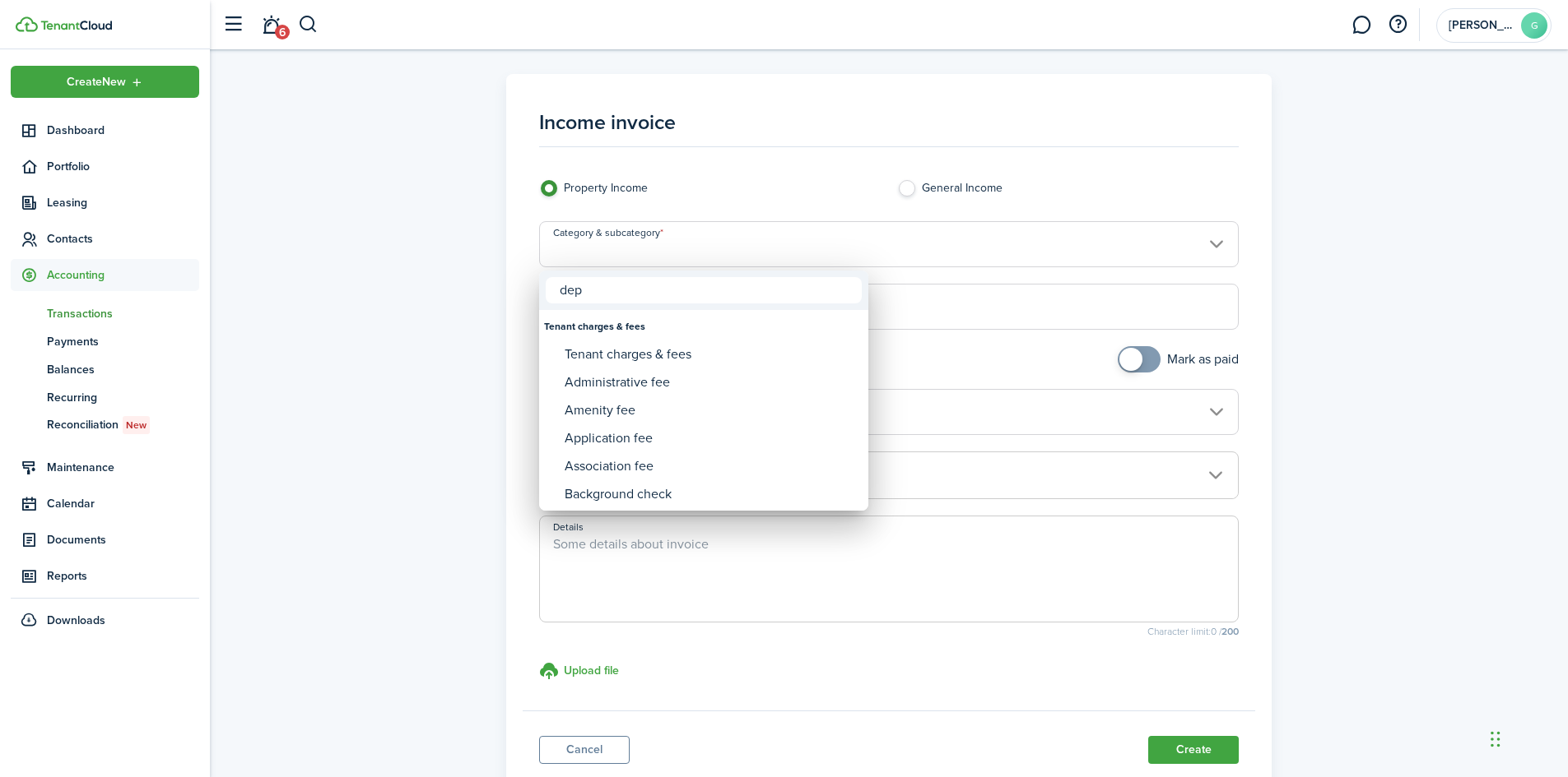
type input "depo"
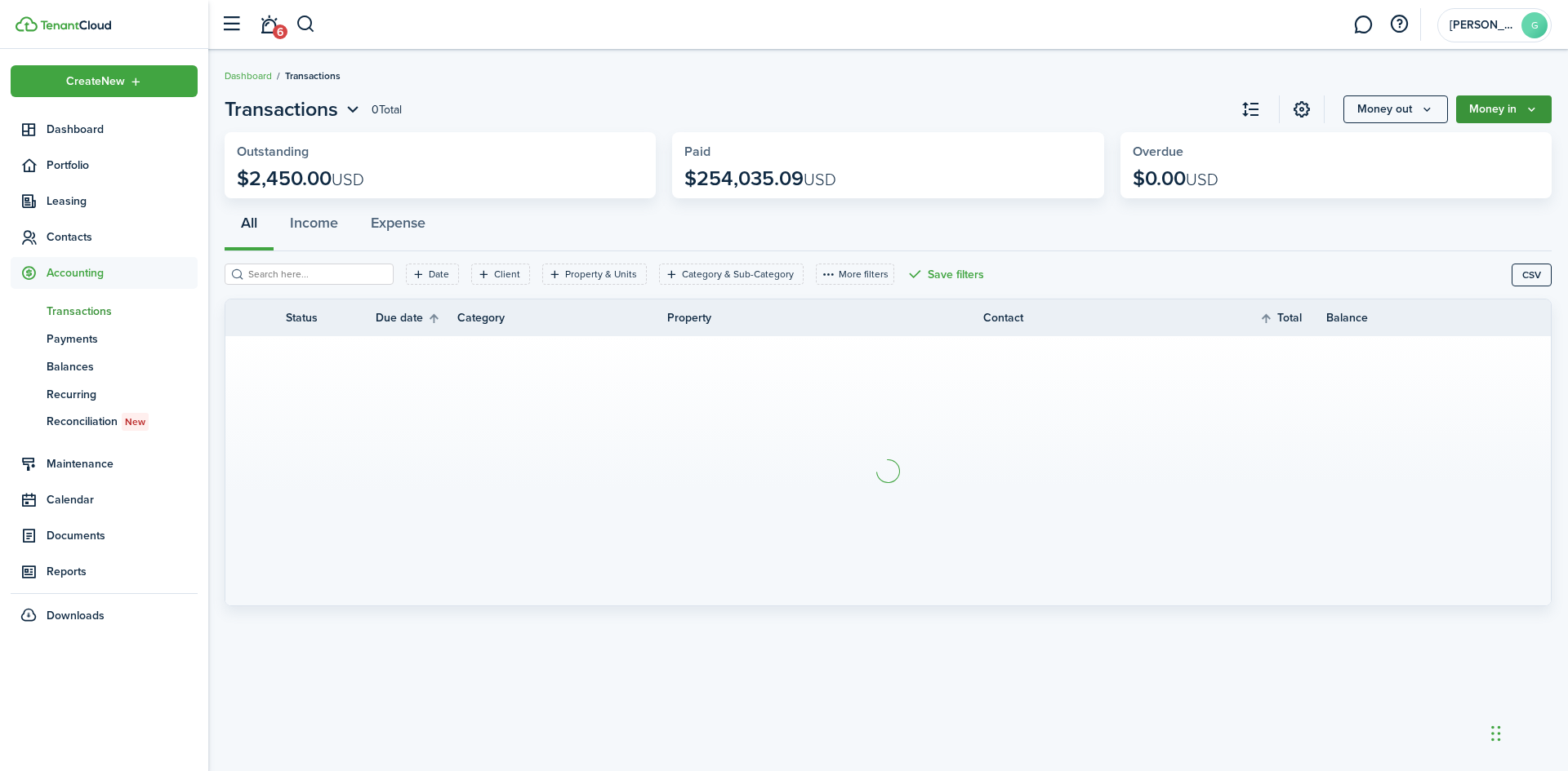
click at [1524, 110] on button "Money in" at bounding box center [1504, 109] width 96 height 28
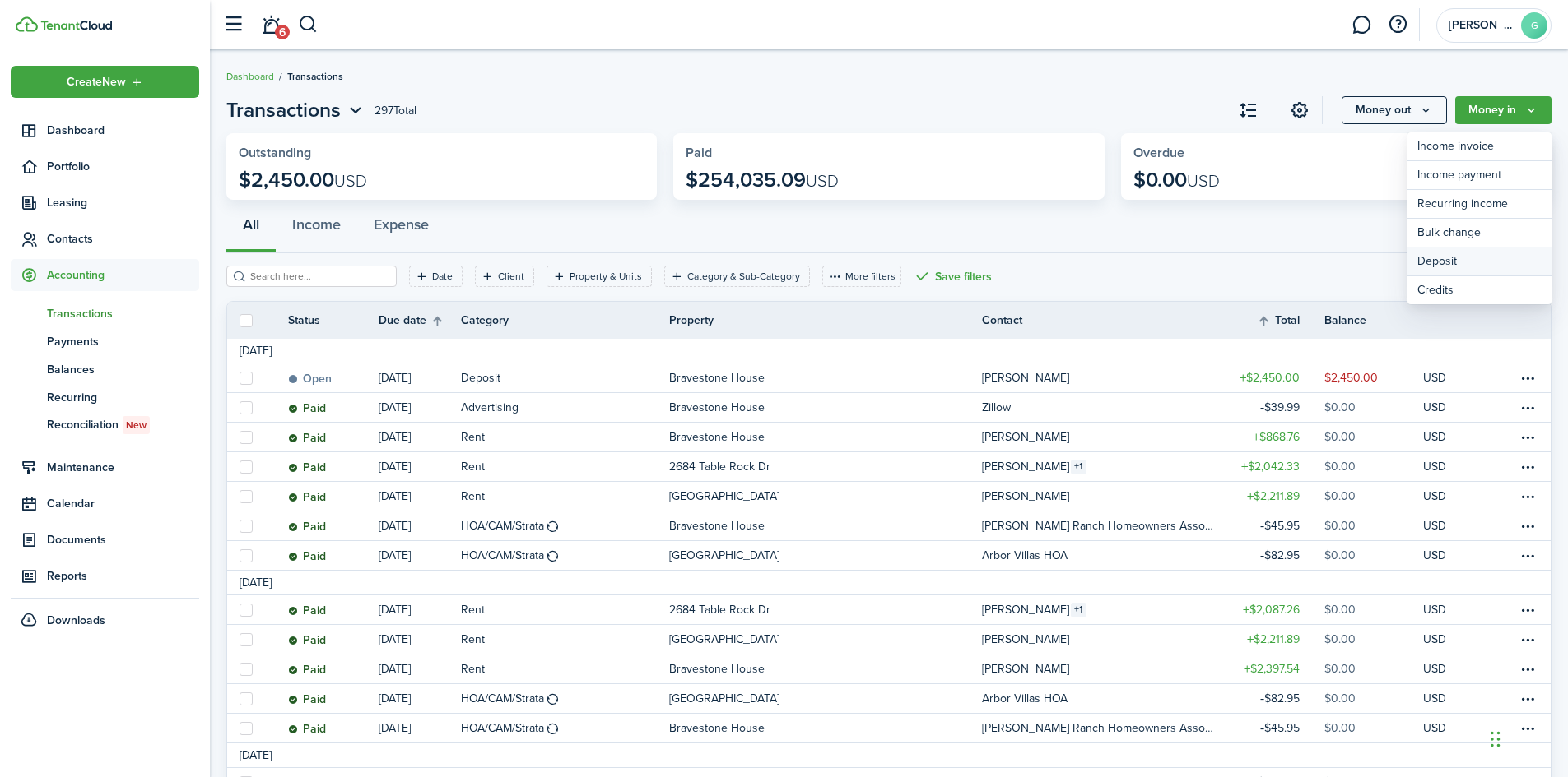
click at [1442, 258] on link "Deposit" at bounding box center [1479, 262] width 144 height 29
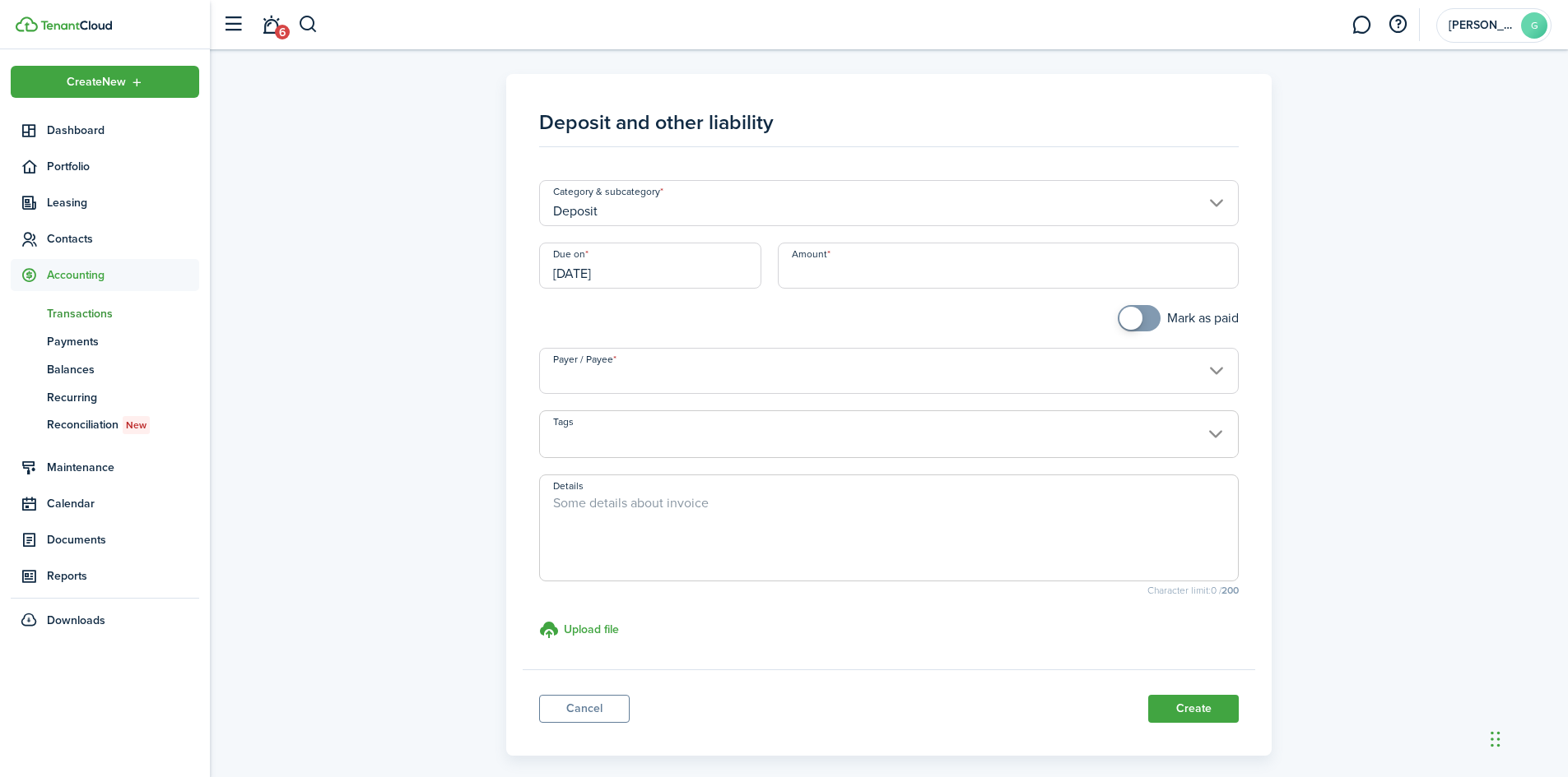
click at [663, 271] on input "[DATE]" at bounding box center [650, 265] width 222 height 46
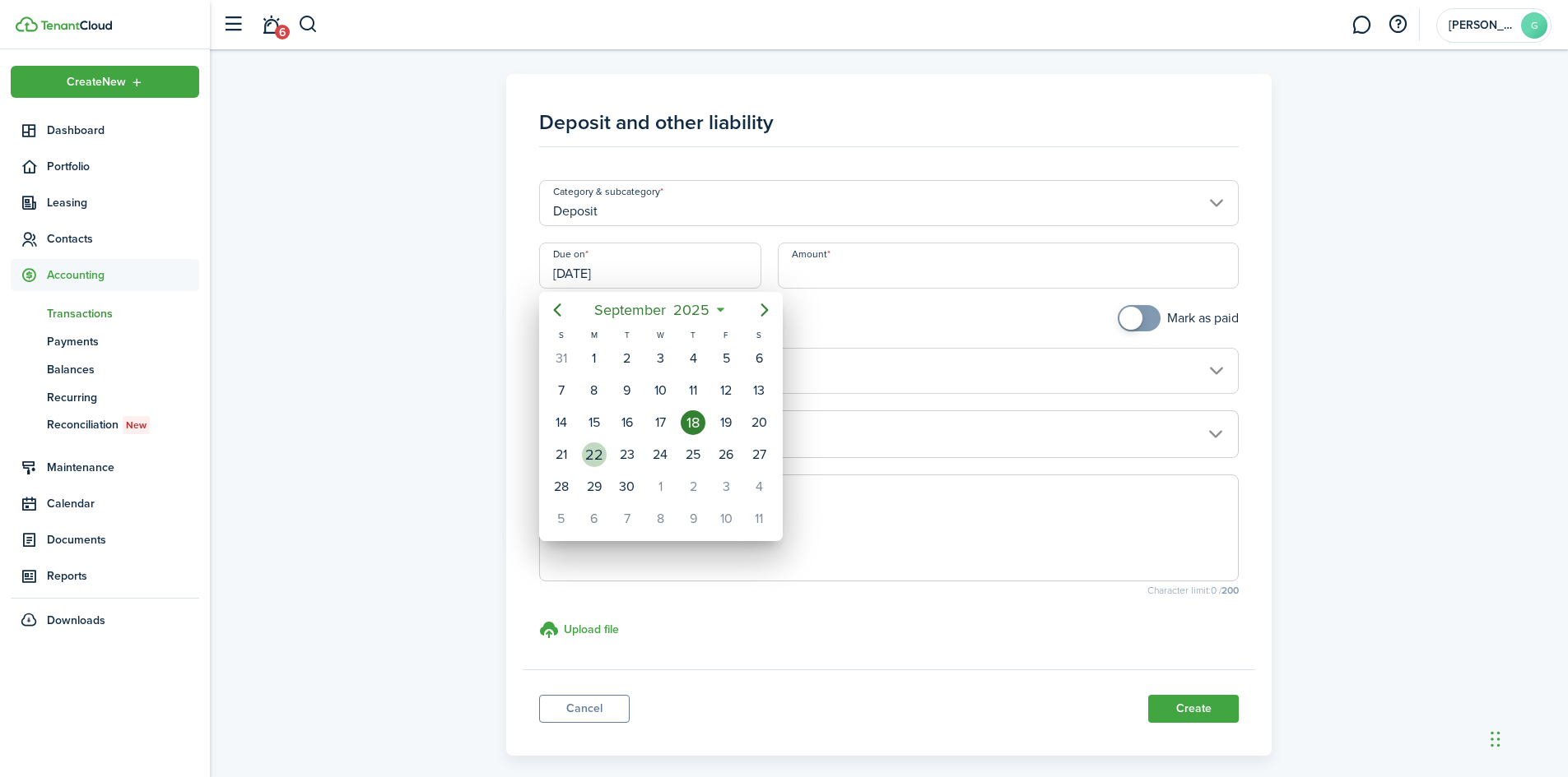
click at [596, 458] on div "22" at bounding box center [594, 454] width 24 height 24
type input "[DATE]"
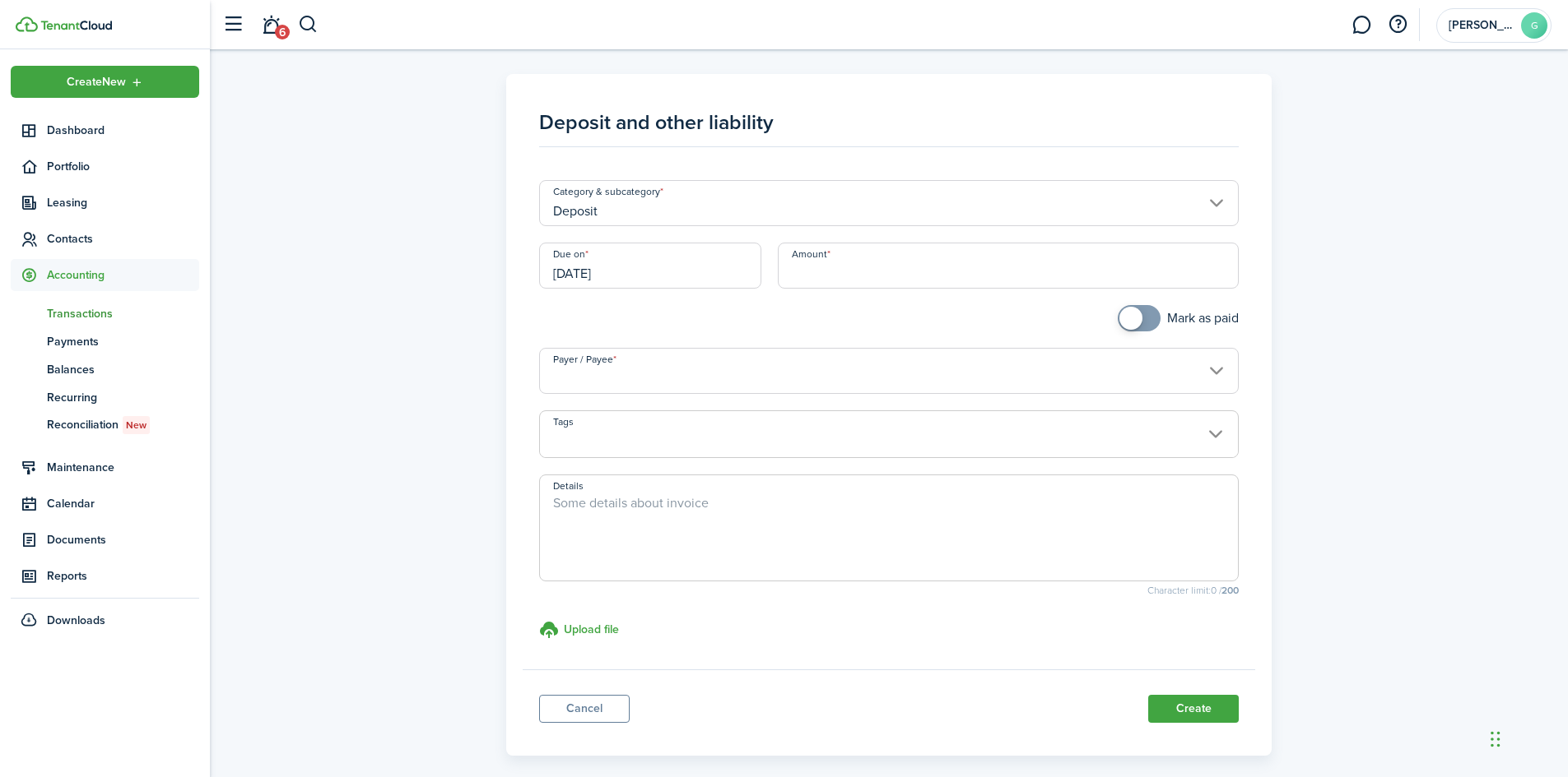
click at [827, 274] on input "Amount" at bounding box center [1008, 265] width 461 height 46
click at [1211, 369] on input "Payer / Payee" at bounding box center [889, 371] width 700 height 46
type input "$2,450.00"
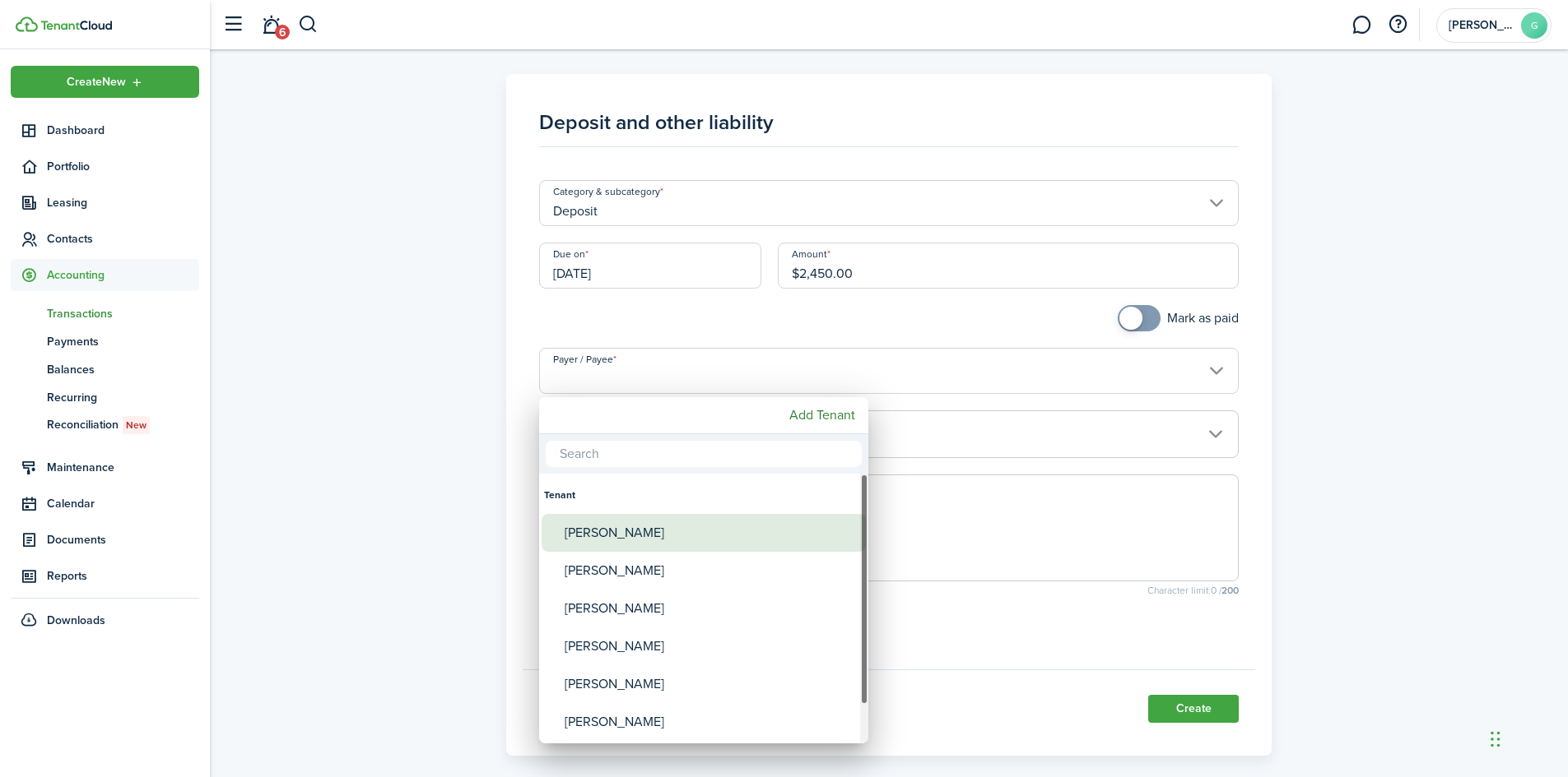
click at [616, 538] on div "[PERSON_NAME]" at bounding box center [710, 533] width 291 height 38
type input "[PERSON_NAME]"
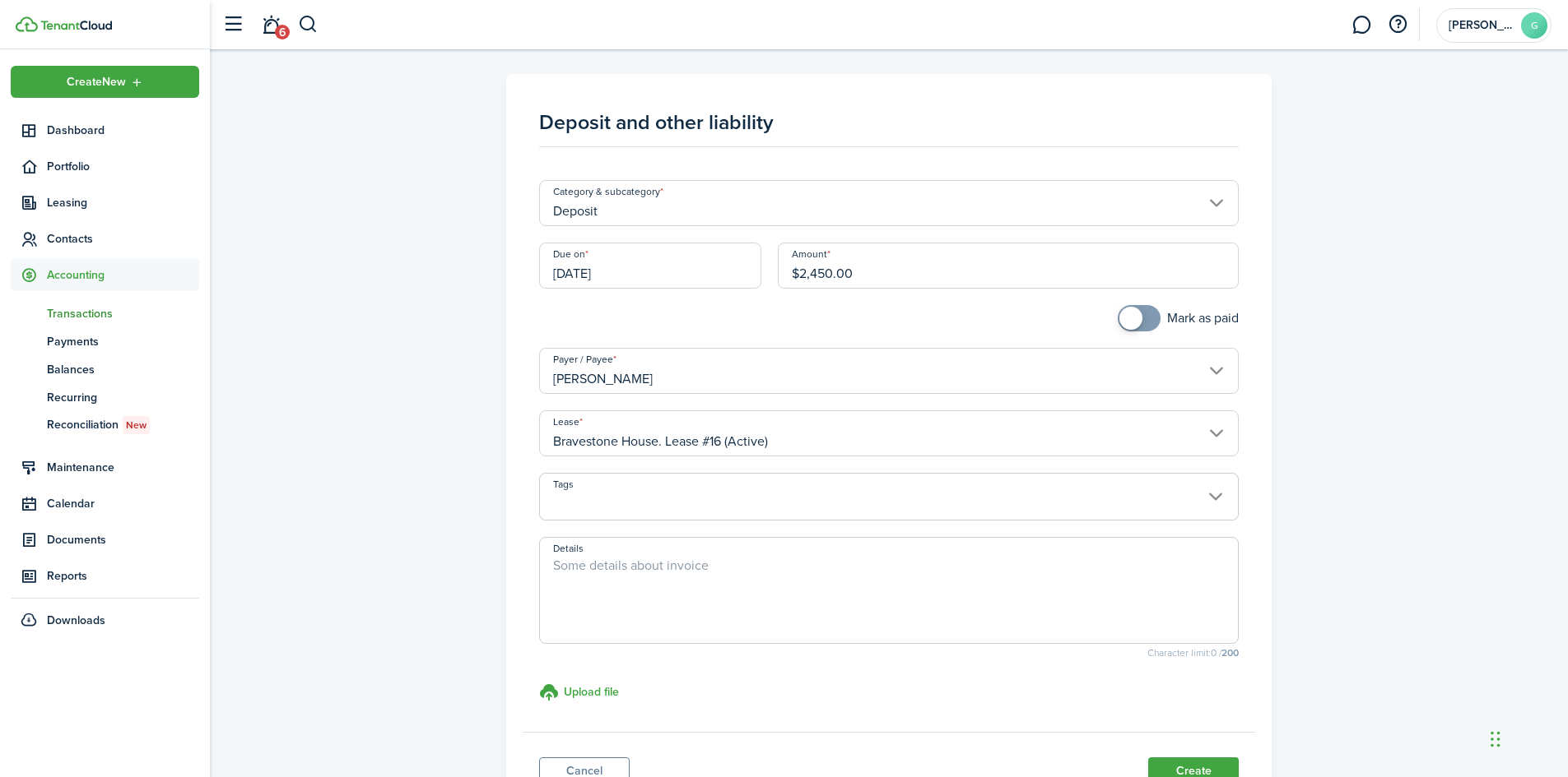
click at [634, 605] on textarea "Details" at bounding box center [889, 595] width 699 height 79
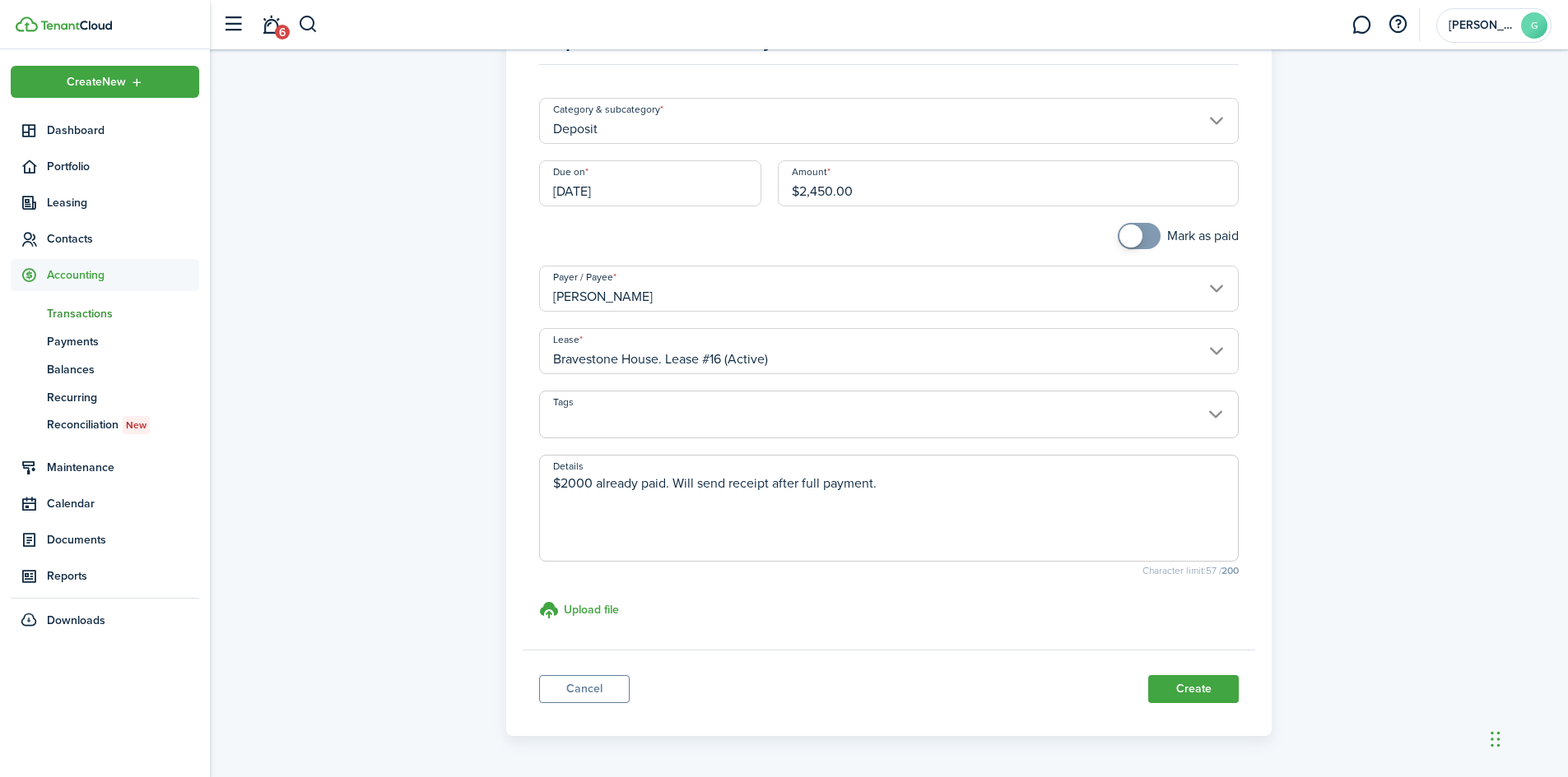
click at [683, 187] on input "[DATE]" at bounding box center [650, 183] width 222 height 46
type textarea "$2000 already paid. Will send receipt after full payment."
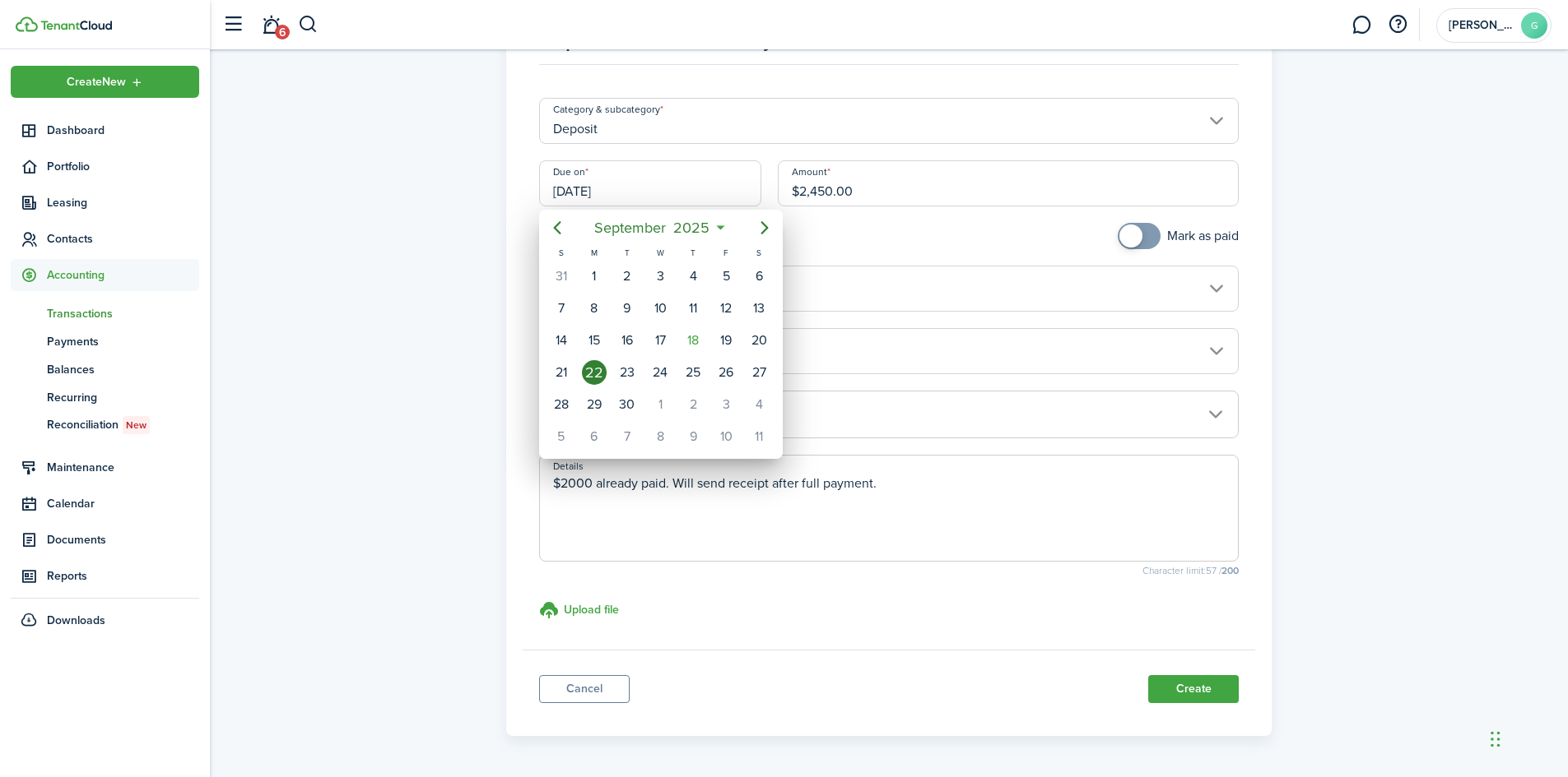
click at [590, 368] on div "22" at bounding box center [594, 372] width 24 height 24
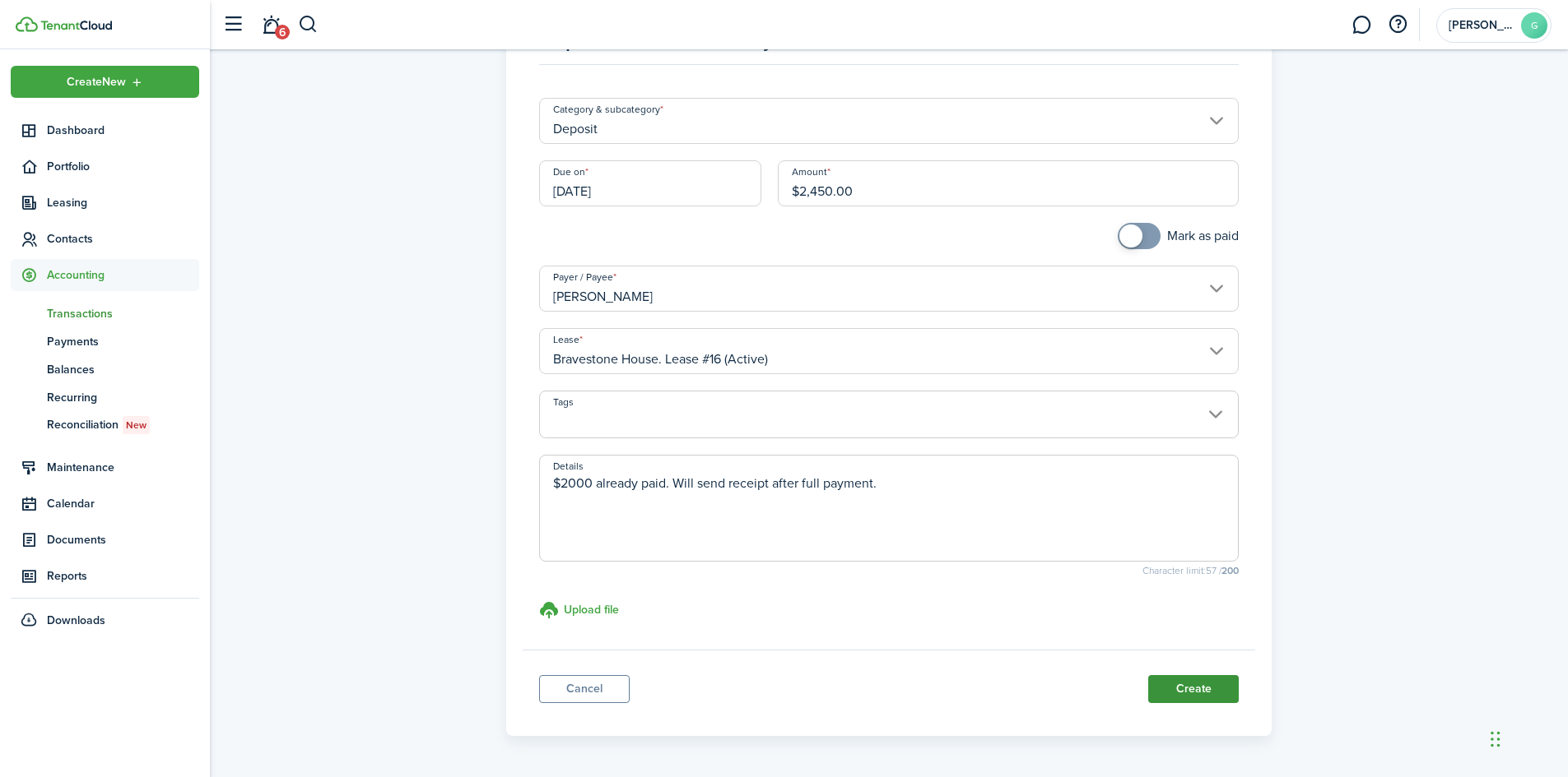
click at [1193, 684] on button "Create" at bounding box center [1193, 689] width 90 height 28
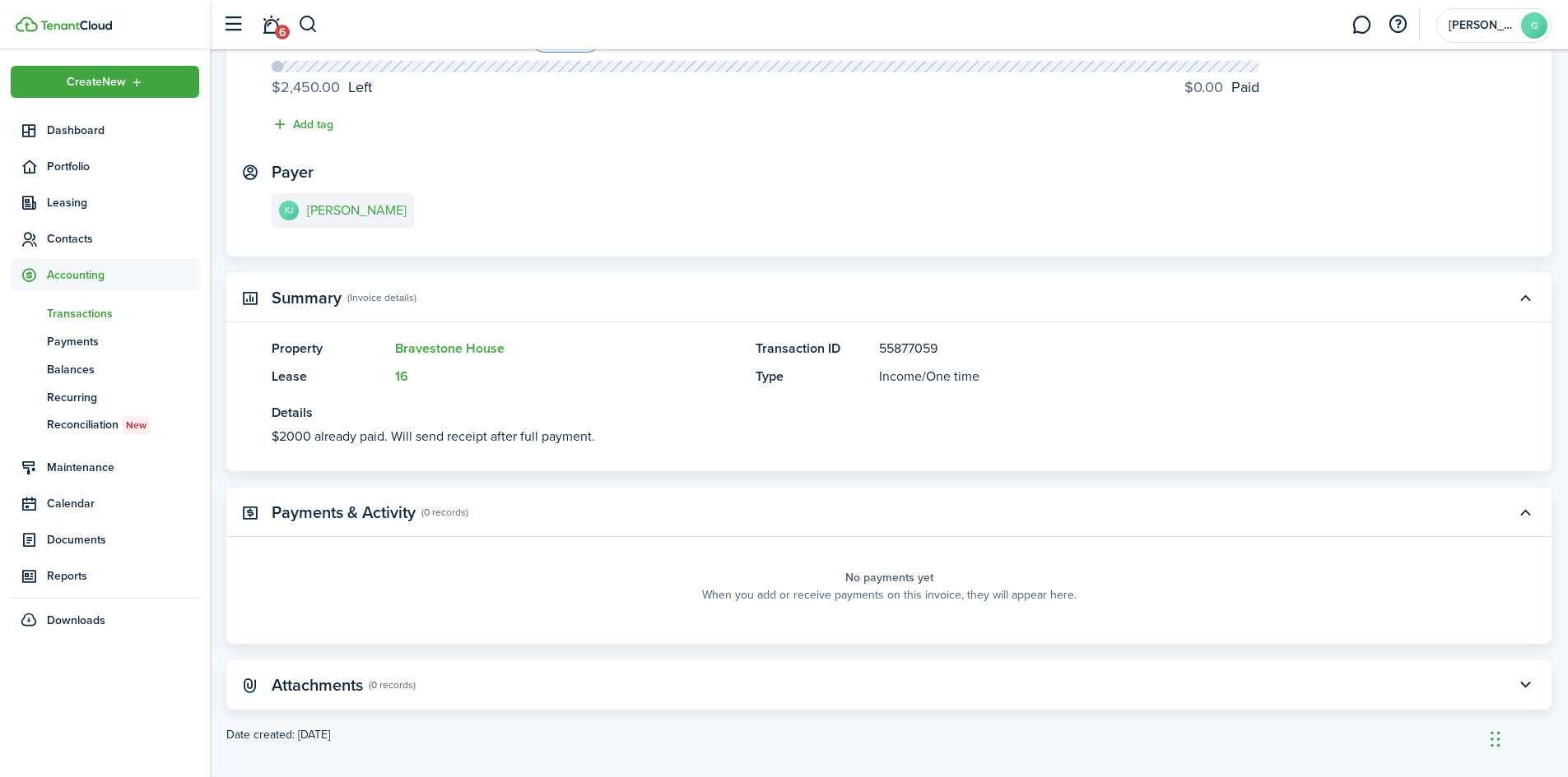
scroll to position [176, 0]
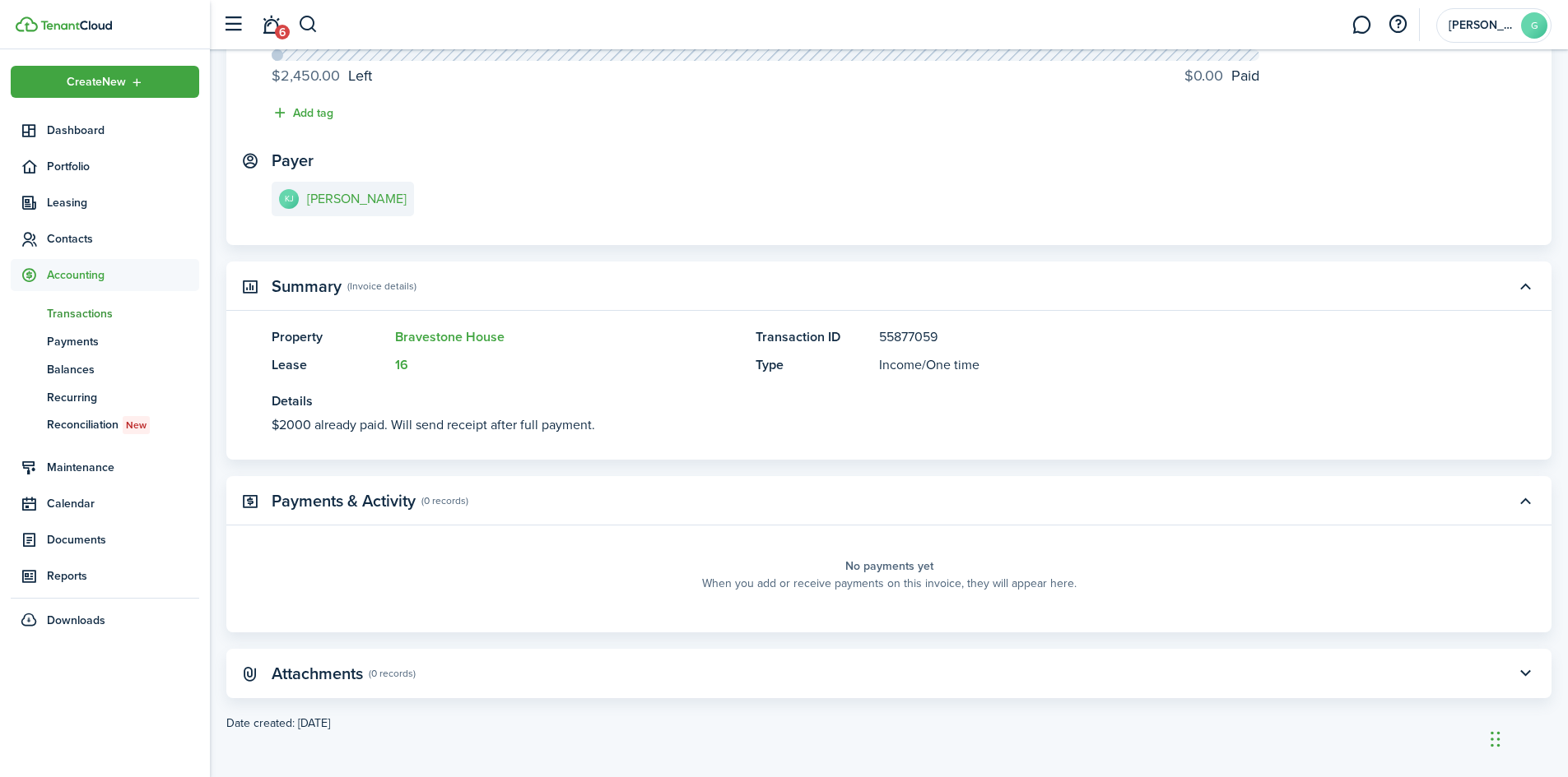
click at [101, 318] on span "Transactions" at bounding box center [123, 313] width 152 height 17
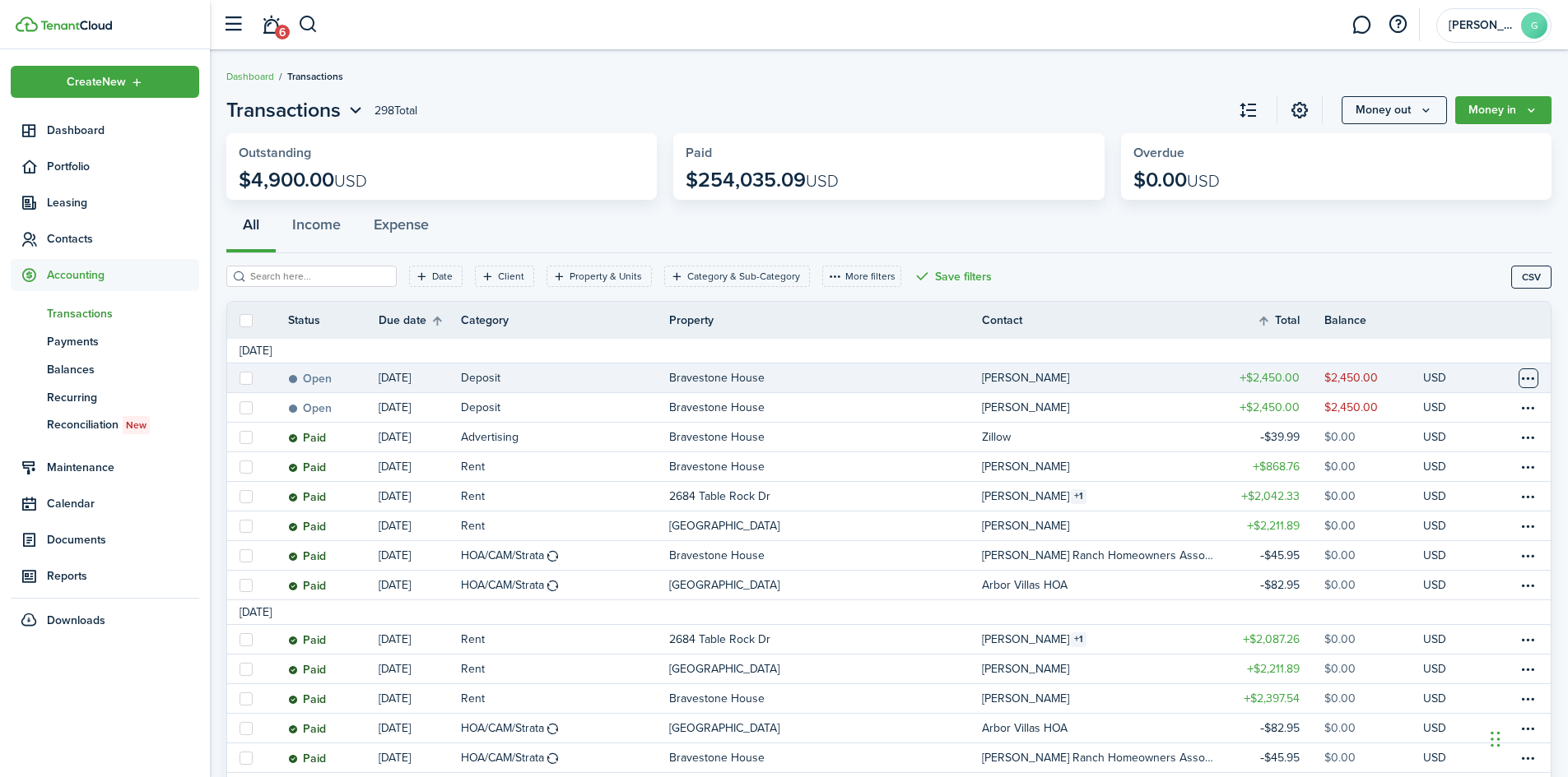
click at [1525, 382] on table-menu-btn-icon at bounding box center [1527, 378] width 19 height 19
click at [1411, 643] on button "Delete" at bounding box center [1466, 640] width 144 height 28
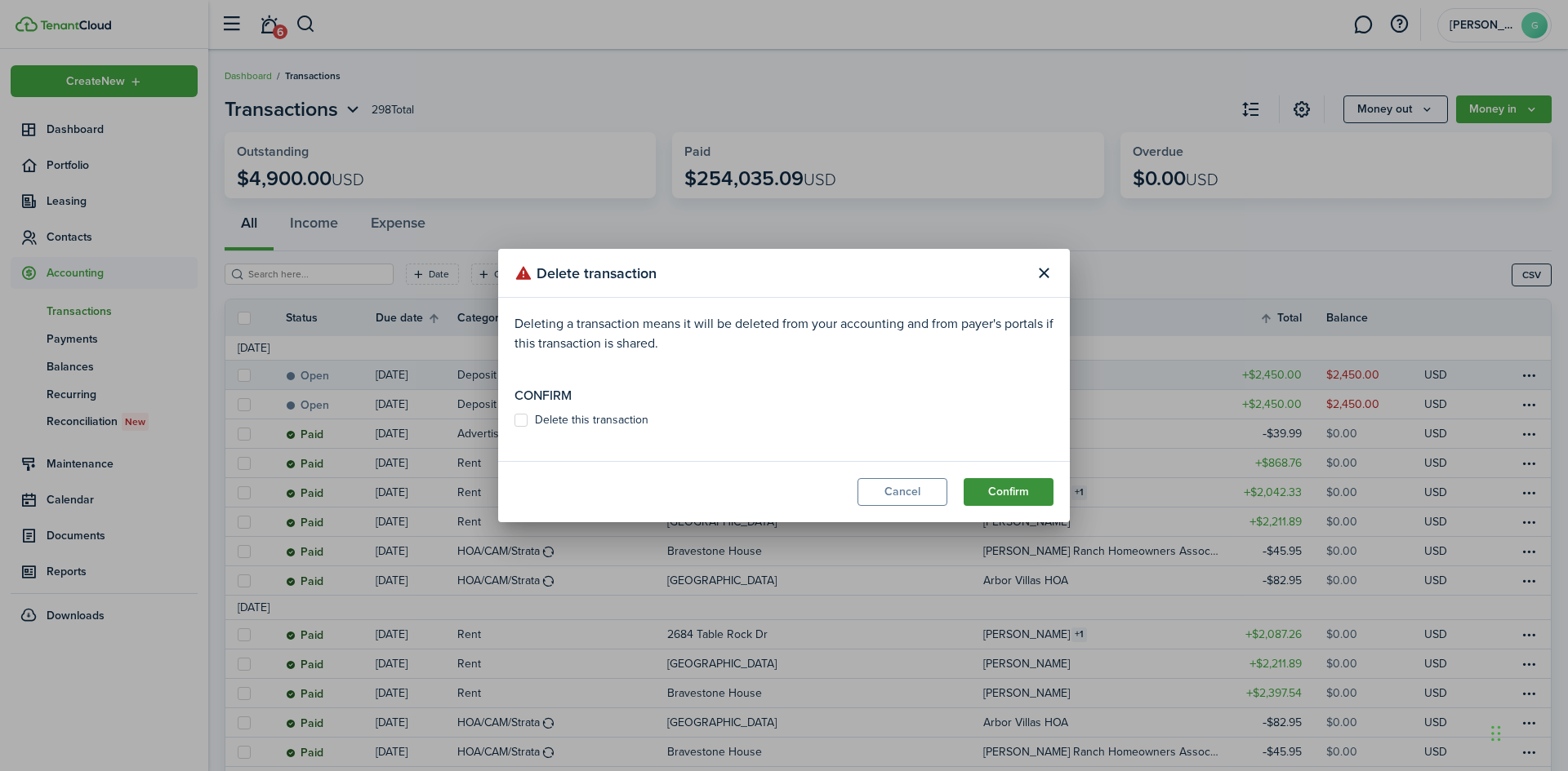
click at [1017, 483] on button "Confirm" at bounding box center [1008, 492] width 90 height 28
click at [594, 420] on label "Delete this transaction" at bounding box center [582, 421] width 134 height 13
click at [515, 428] on input "Delete this transaction" at bounding box center [514, 428] width 1 height 1
checkbox input "true"
click at [1003, 486] on button "Confirm" at bounding box center [1008, 492] width 90 height 28
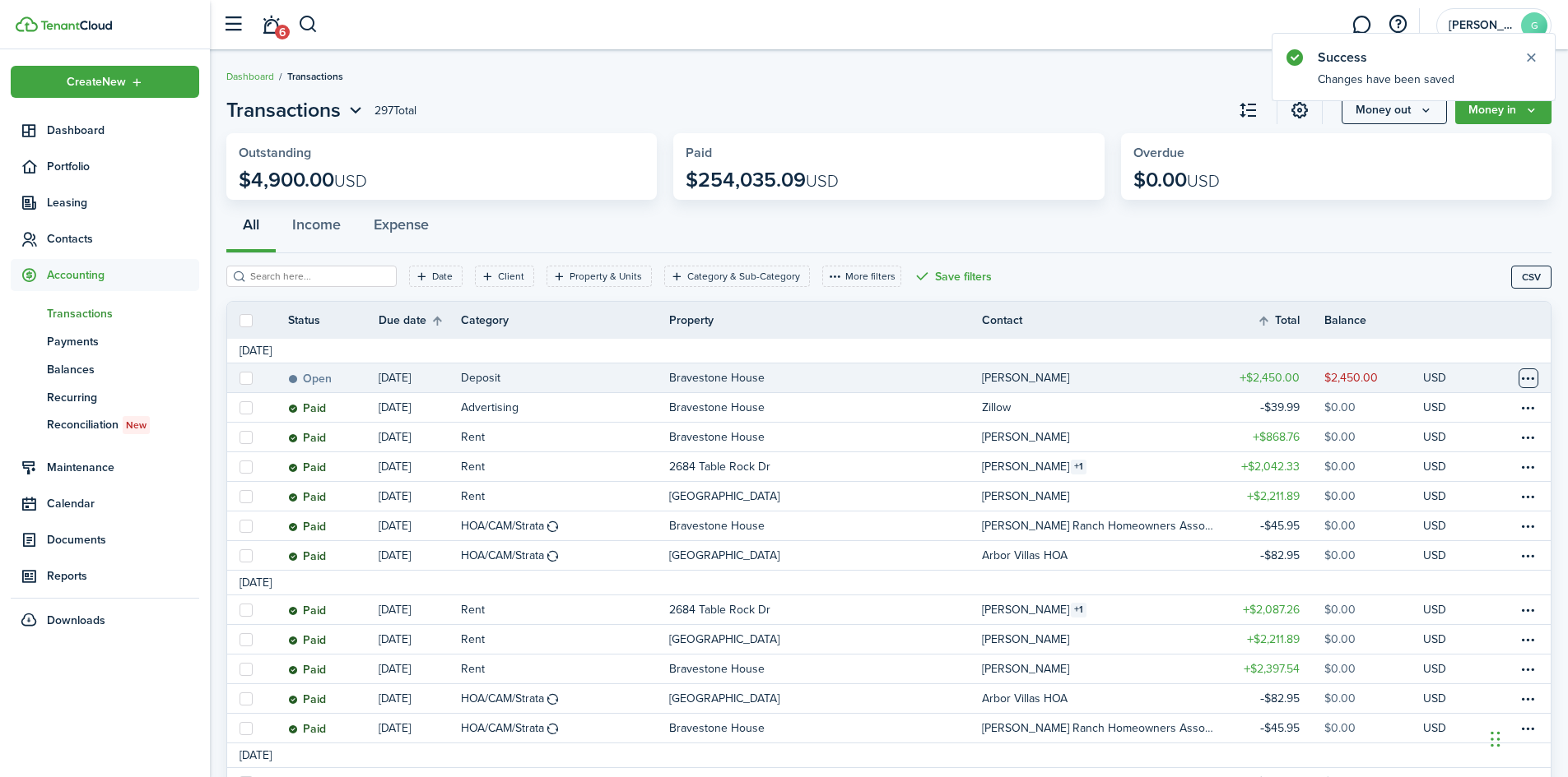
click at [1530, 378] on table-menu-btn-icon at bounding box center [1527, 378] width 19 height 19
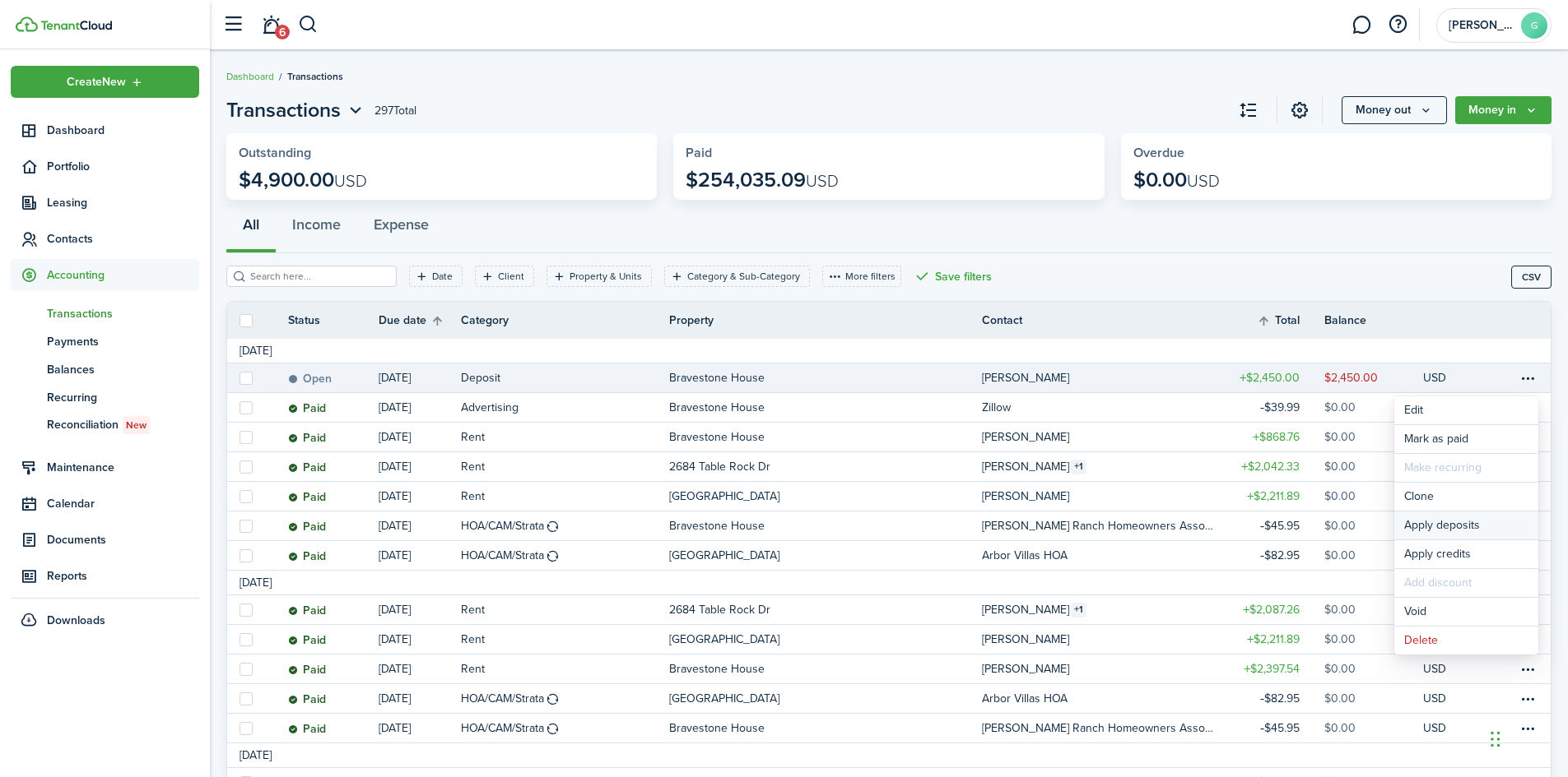
click at [1441, 524] on button "Apply deposits" at bounding box center [1466, 525] width 144 height 28
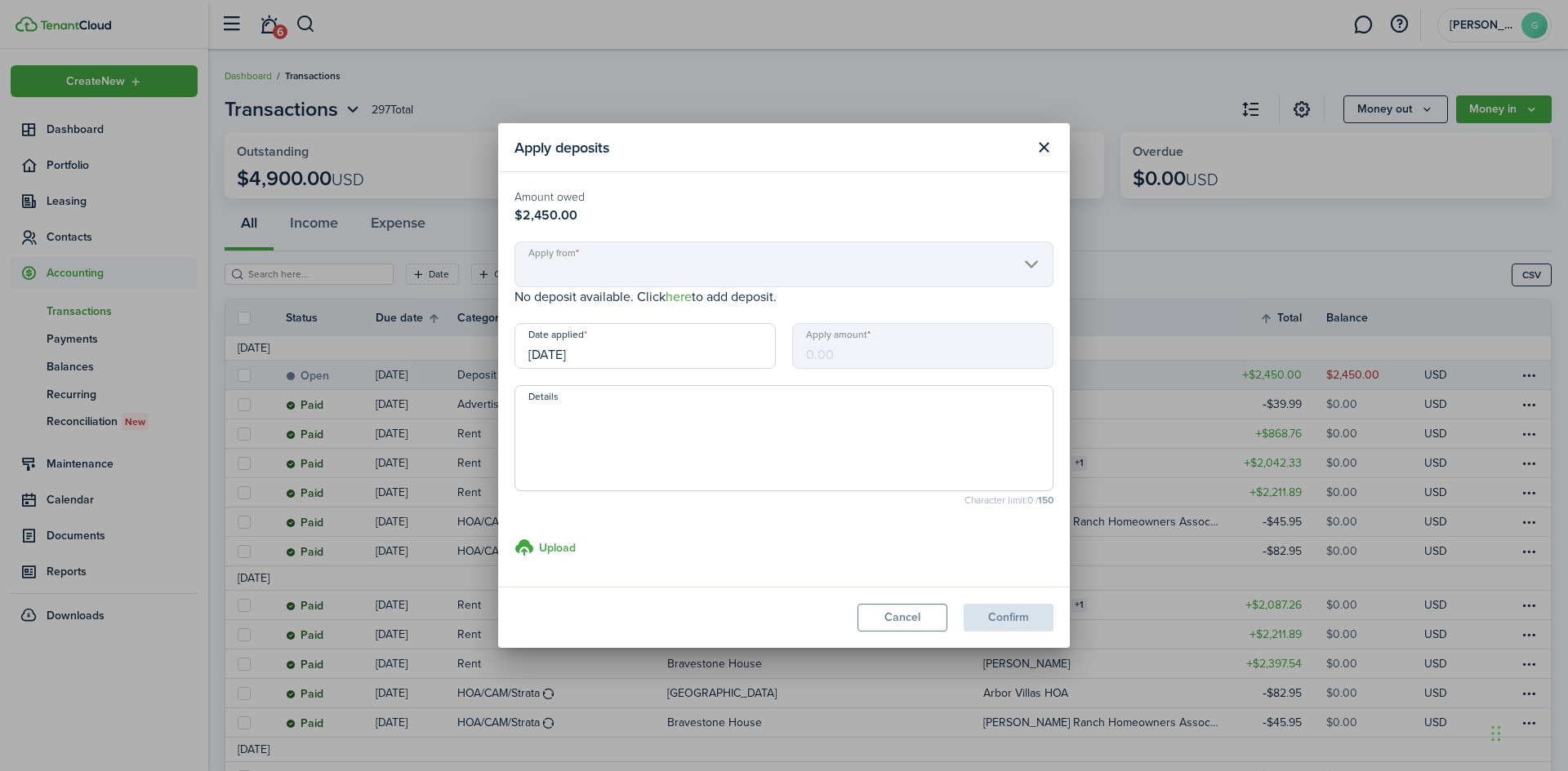
click at [820, 358] on mbsc-input "Apply amount" at bounding box center [923, 346] width 262 height 46
click at [1034, 267] on mbsc-scroller "Apply from" at bounding box center [784, 264] width 539 height 46
click at [756, 266] on mbsc-scroller "Apply from" at bounding box center [784, 264] width 539 height 46
click at [900, 610] on button "Cancel" at bounding box center [902, 618] width 90 height 28
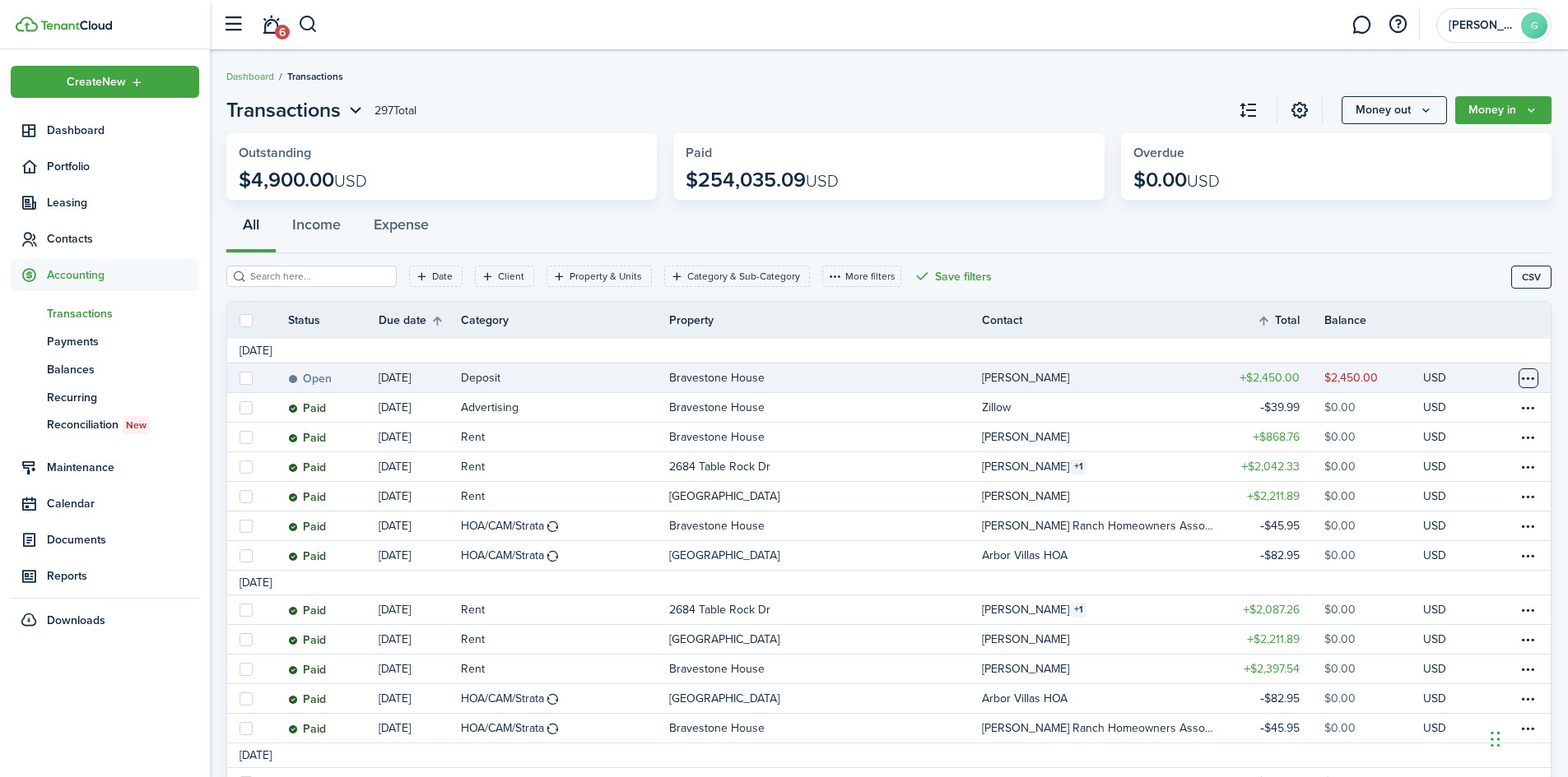
click at [1530, 383] on table-menu-btn-icon "Open menu" at bounding box center [1527, 378] width 19 height 19
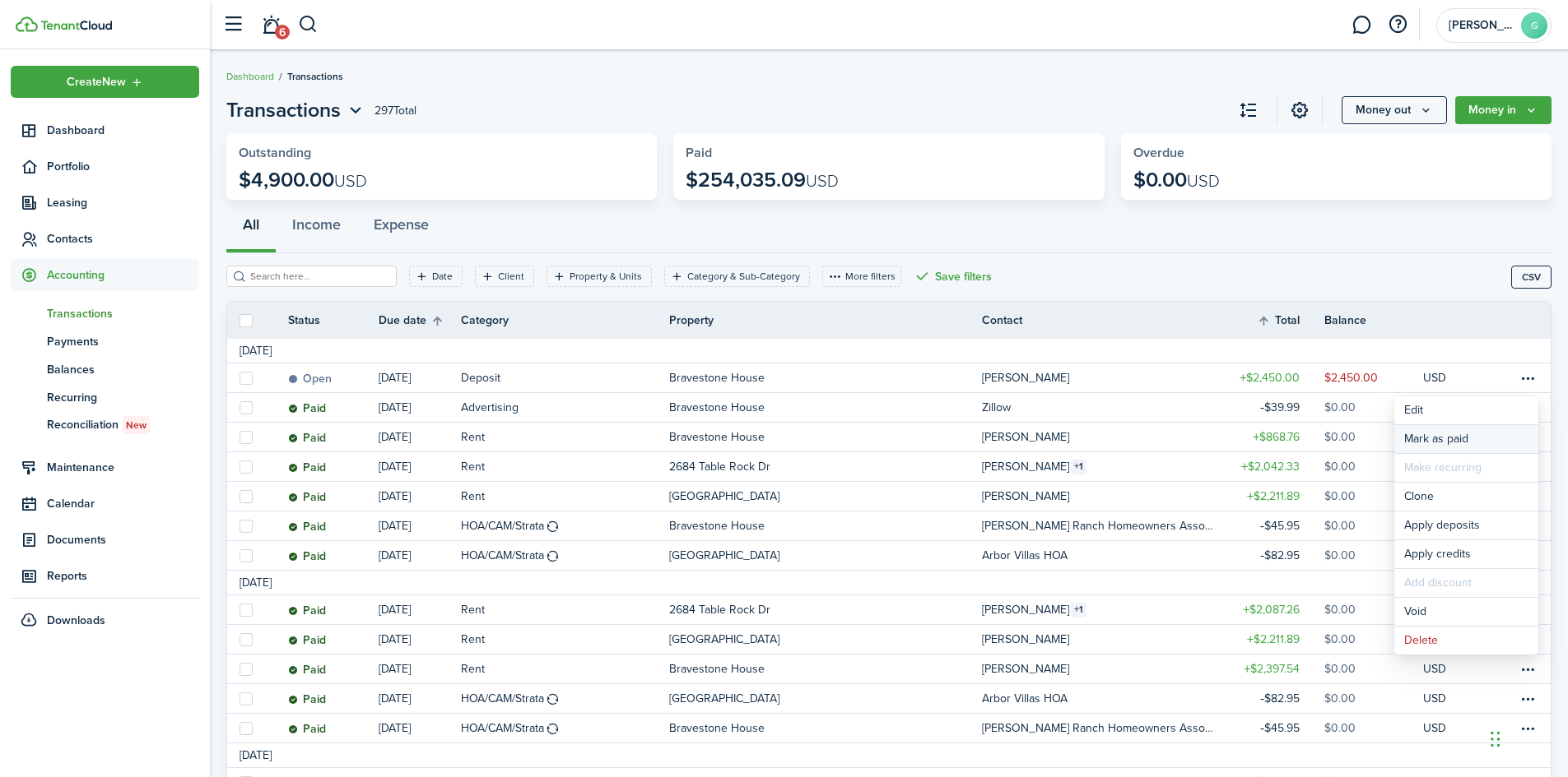
click at [1426, 446] on link "Mark as paid" at bounding box center [1466, 439] width 144 height 28
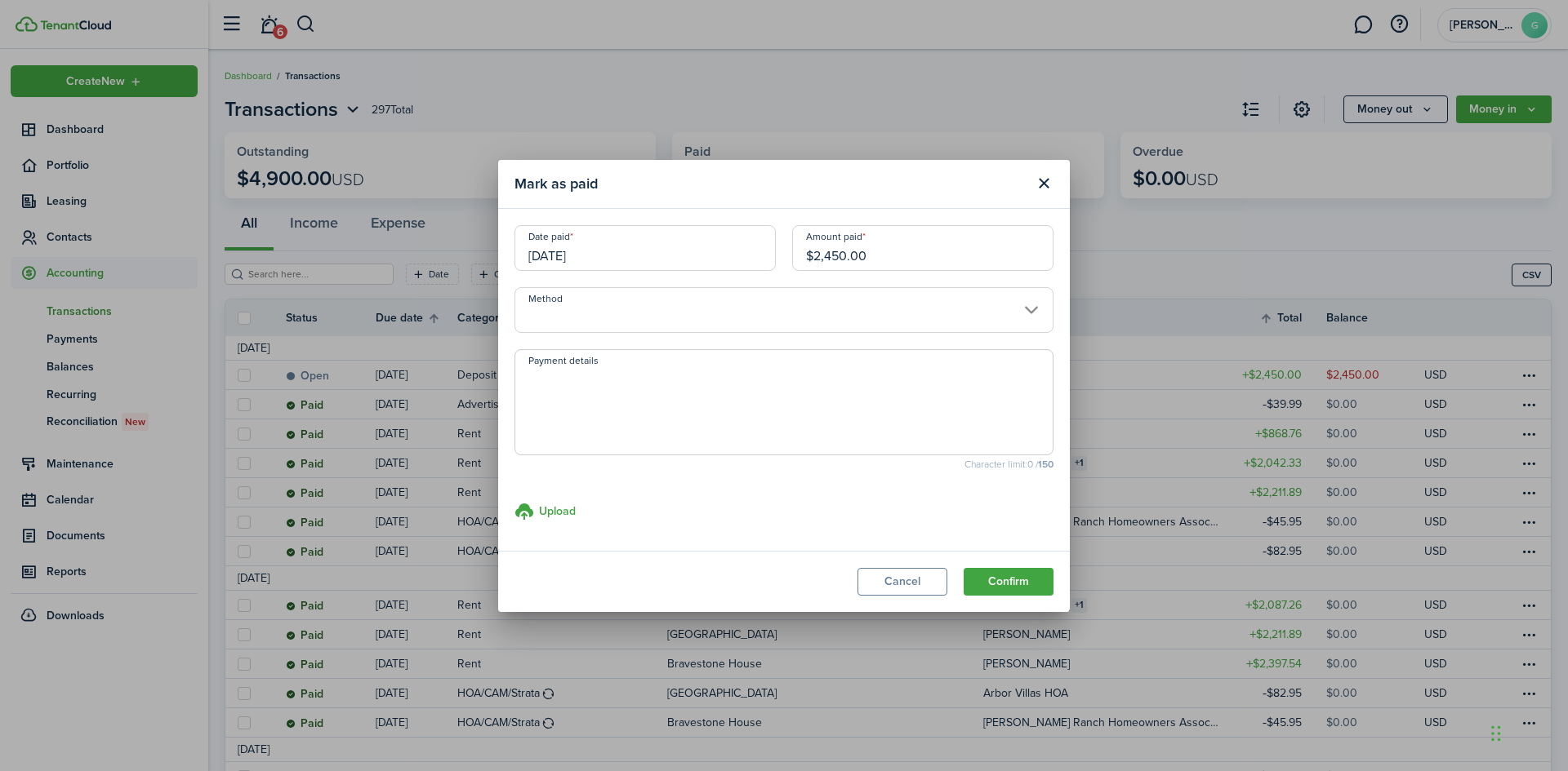
drag, startPoint x: 891, startPoint y: 258, endPoint x: 760, endPoint y: 252, distance: 131.1
click at [760, 252] on div "Date paid [DATE] Amount paid $2,450.00" at bounding box center [784, 256] width 555 height 62
click at [1023, 312] on input "Method" at bounding box center [784, 310] width 539 height 46
type input "$2,000.00"
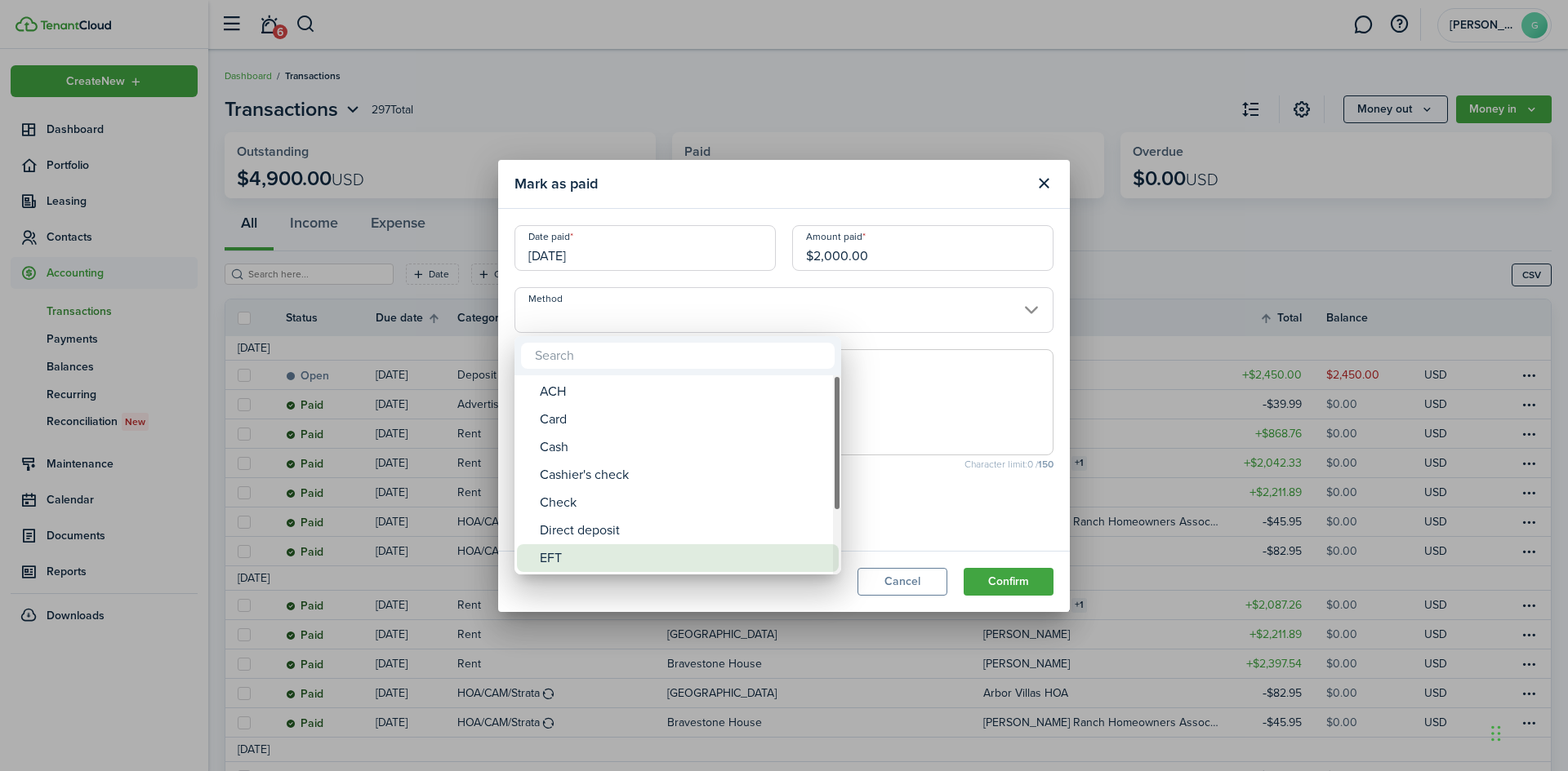
click at [585, 554] on div "EFT" at bounding box center [684, 558] width 289 height 28
type input "EFT"
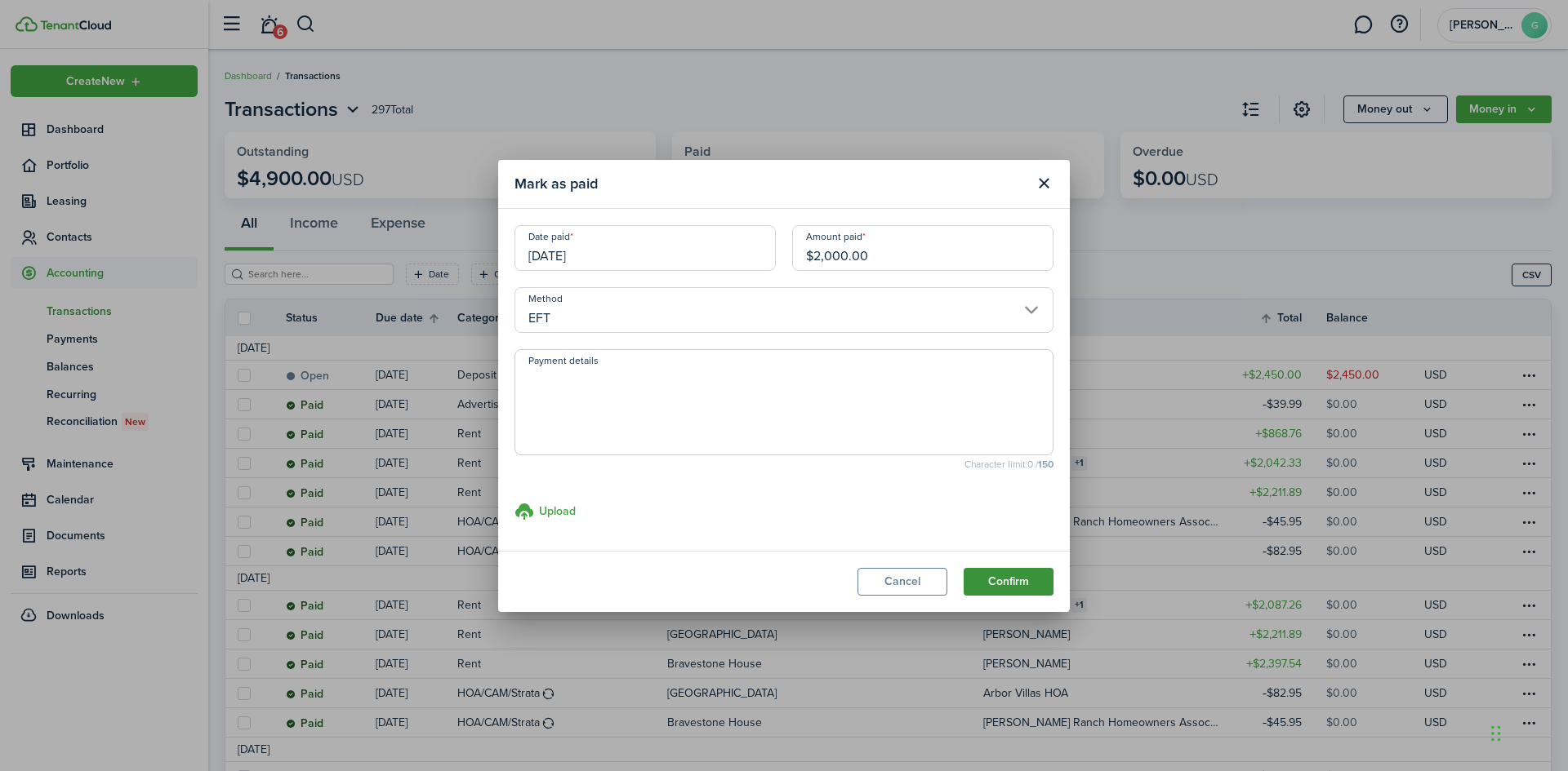
click at [1009, 582] on button "Confirm" at bounding box center [1008, 582] width 90 height 28
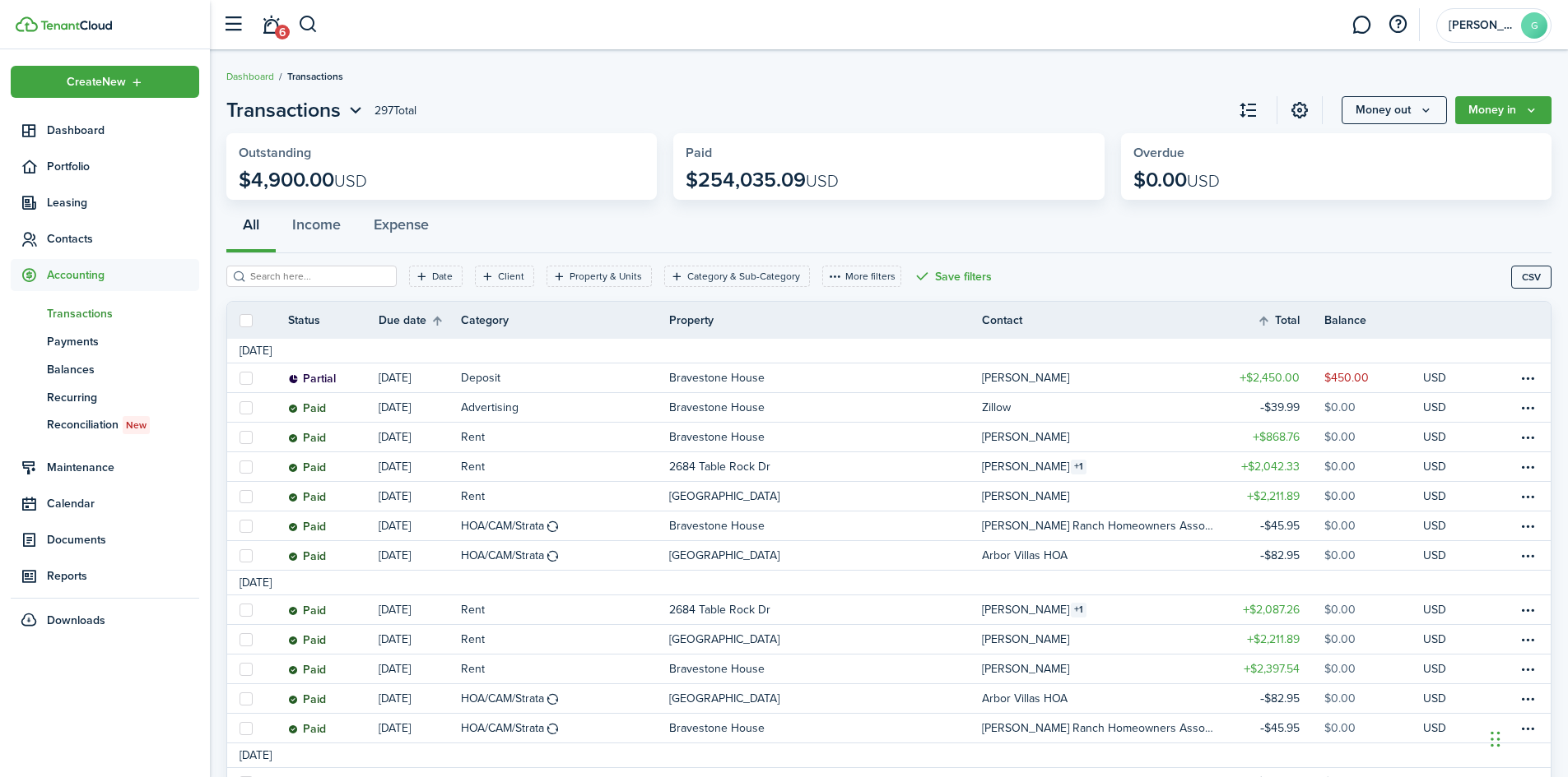
click at [84, 314] on span "Transactions" at bounding box center [123, 313] width 152 height 17
click at [1525, 107] on icon "Money in" at bounding box center [1531, 111] width 14 height 14
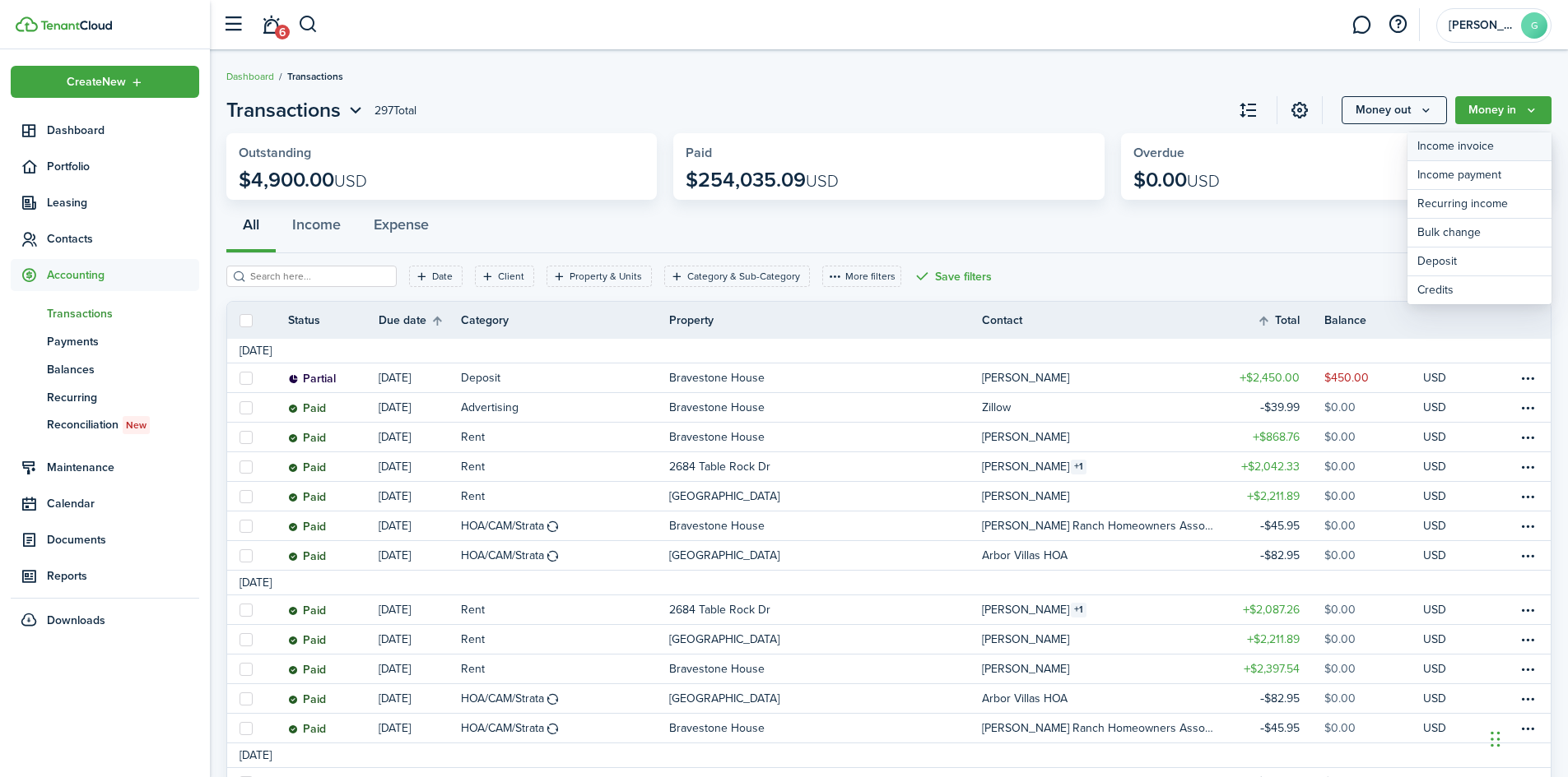
click at [1467, 147] on link "Income invoice" at bounding box center [1479, 147] width 144 height 29
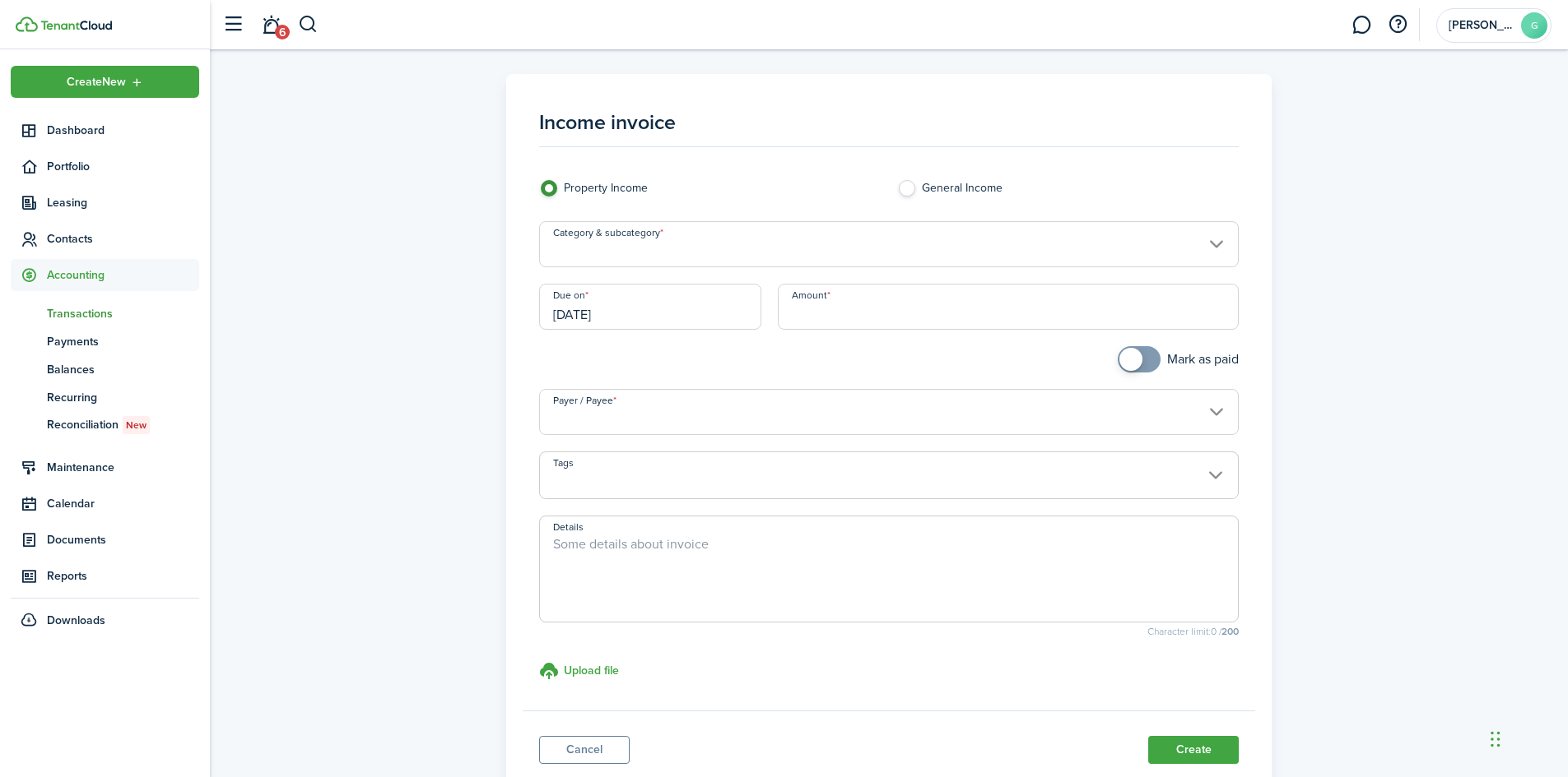
click at [650, 255] on input "Category & subcategory" at bounding box center [889, 244] width 700 height 46
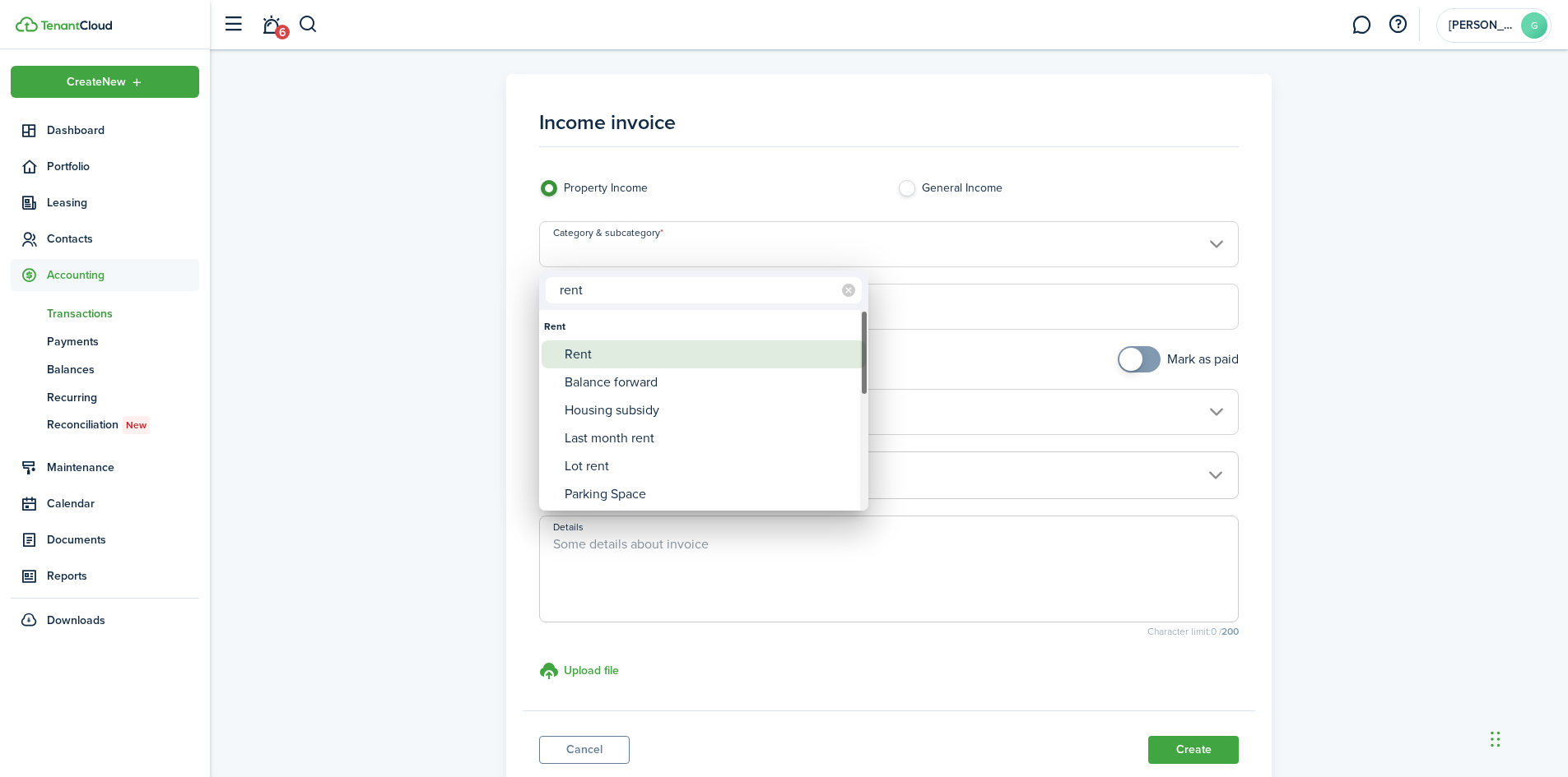
type input "rent"
click at [594, 359] on div "Rent" at bounding box center [710, 354] width 291 height 28
type input "Rent"
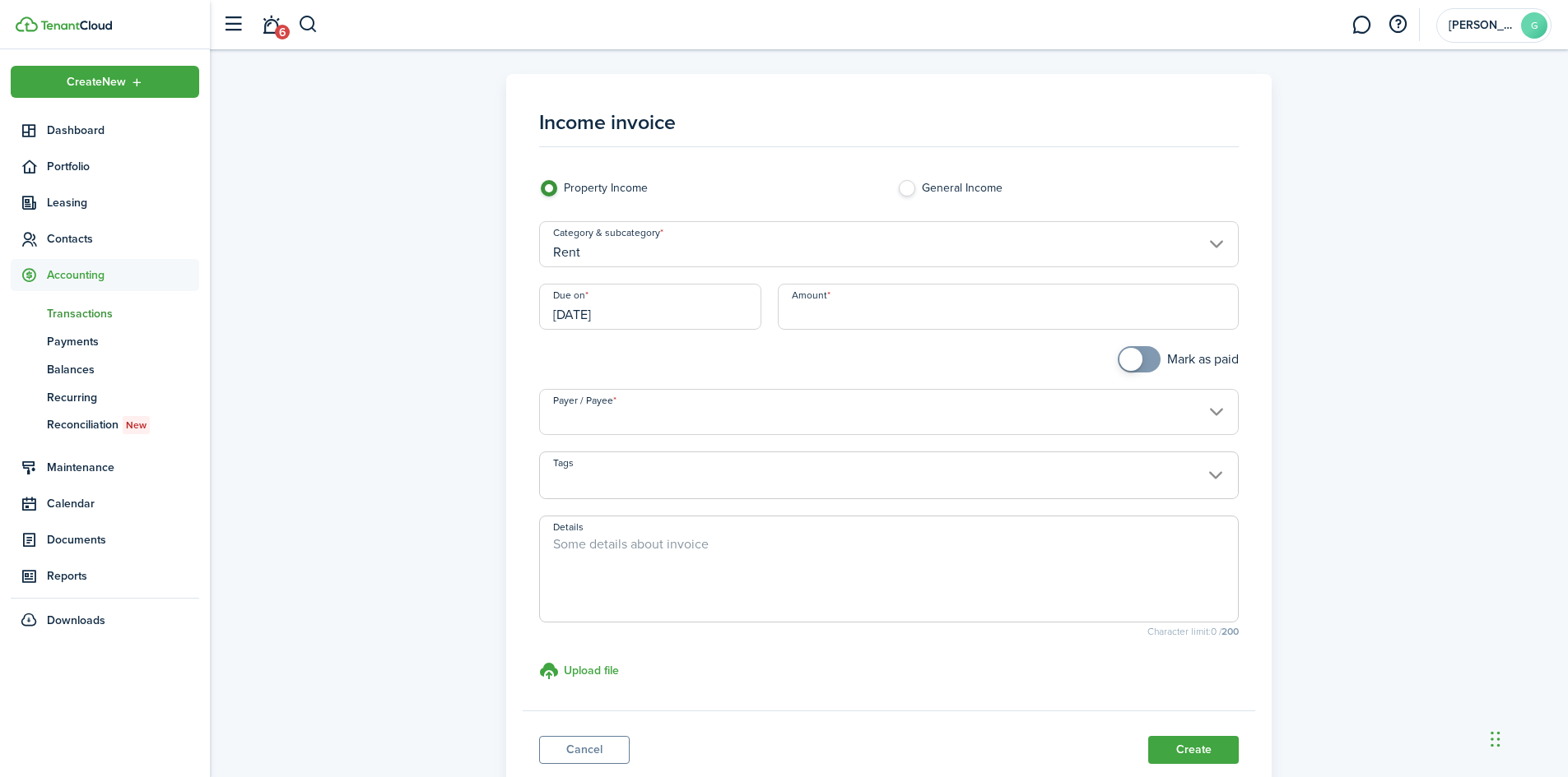
click at [640, 312] on input "[DATE]" at bounding box center [650, 307] width 222 height 46
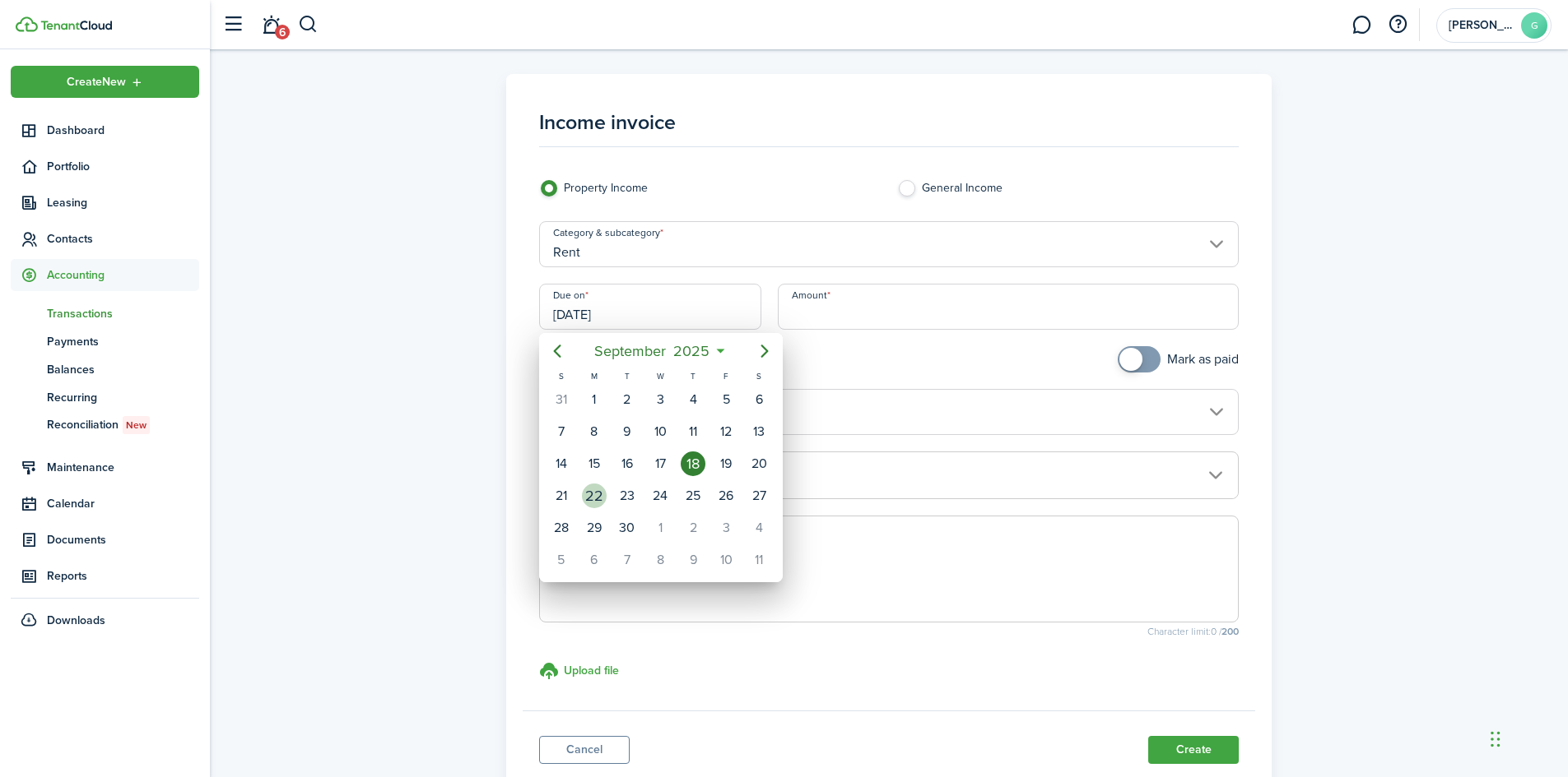
click at [594, 493] on div "22" at bounding box center [594, 496] width 24 height 24
type input "[DATE]"
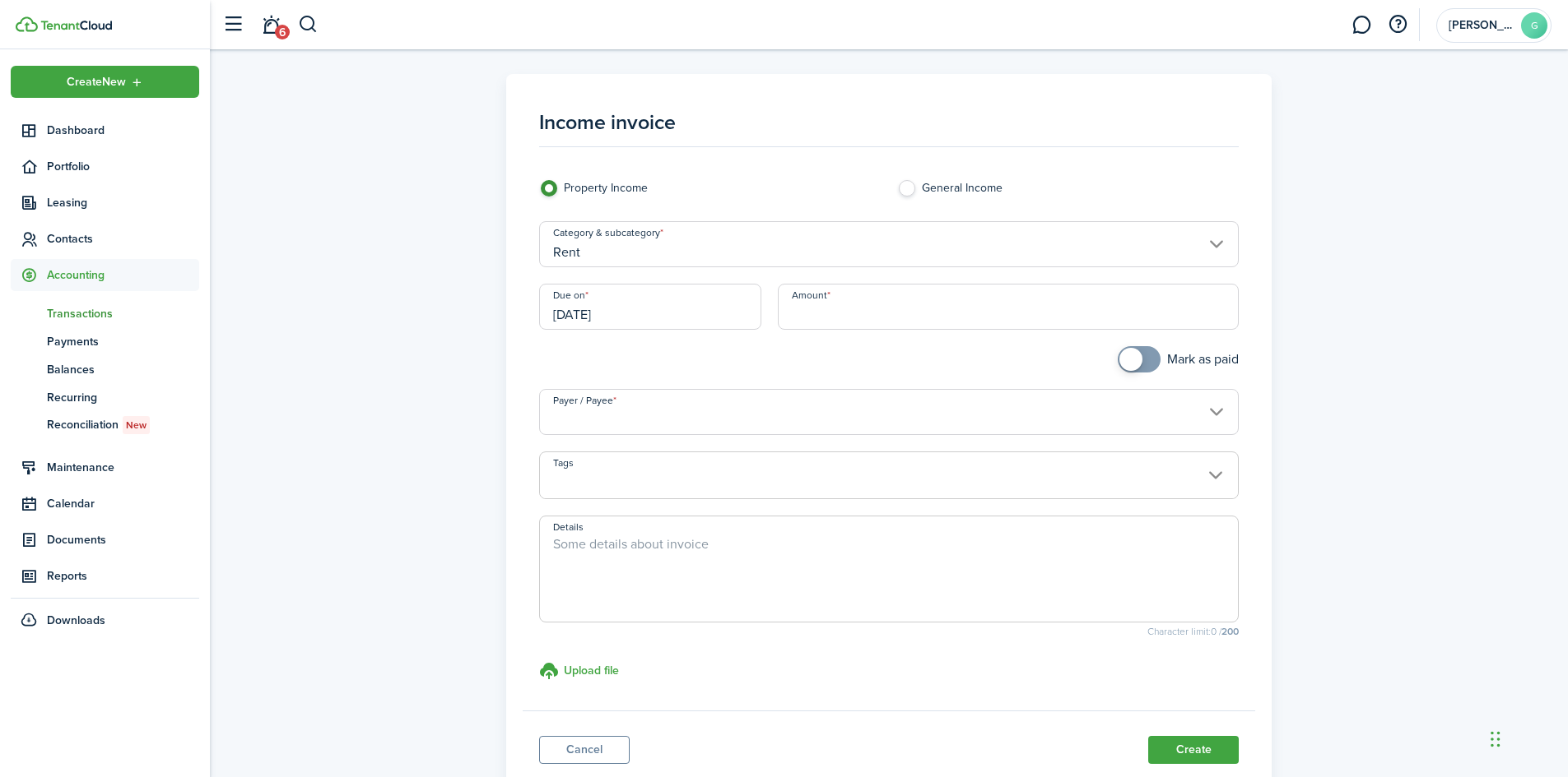
click at [825, 319] on input "Amount" at bounding box center [1008, 307] width 461 height 46
click at [832, 416] on input "Payer / Payee" at bounding box center [889, 412] width 700 height 46
type input "$2,450.00"
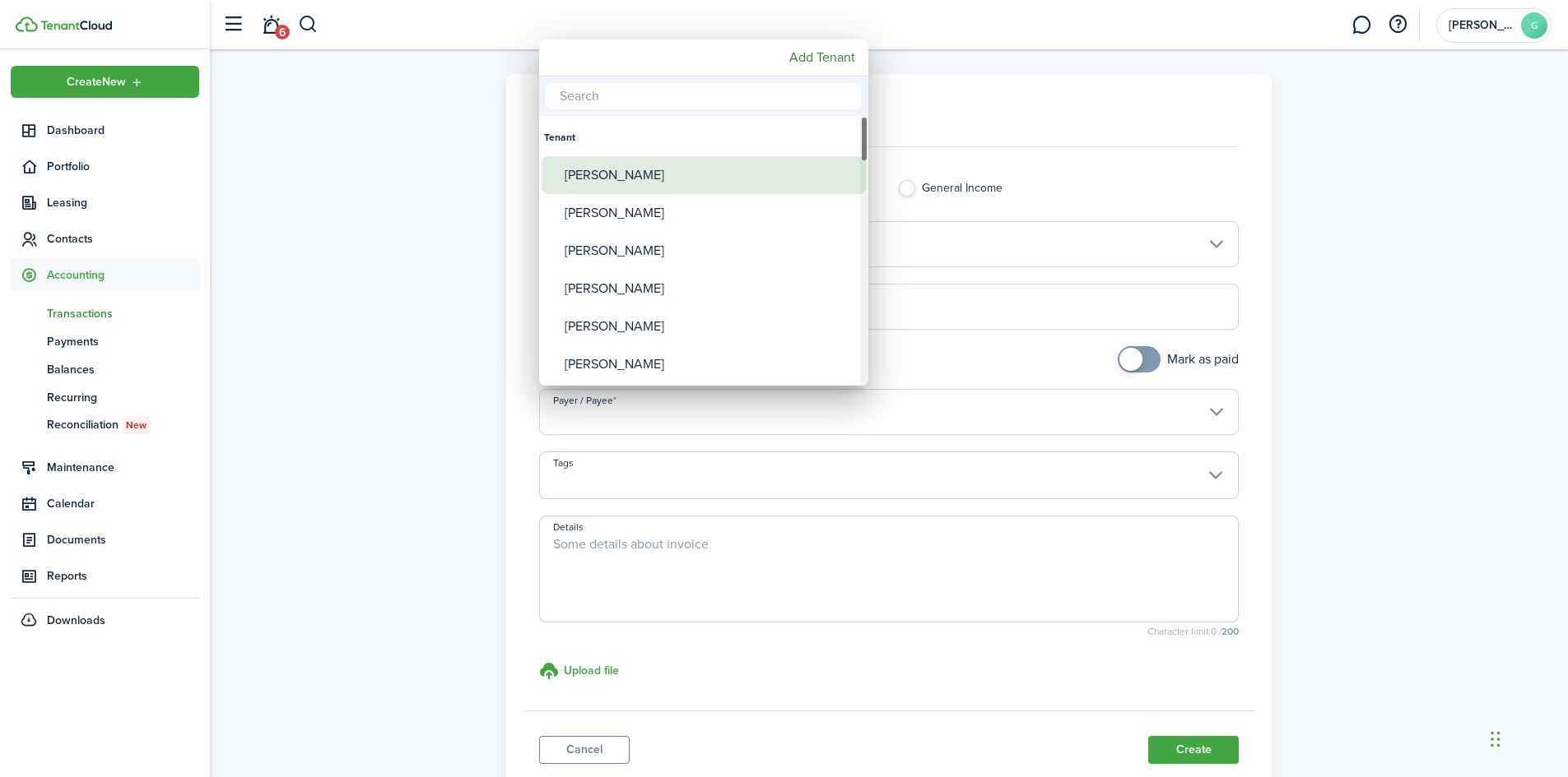
click at [637, 185] on div "[PERSON_NAME]" at bounding box center [710, 175] width 291 height 38
type input "[PERSON_NAME]"
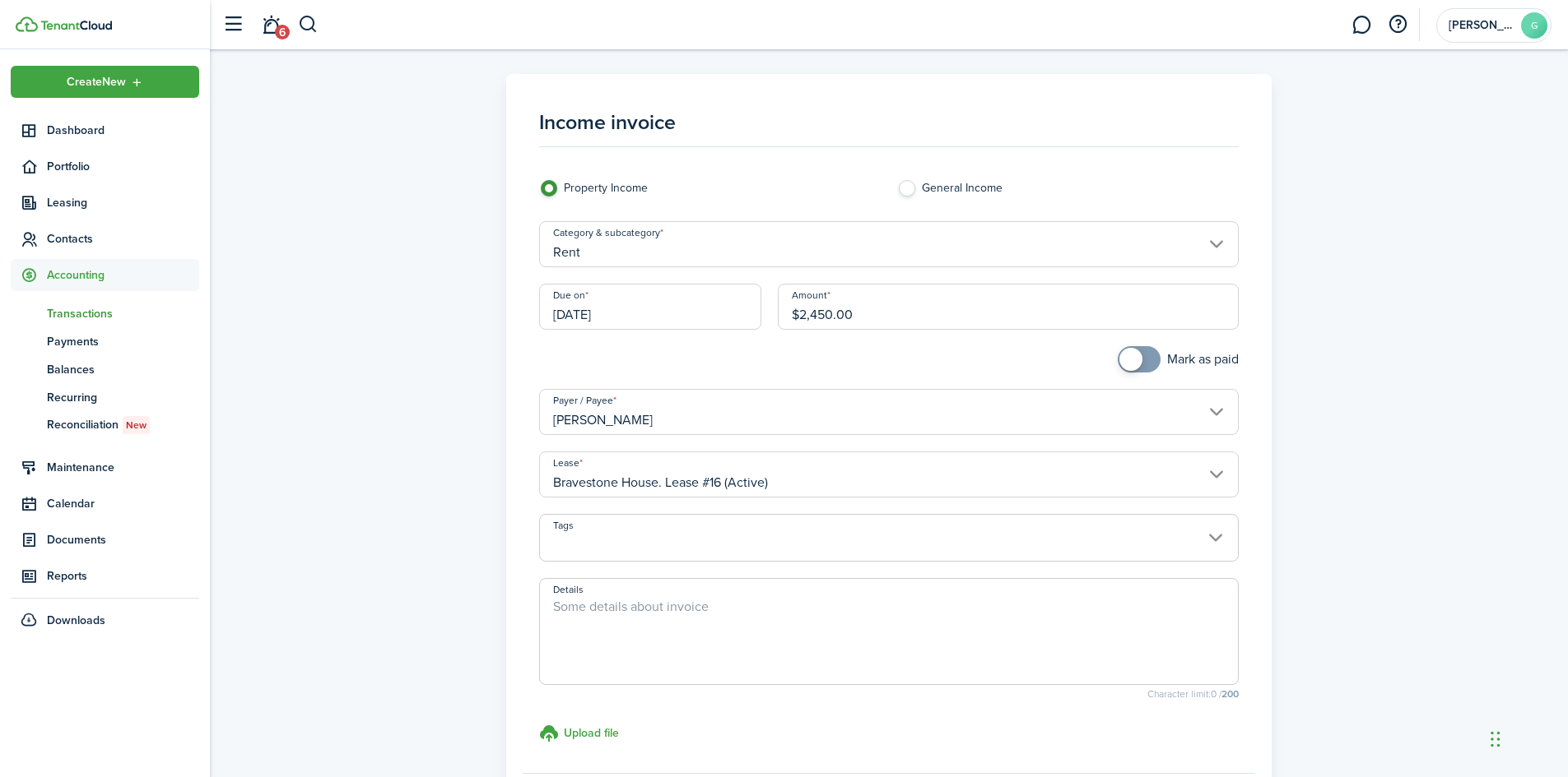
click at [662, 637] on textarea "Details" at bounding box center [889, 637] width 699 height 79
type textarea "F"
click at [670, 312] on input "[DATE]" at bounding box center [650, 307] width 222 height 46
type textarea "October rent"
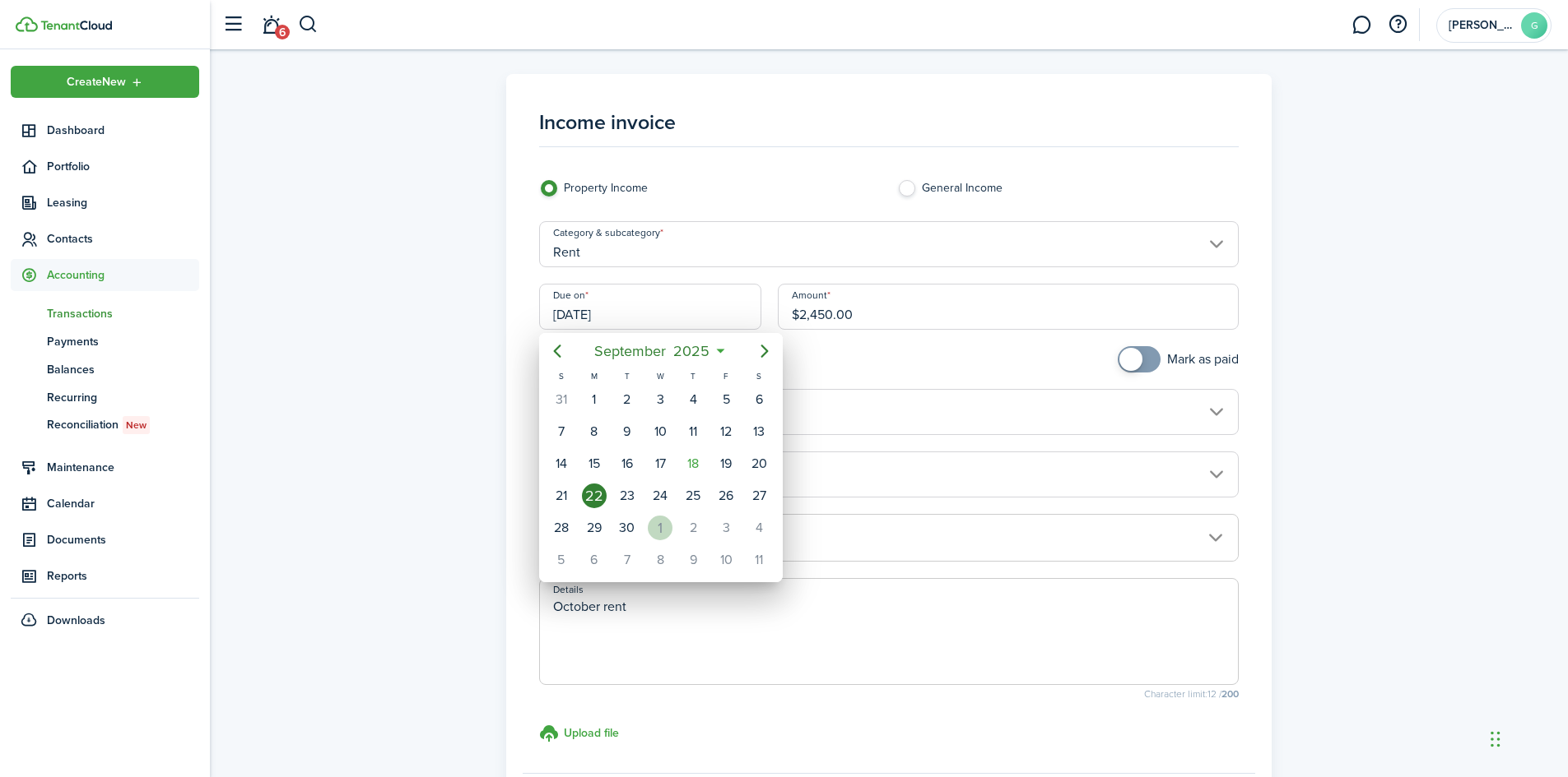
click at [657, 530] on div "1" at bounding box center [660, 528] width 24 height 24
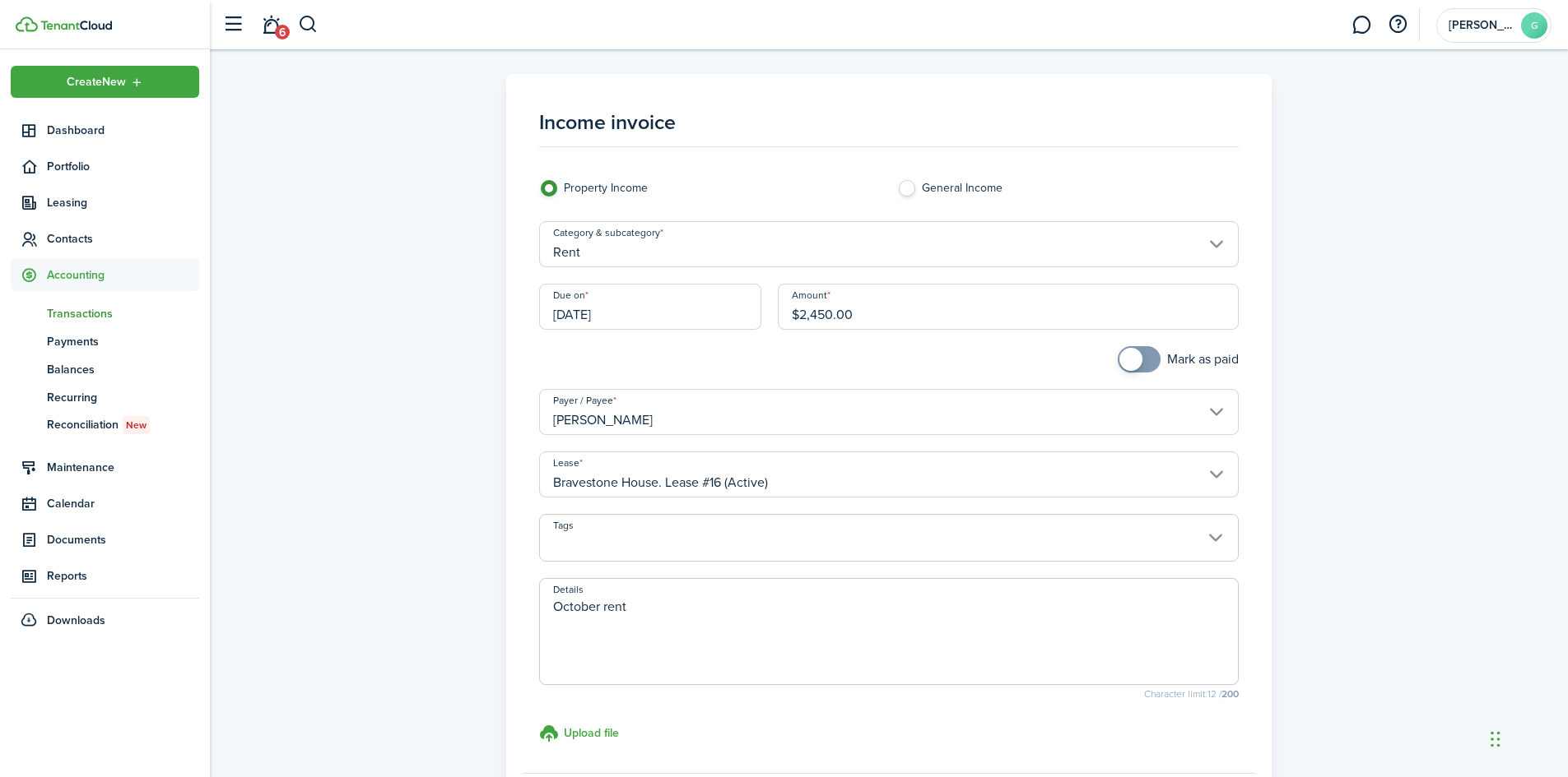
click at [640, 312] on input "[DATE]" at bounding box center [650, 307] width 222 height 46
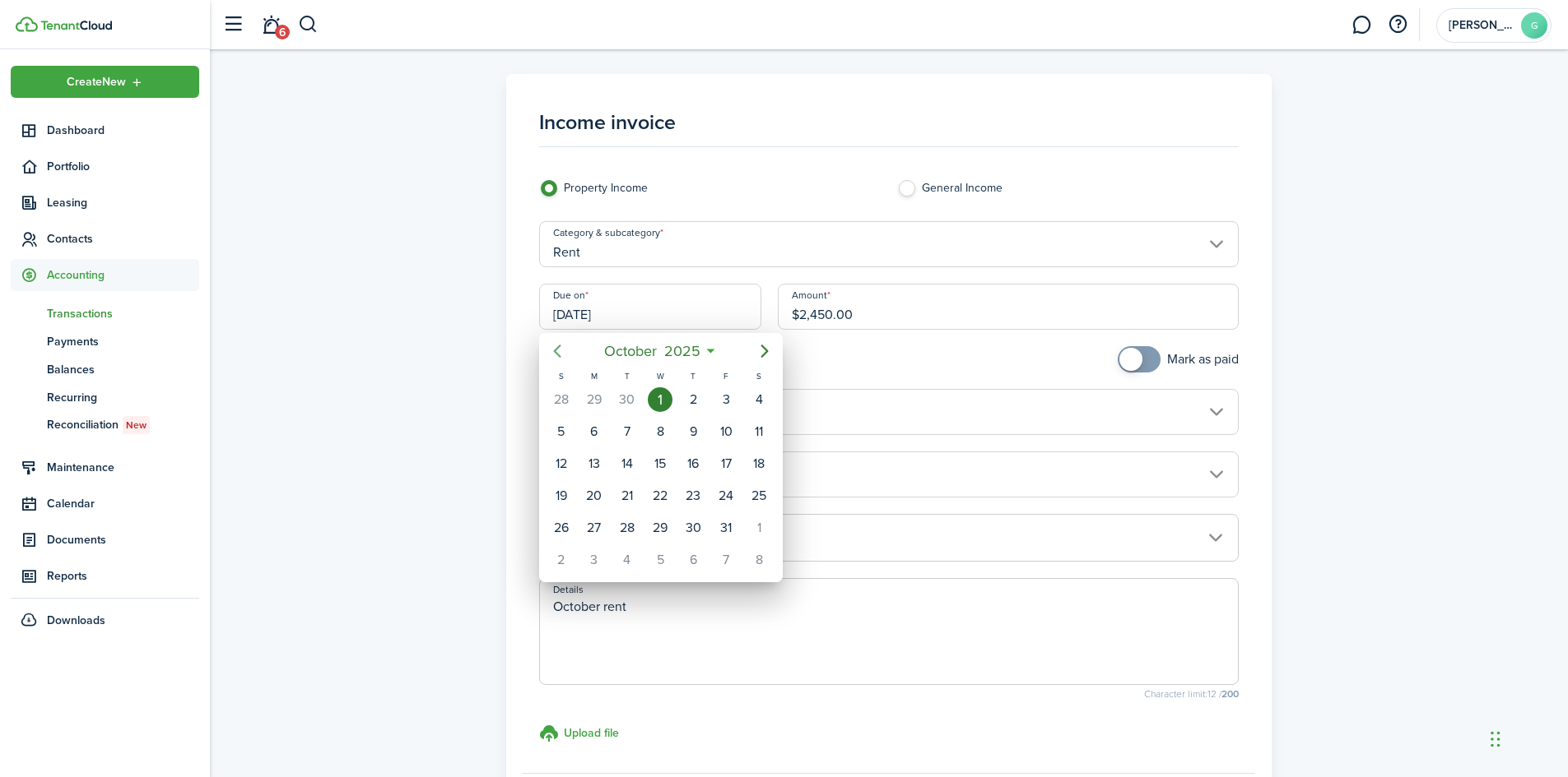
click at [553, 352] on icon "Previous page" at bounding box center [557, 350] width 19 height 19
click at [594, 486] on div "22" at bounding box center [594, 496] width 24 height 24
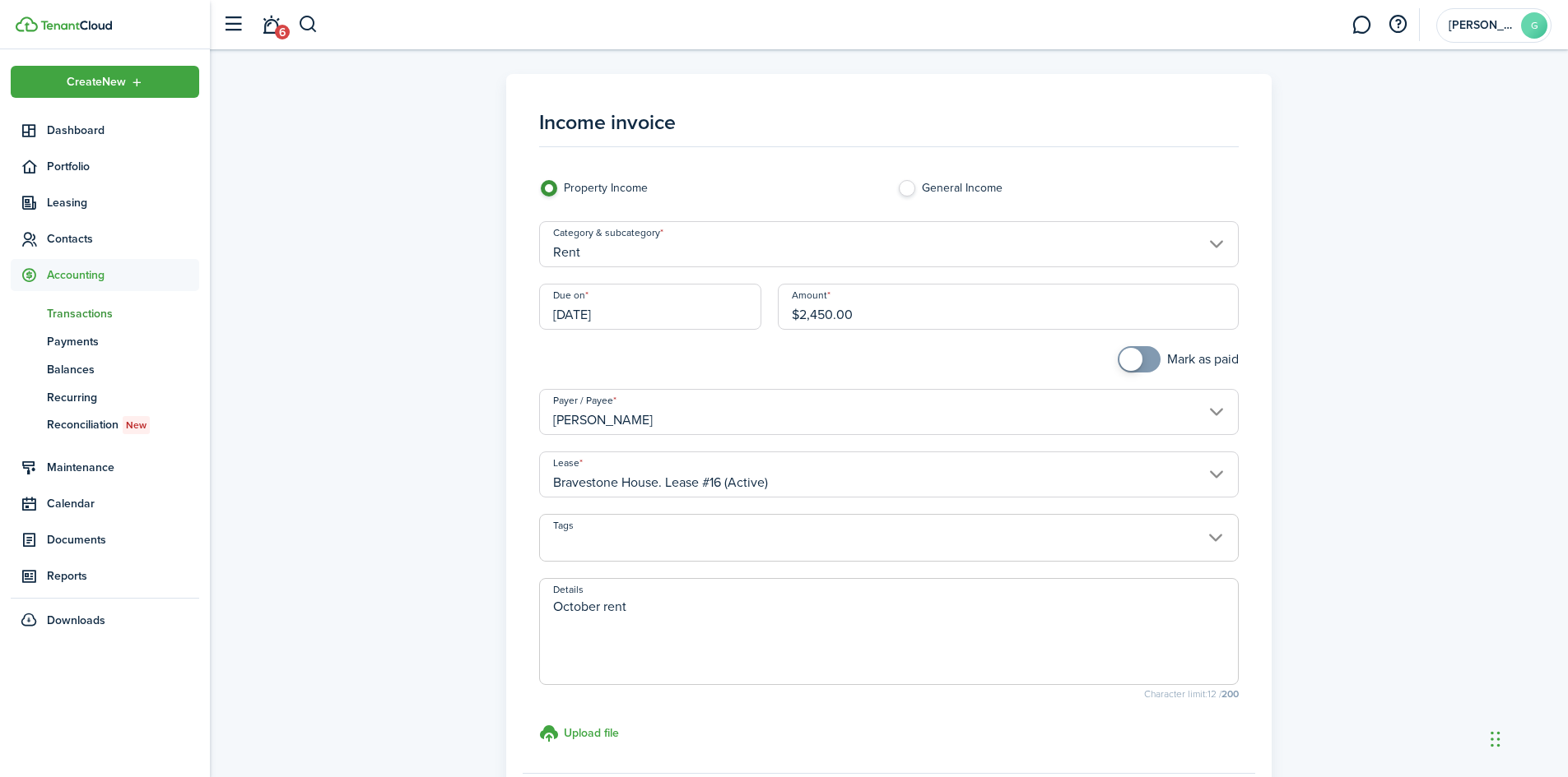
click at [645, 314] on input "[DATE]" at bounding box center [650, 307] width 222 height 46
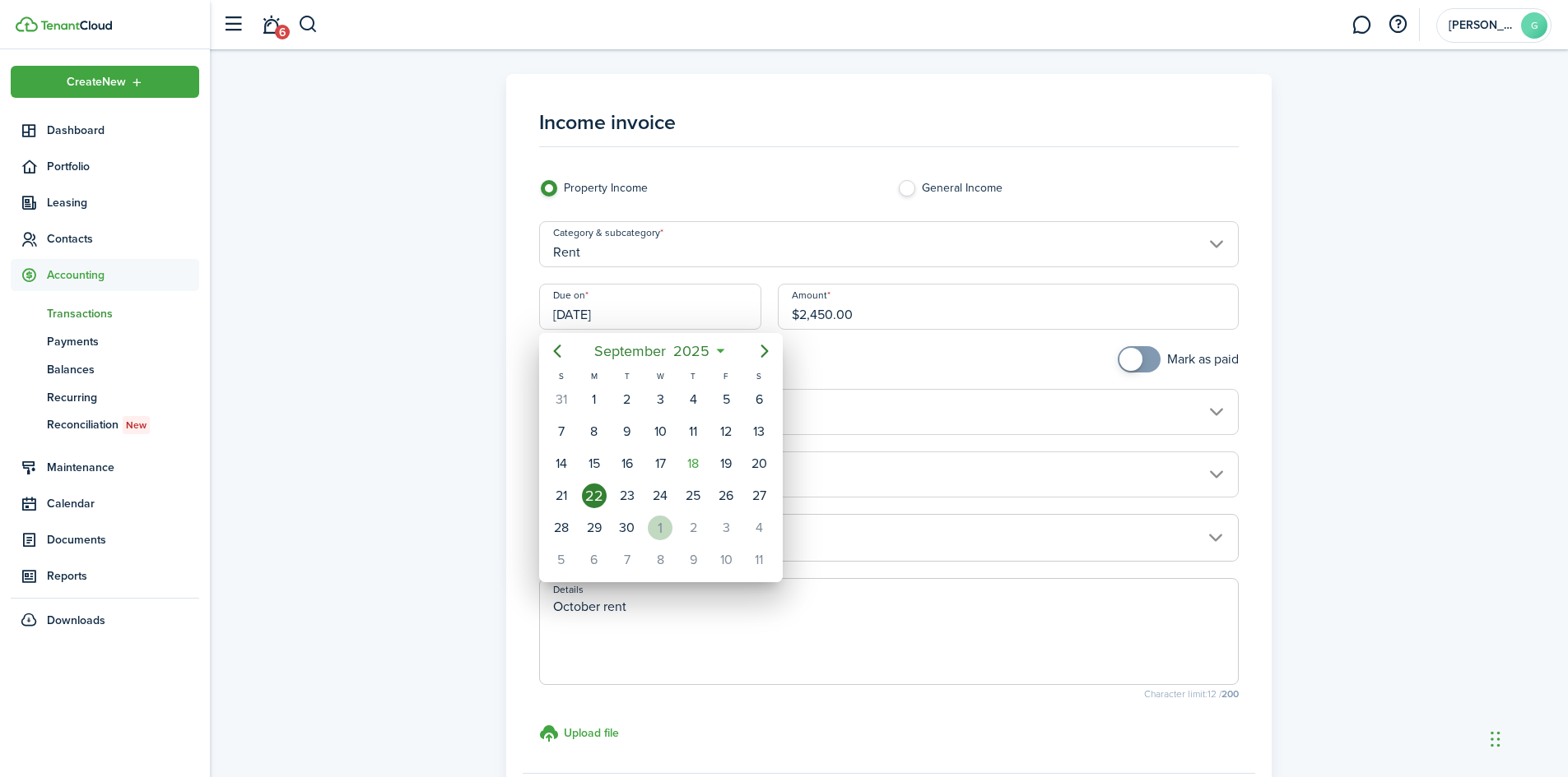
click at [654, 520] on div "1" at bounding box center [660, 528] width 24 height 24
type input "[DATE]"
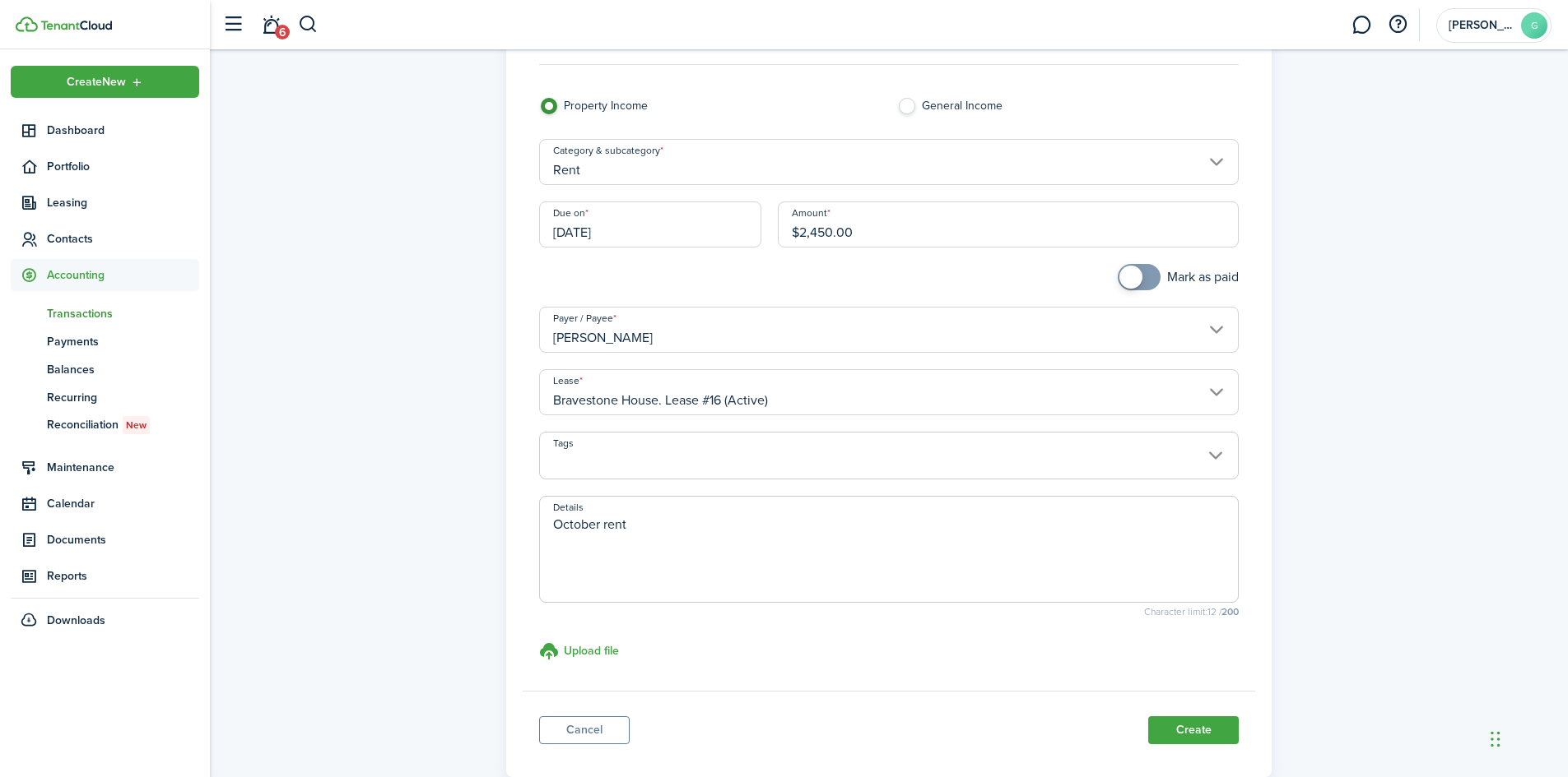
scroll to position [165, 0]
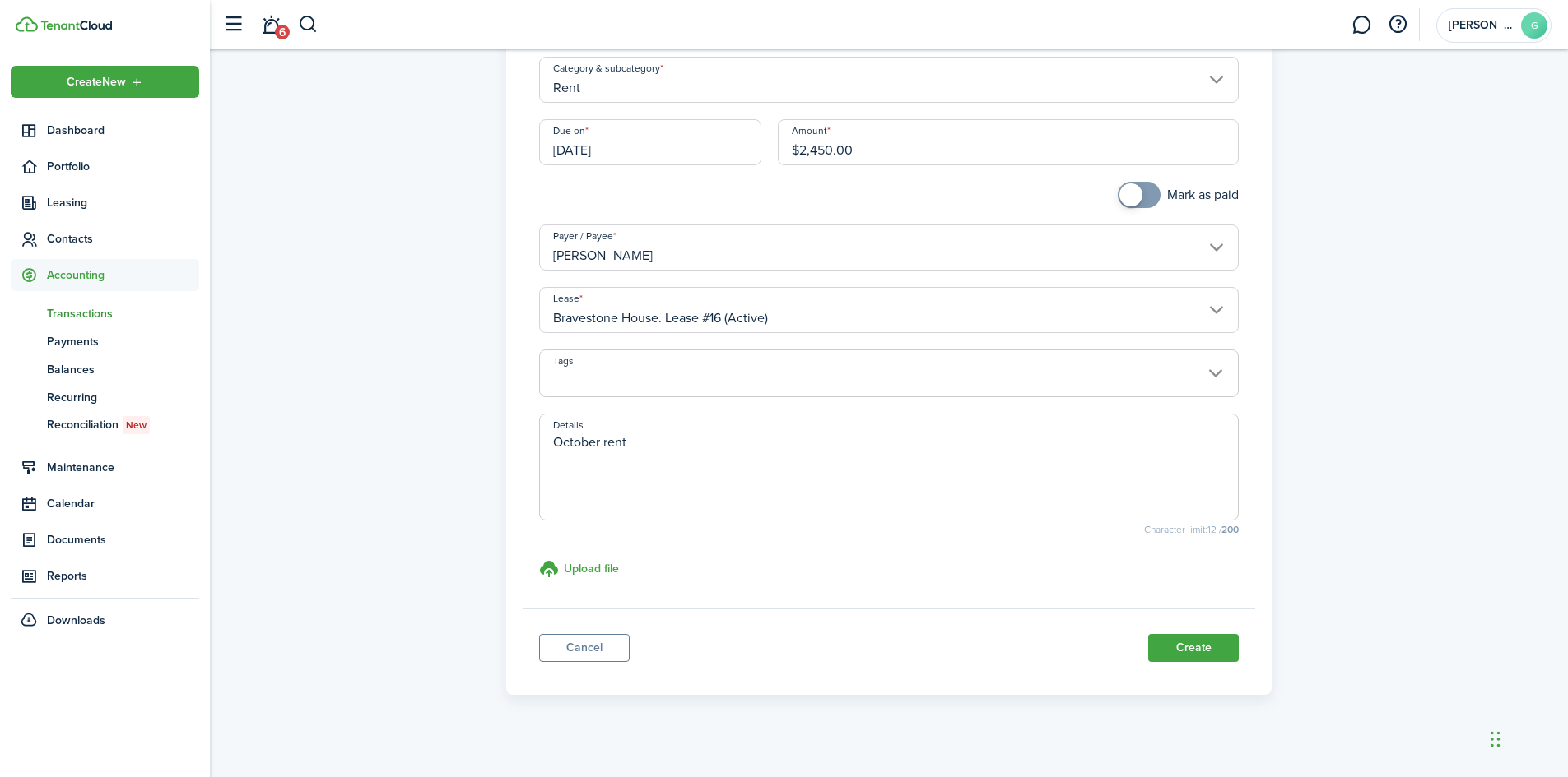
drag, startPoint x: 1184, startPoint y: 649, endPoint x: 1394, endPoint y: 555, distance: 230.1
click at [1394, 555] on div "Income invoice Property Income General Income Category & subcategory Rent Due o…" at bounding box center [889, 302] width 1342 height 785
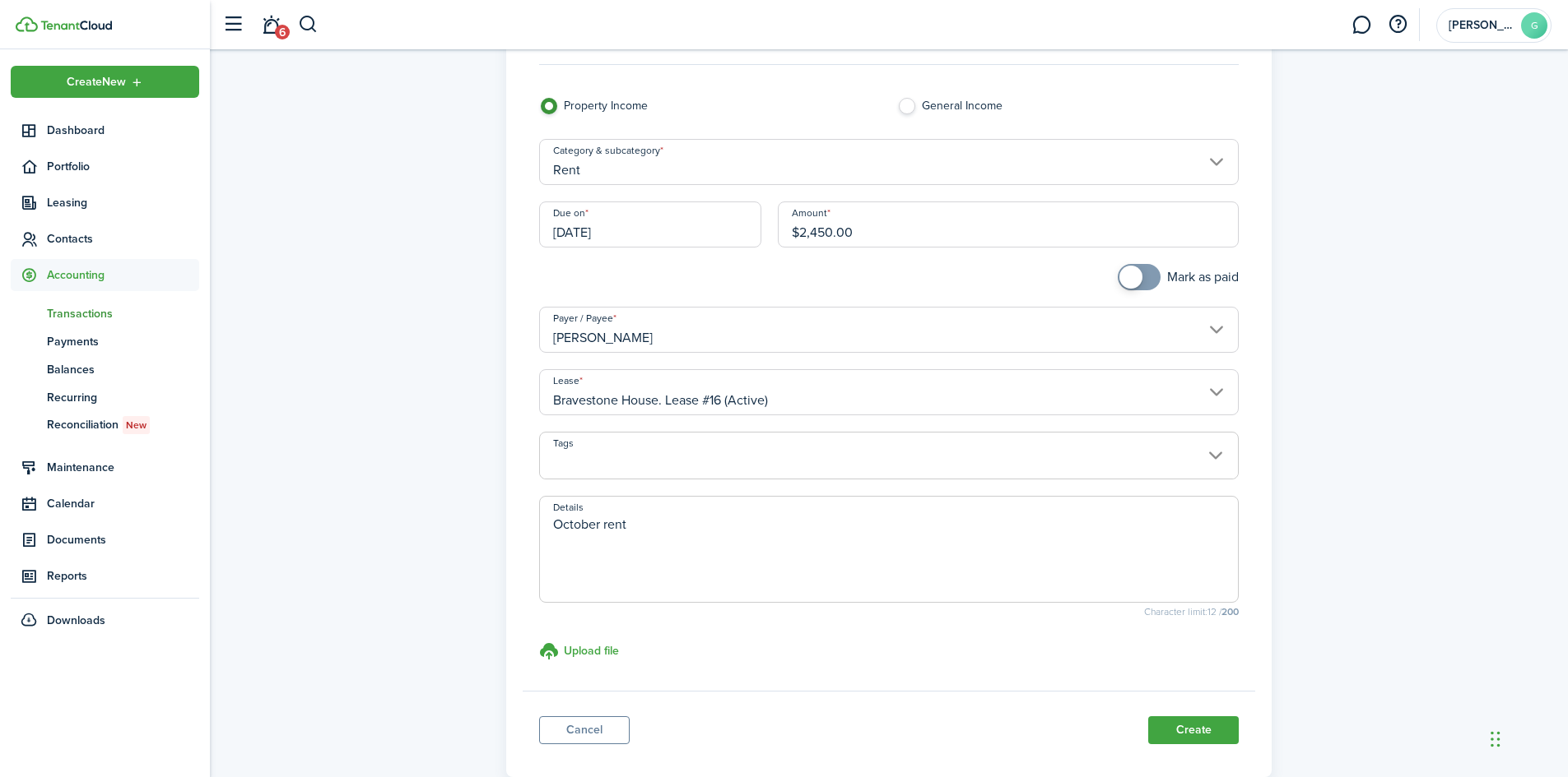
scroll to position [177, 0]
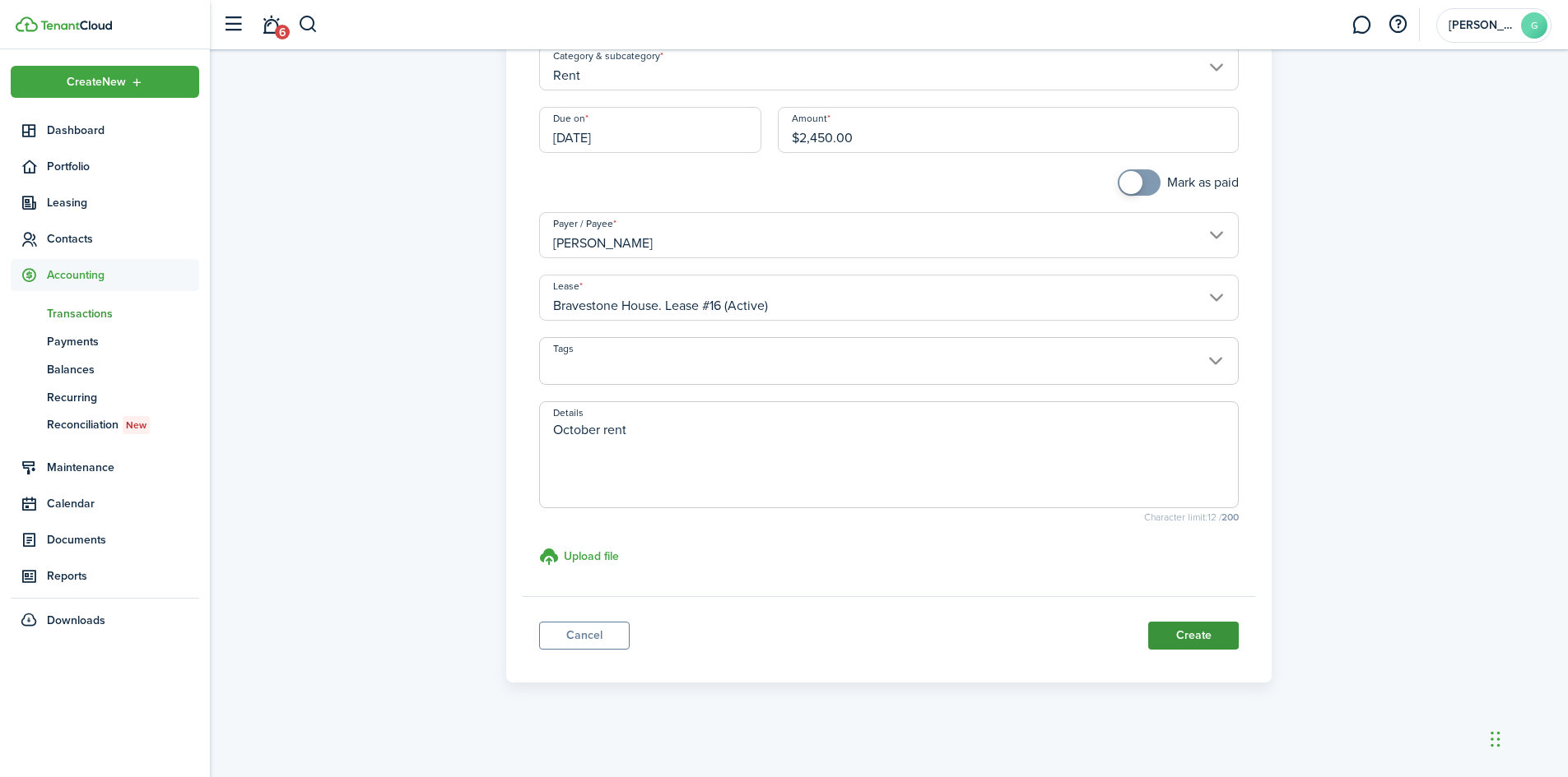
click at [1209, 636] on button "Create" at bounding box center [1193, 635] width 90 height 28
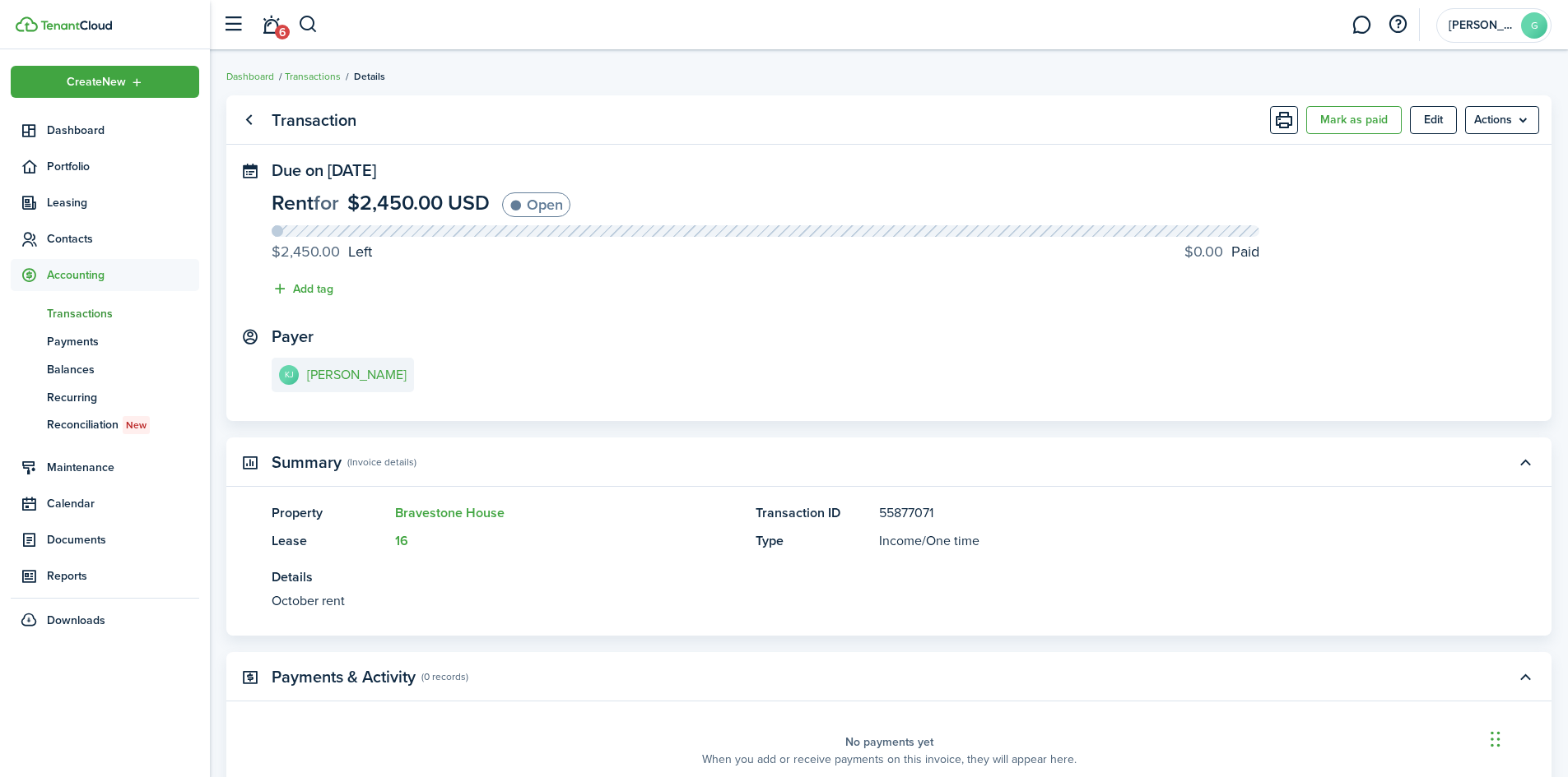
click at [69, 305] on span "Transactions" at bounding box center [123, 313] width 152 height 17
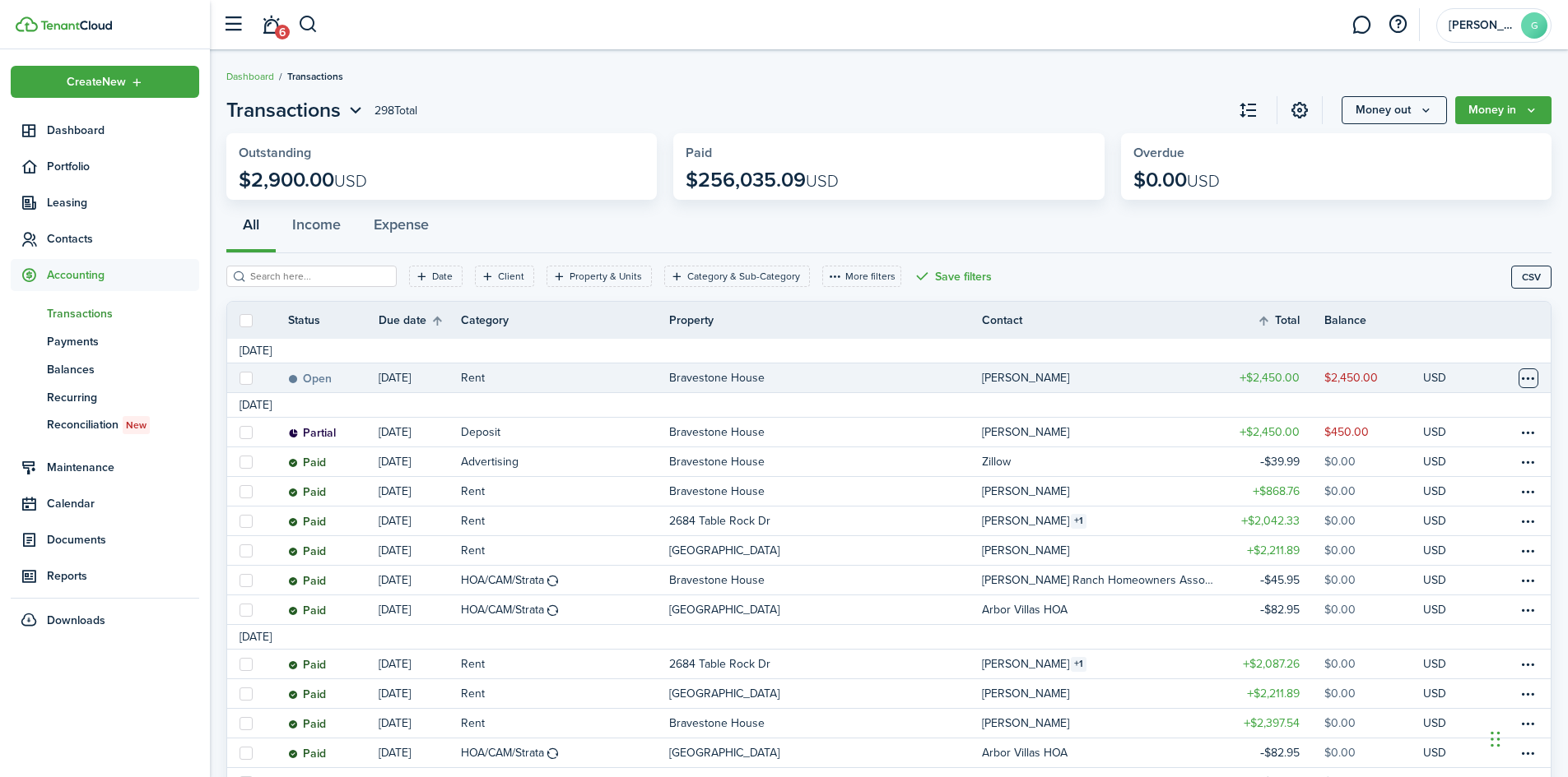
click at [1524, 378] on table-menu-btn-icon at bounding box center [1527, 378] width 19 height 19
click at [1334, 275] on div "Date Client Property & Units Category & Sub-Category More filters Save filters …" at bounding box center [868, 283] width 1285 height 34
click at [281, 33] on span "6" at bounding box center [282, 32] width 15 height 15
